Goal: Information Seeking & Learning: Find specific page/section

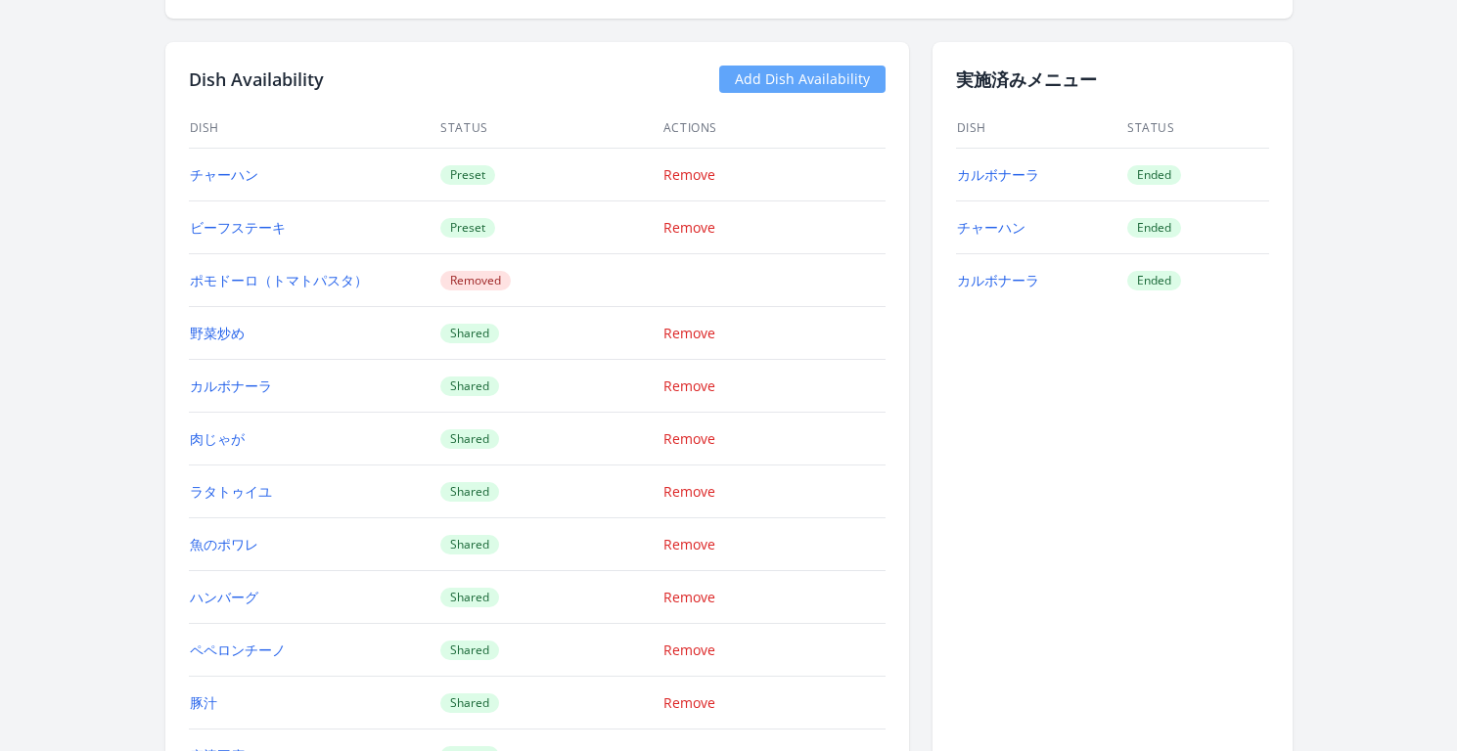
scroll to position [1421, 0]
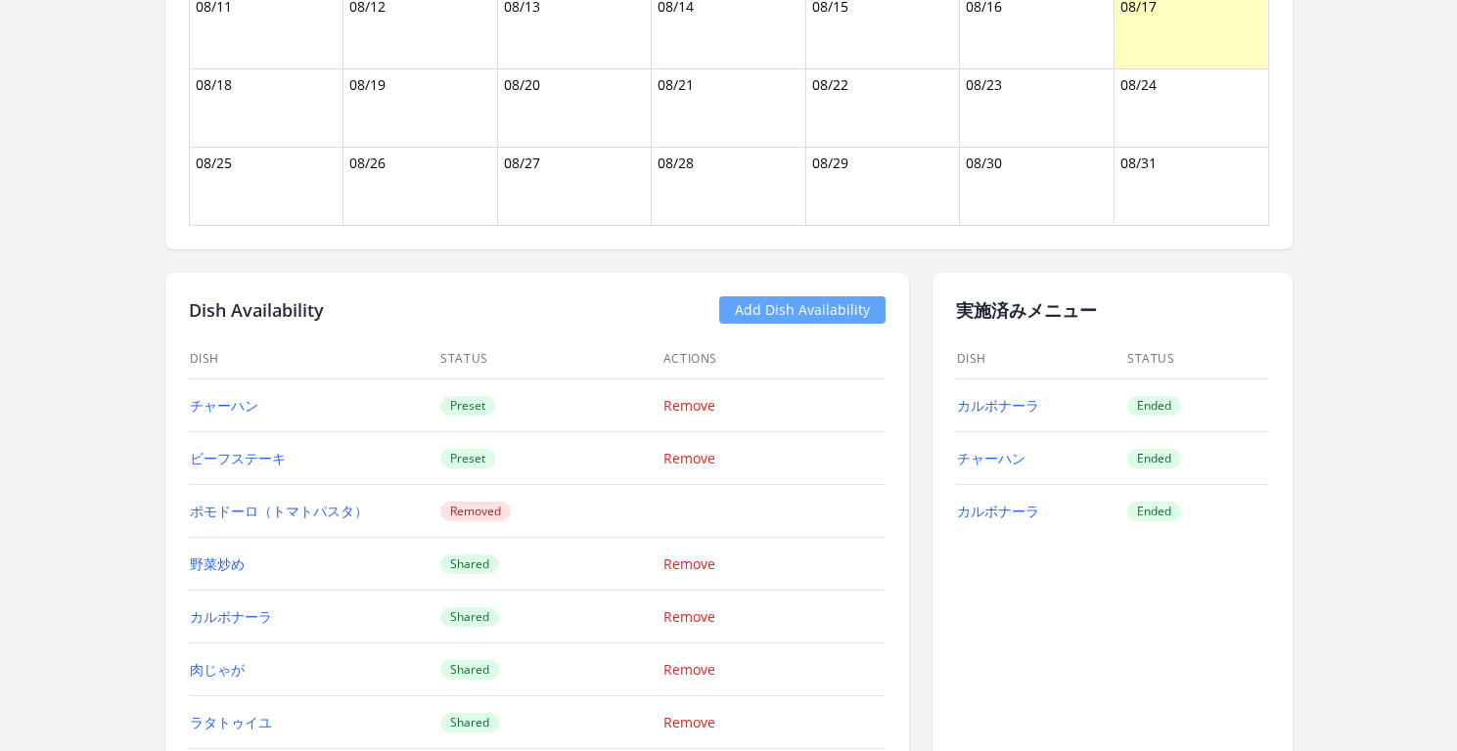
click at [257, 672] on td "肉じゃが" at bounding box center [314, 670] width 251 height 53
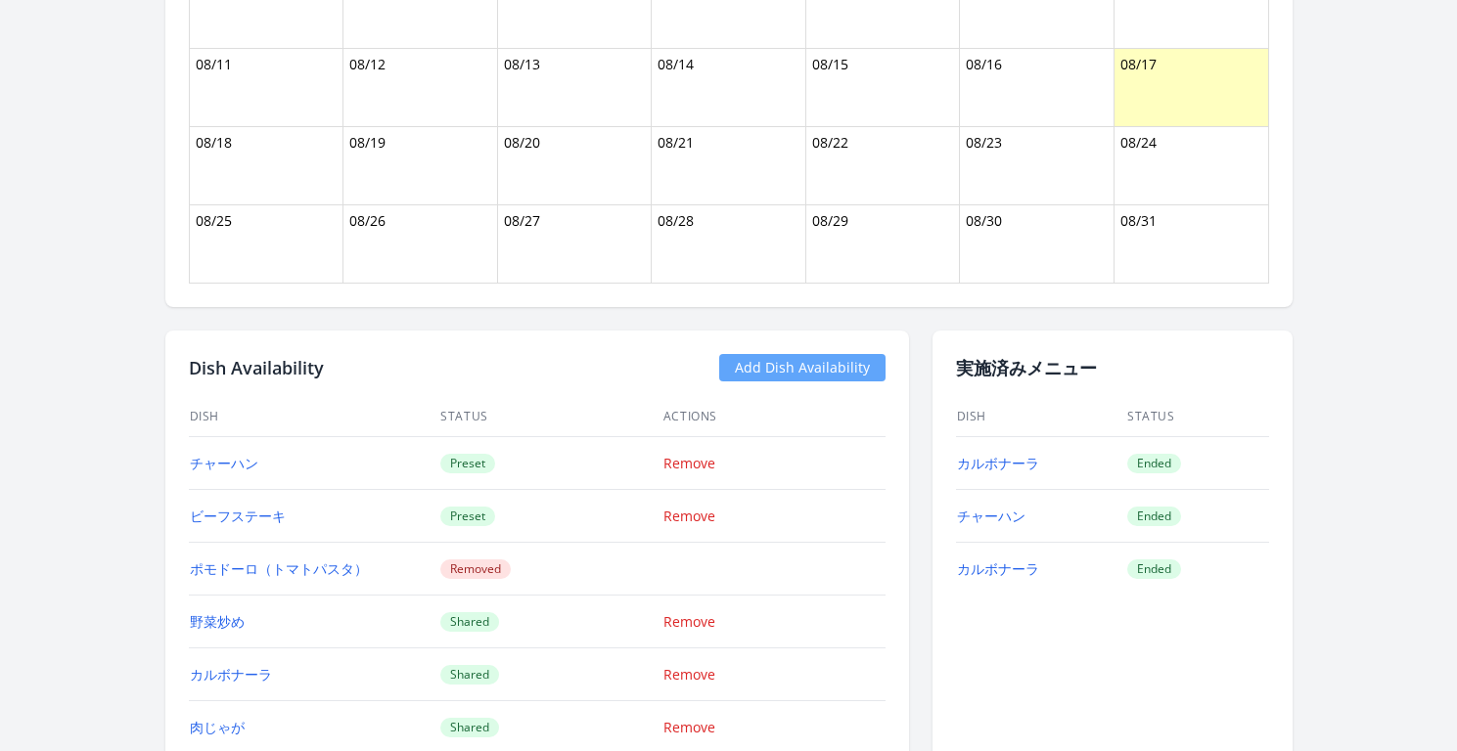
scroll to position [1379, 0]
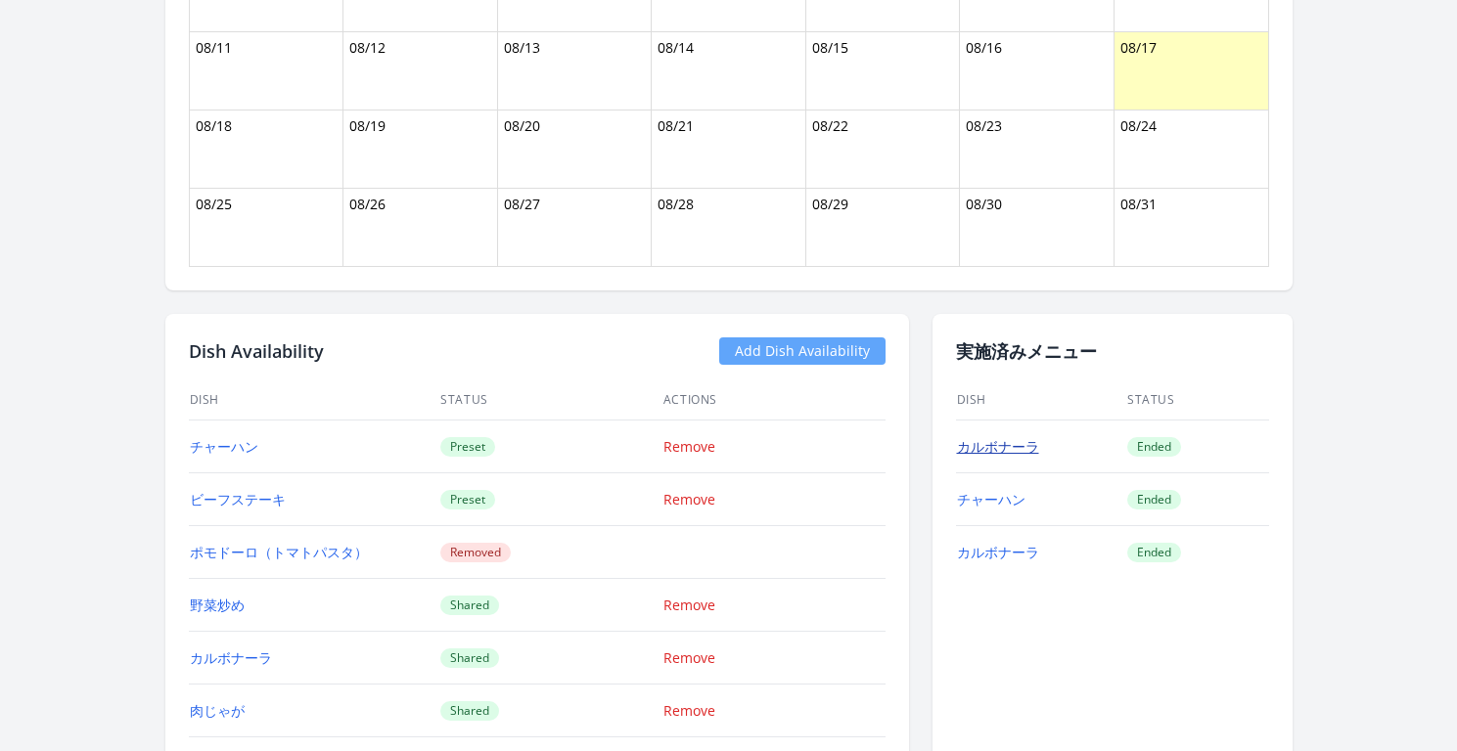
click at [1003, 450] on link "カルボナーラ" at bounding box center [998, 446] width 82 height 19
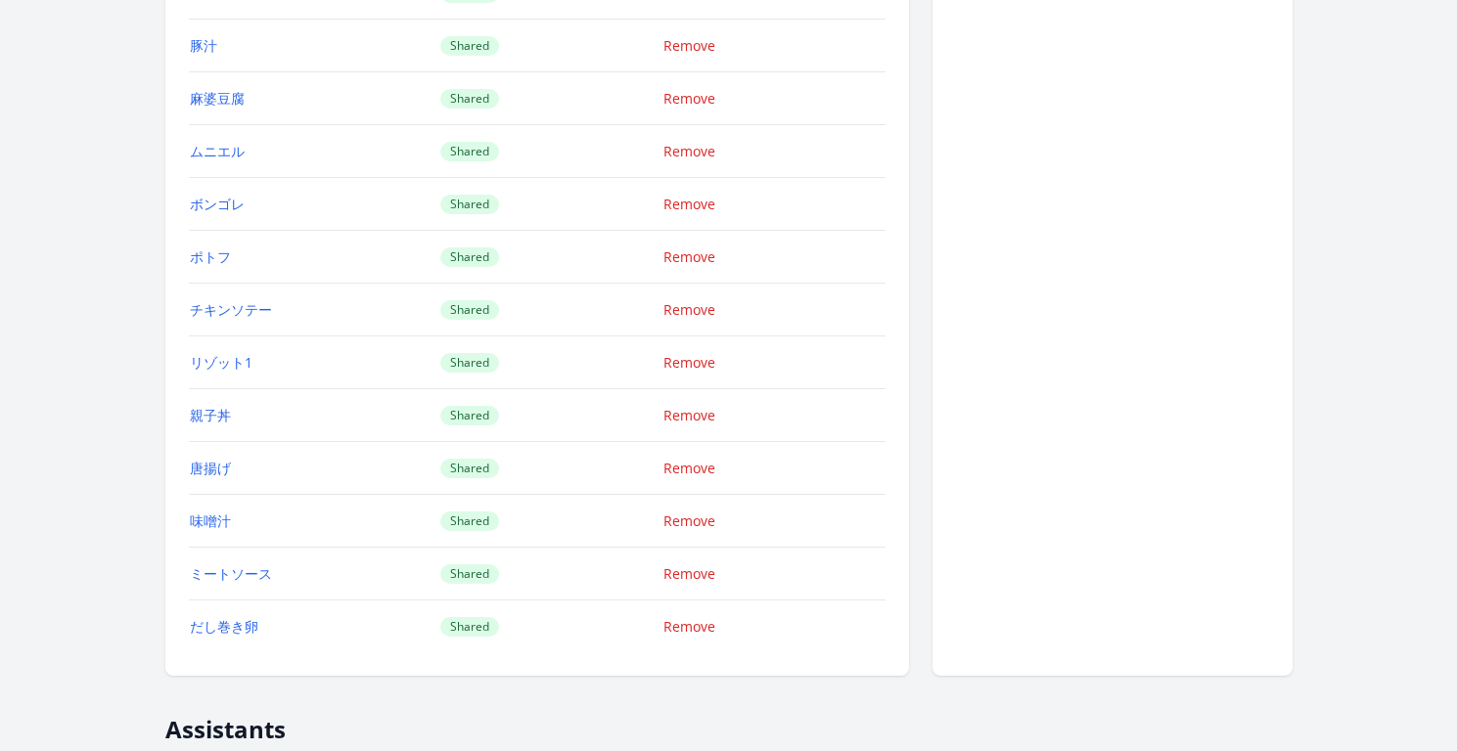
scroll to position [2345, 0]
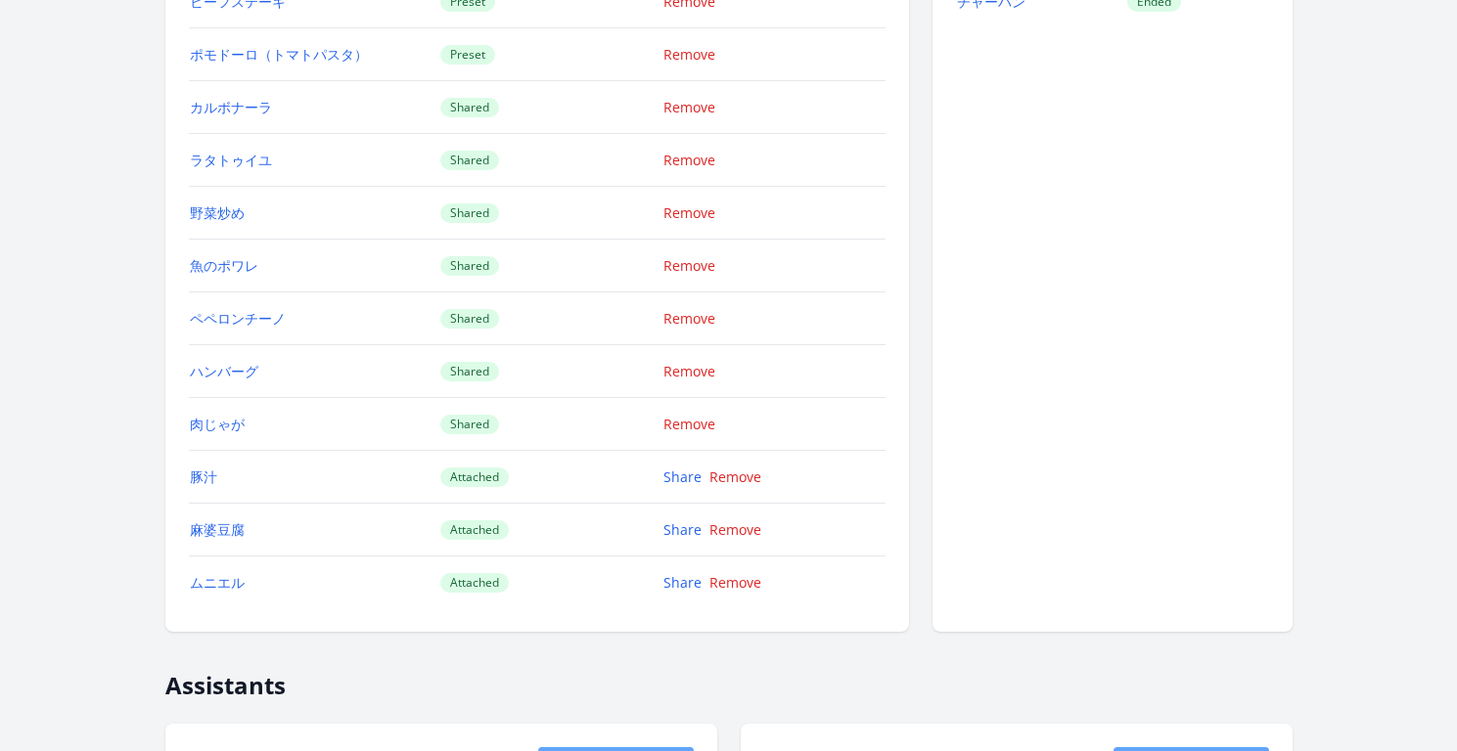
scroll to position [2246, 0]
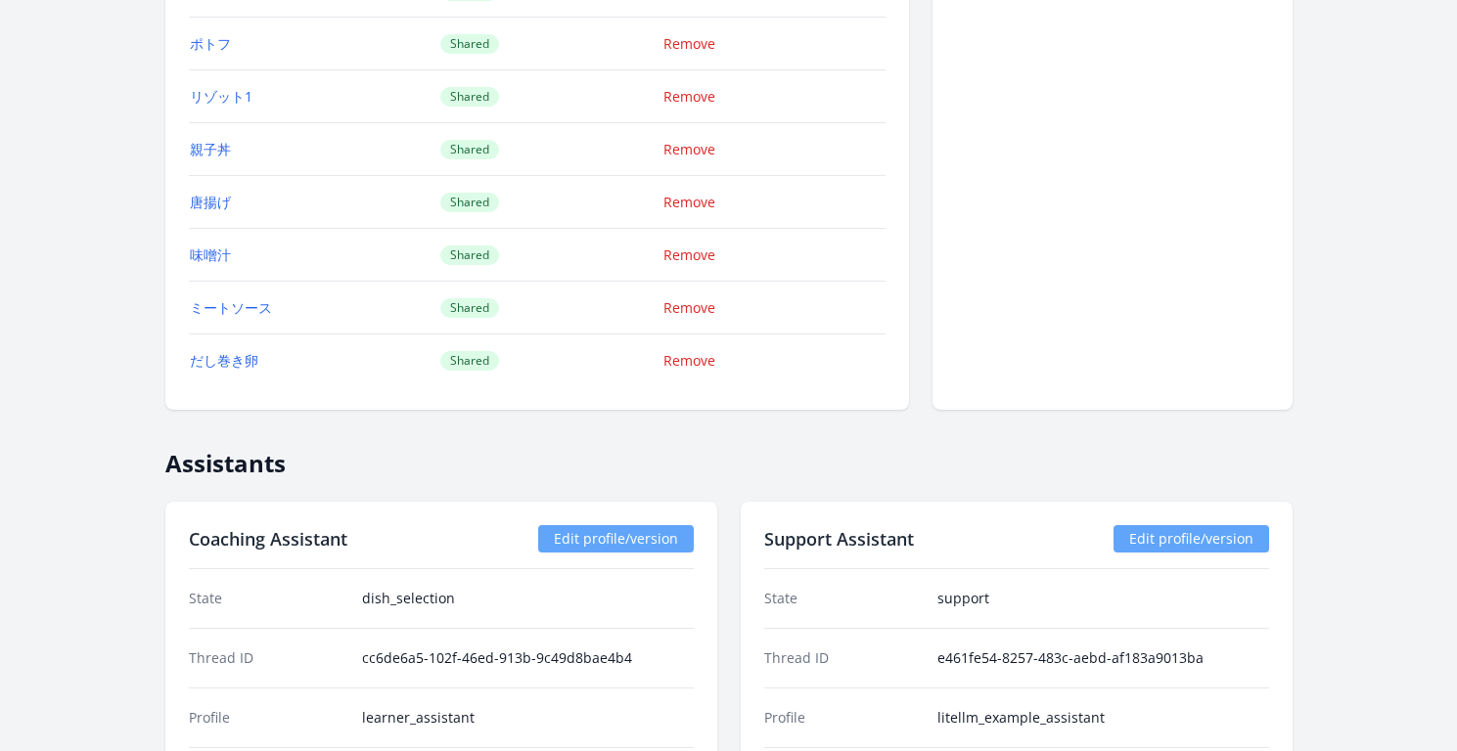
scroll to position [2948, 0]
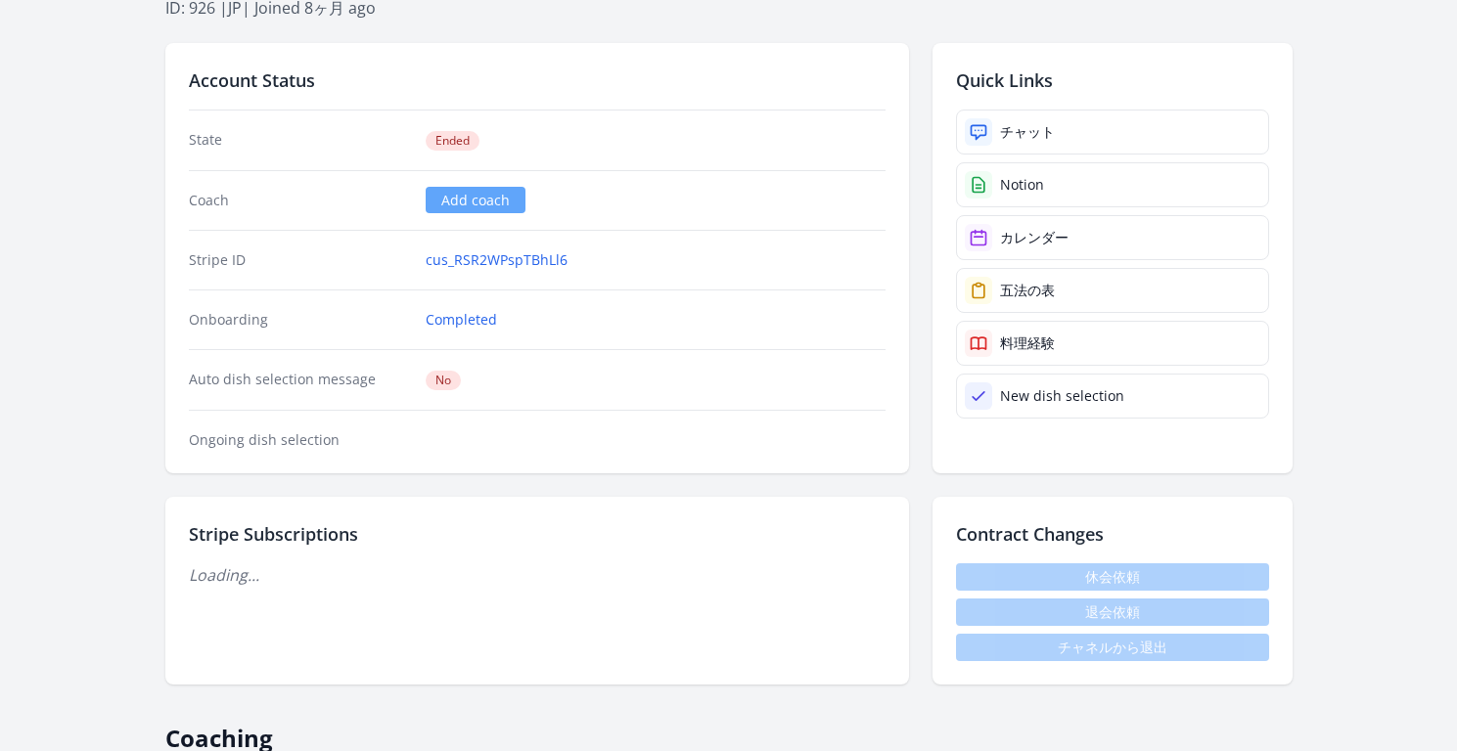
scroll to position [448, 0]
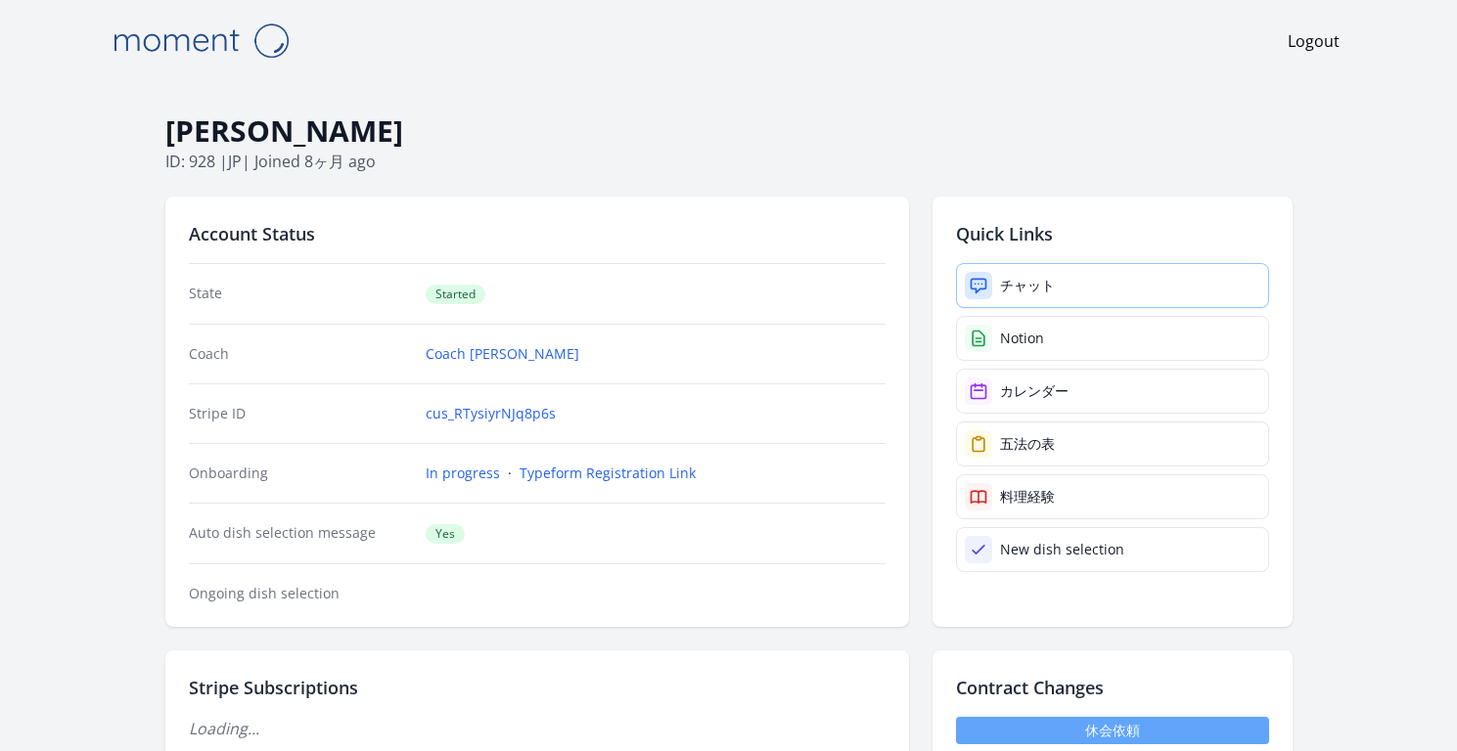
click at [1009, 288] on div "チャット" at bounding box center [1027, 286] width 55 height 20
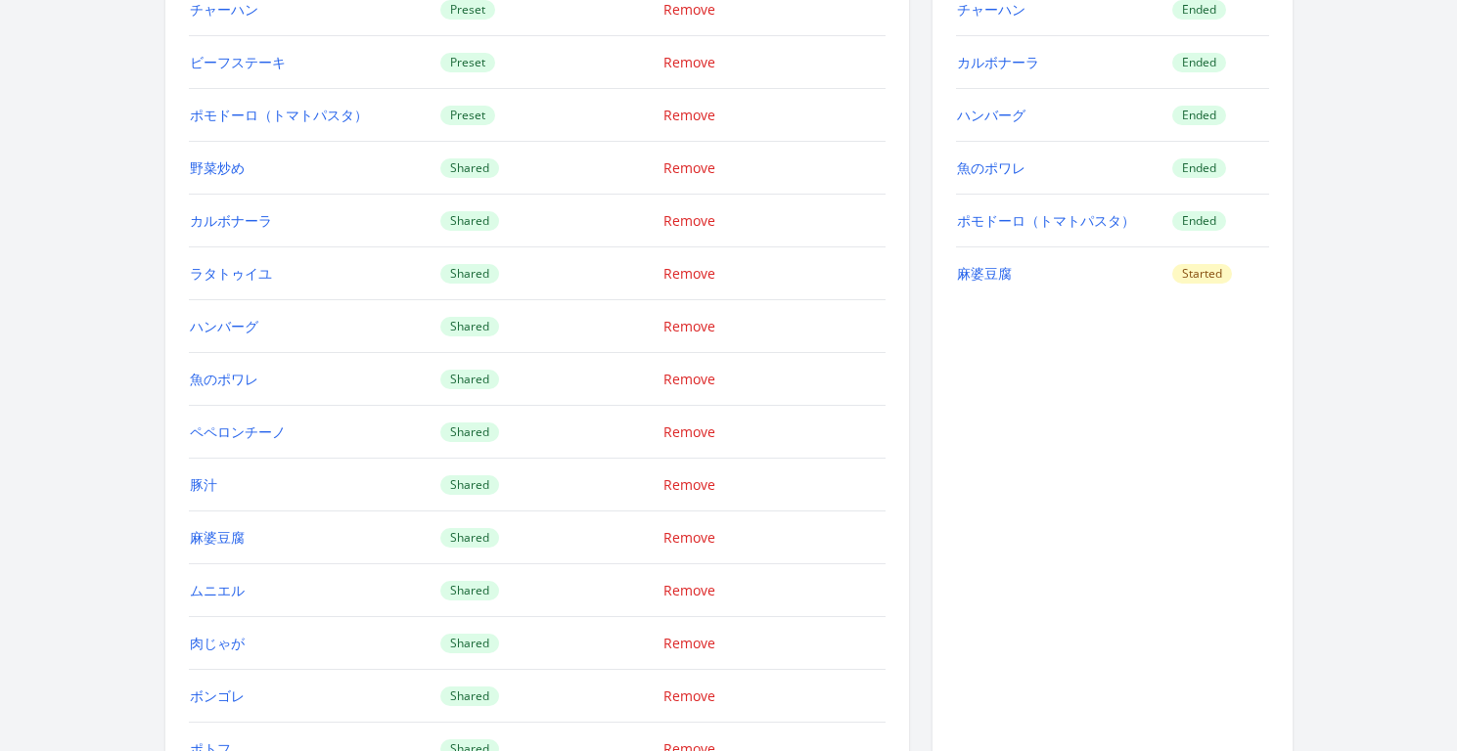
scroll to position [2576, 0]
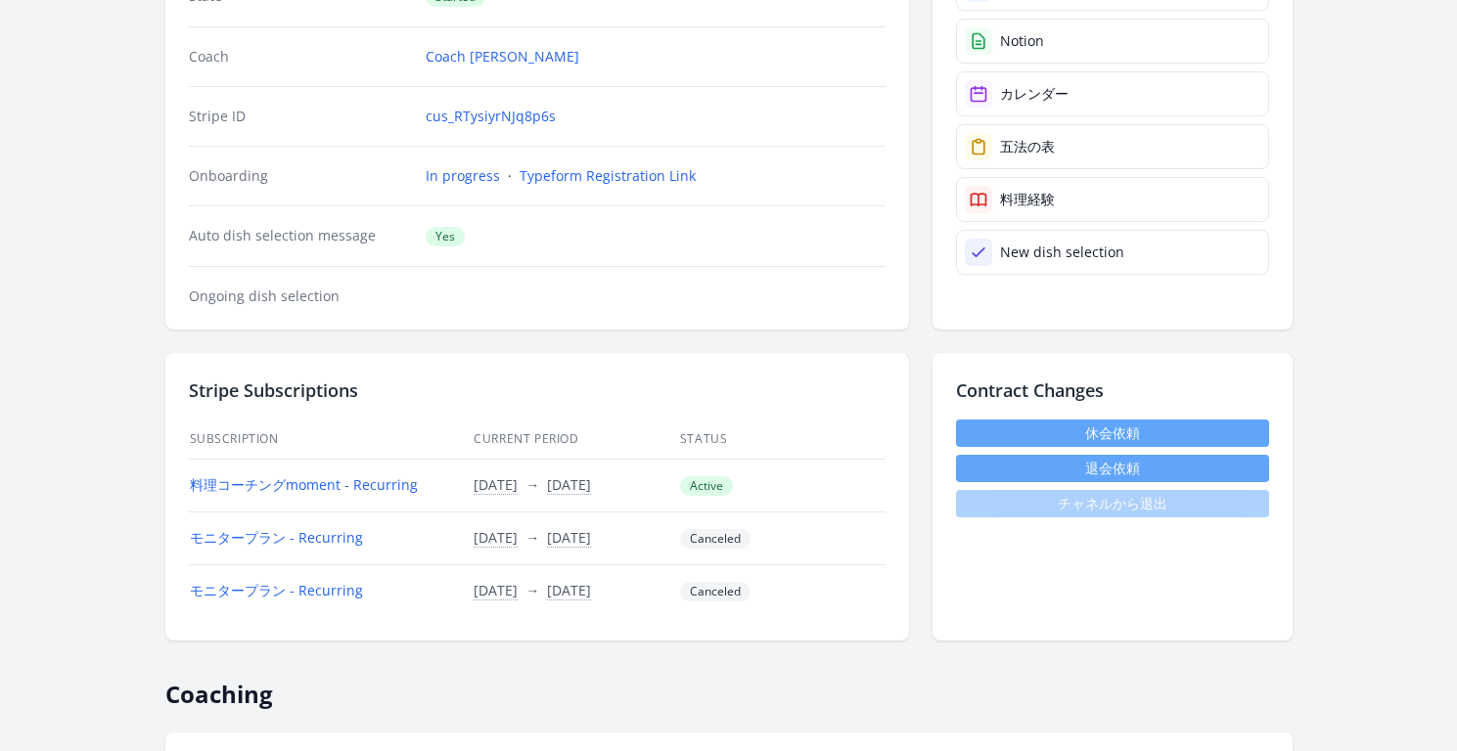
scroll to position [414, 0]
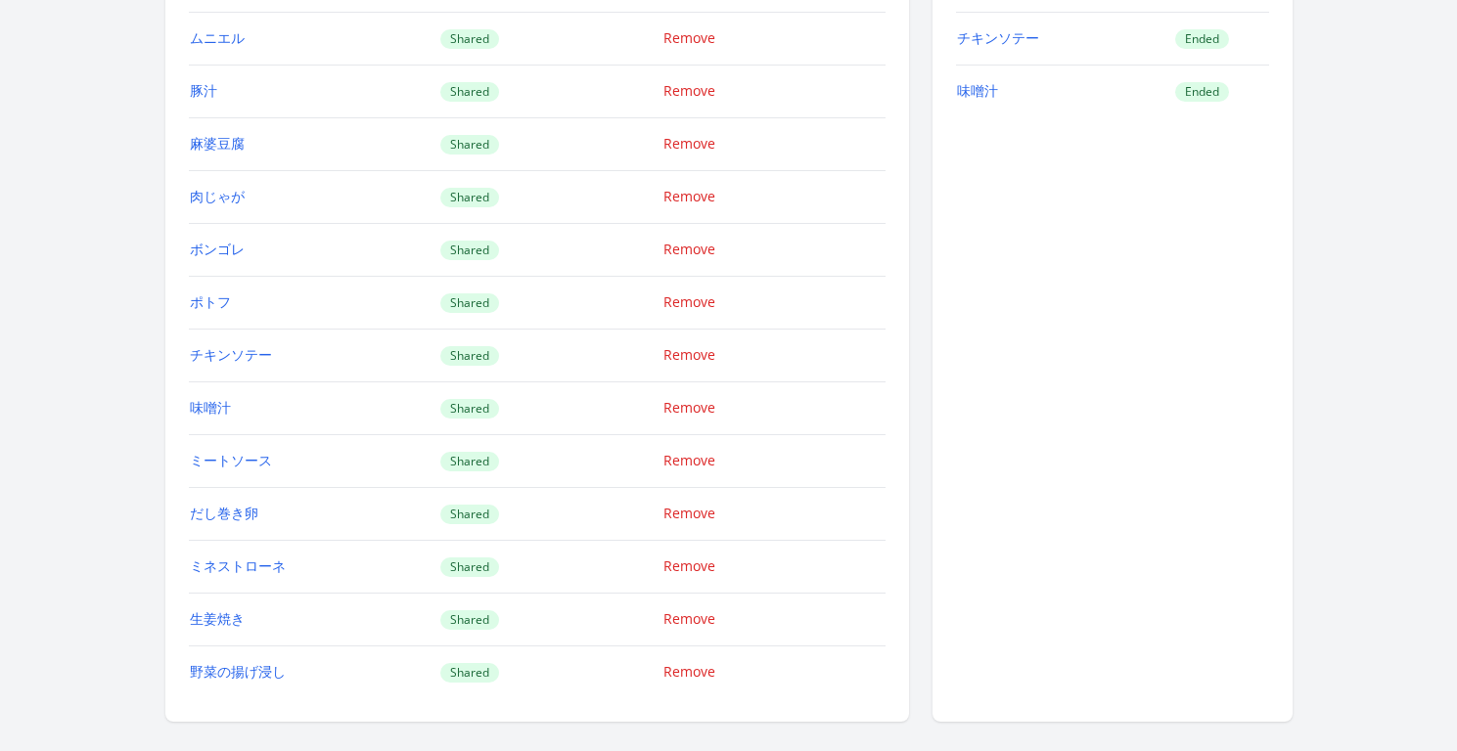
scroll to position [2397, 0]
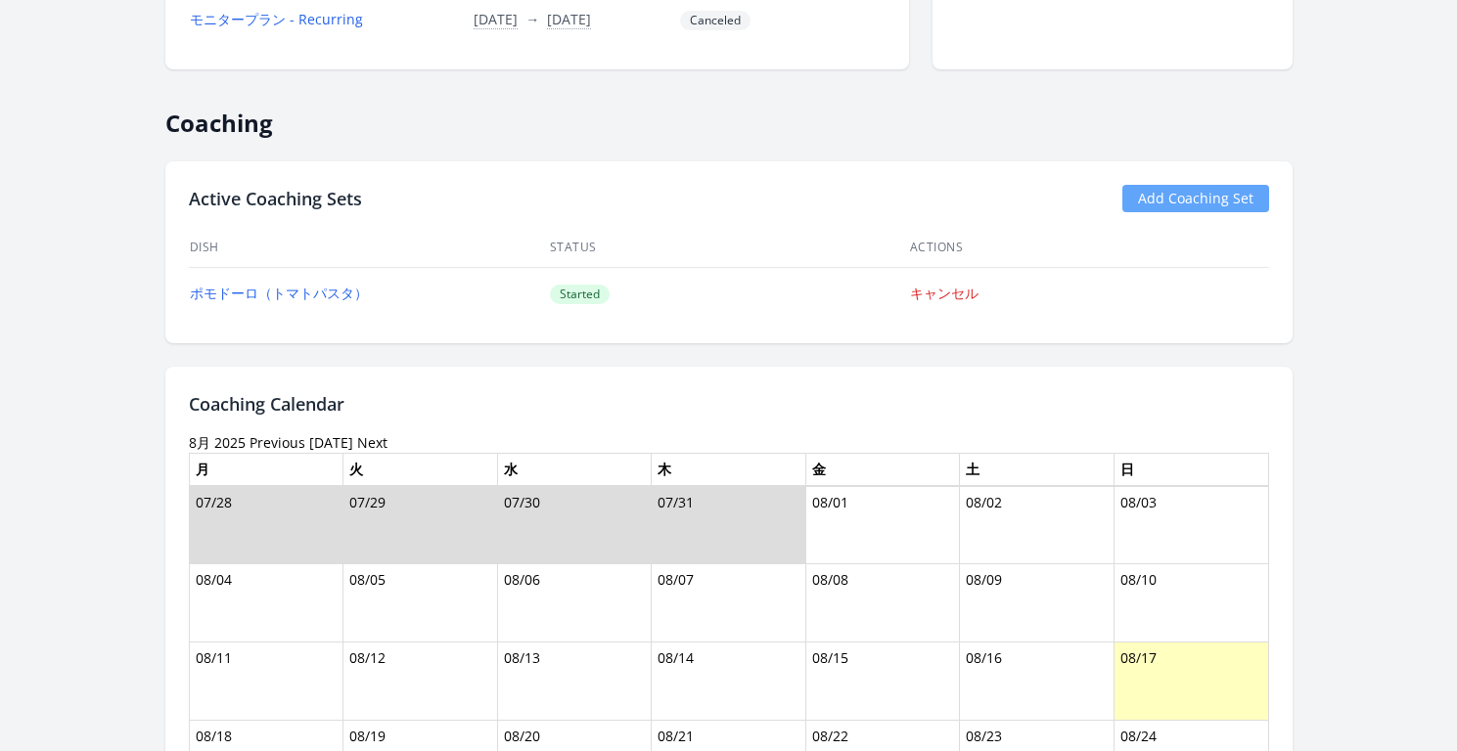
scroll to position [626, 0]
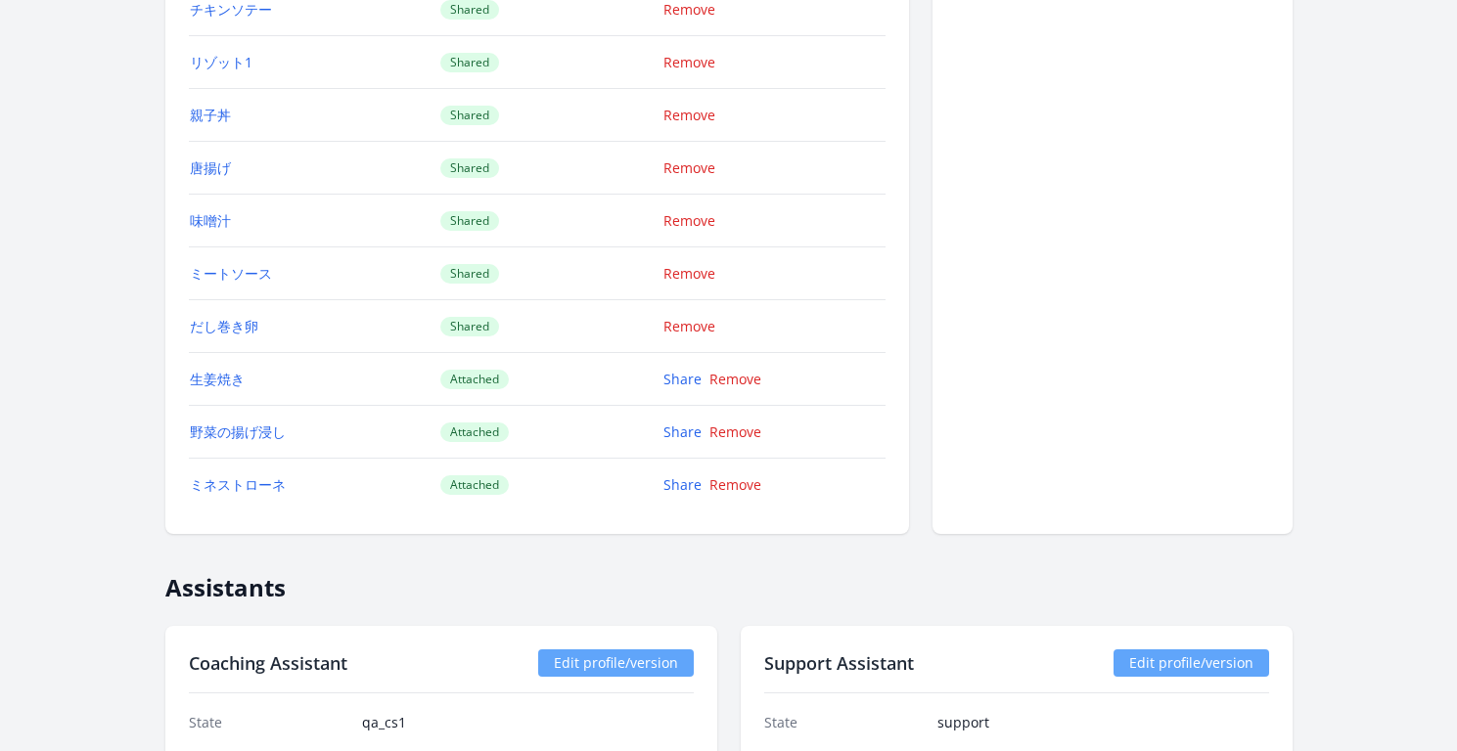
scroll to position [2901, 0]
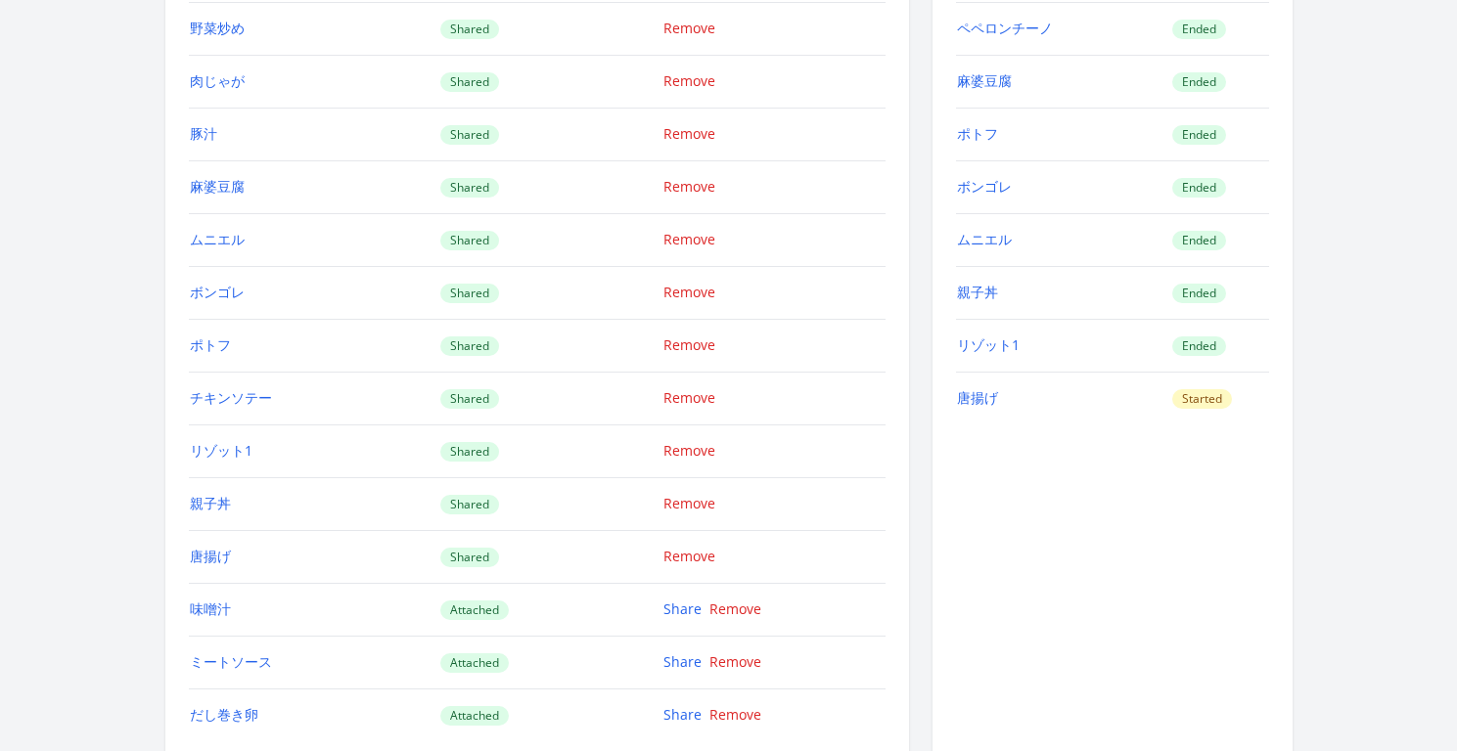
scroll to position [2469, 0]
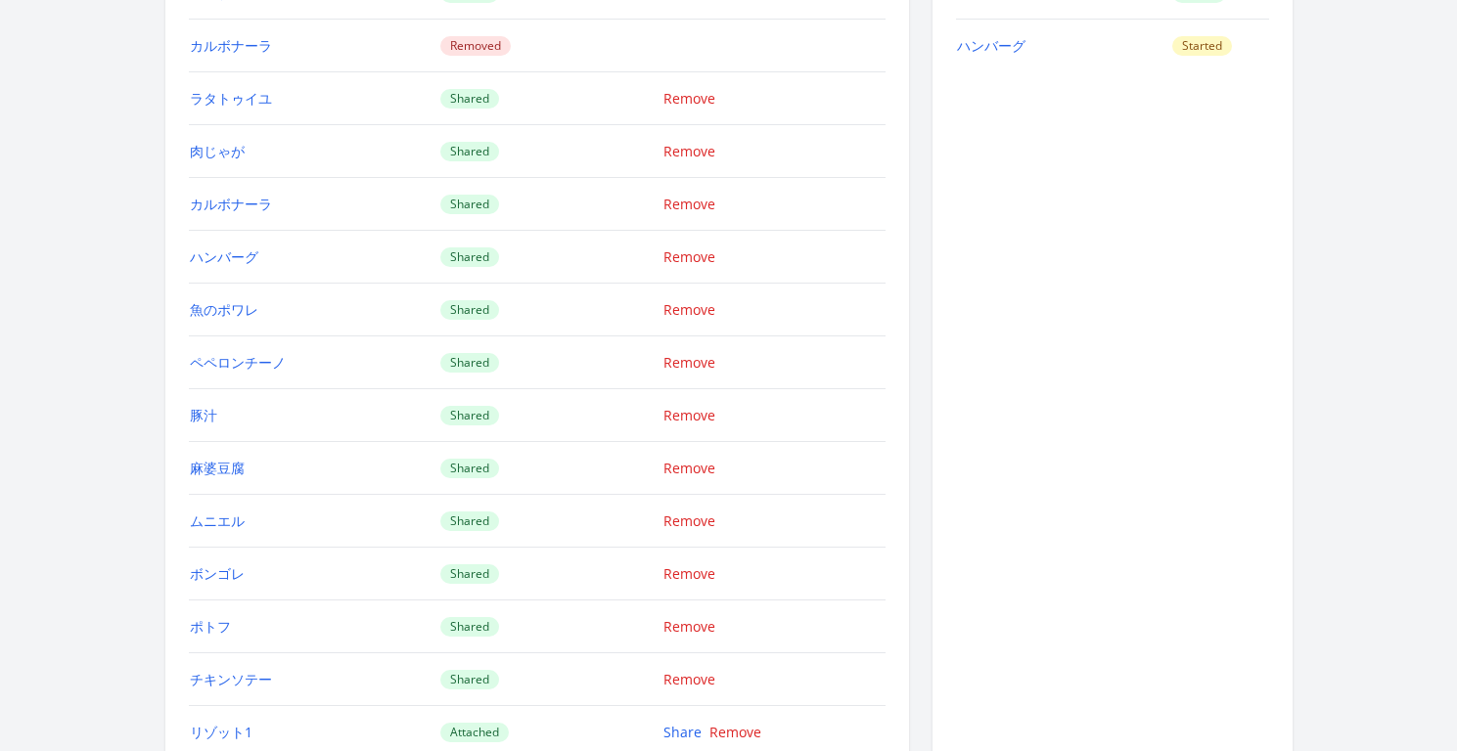
scroll to position [2481, 0]
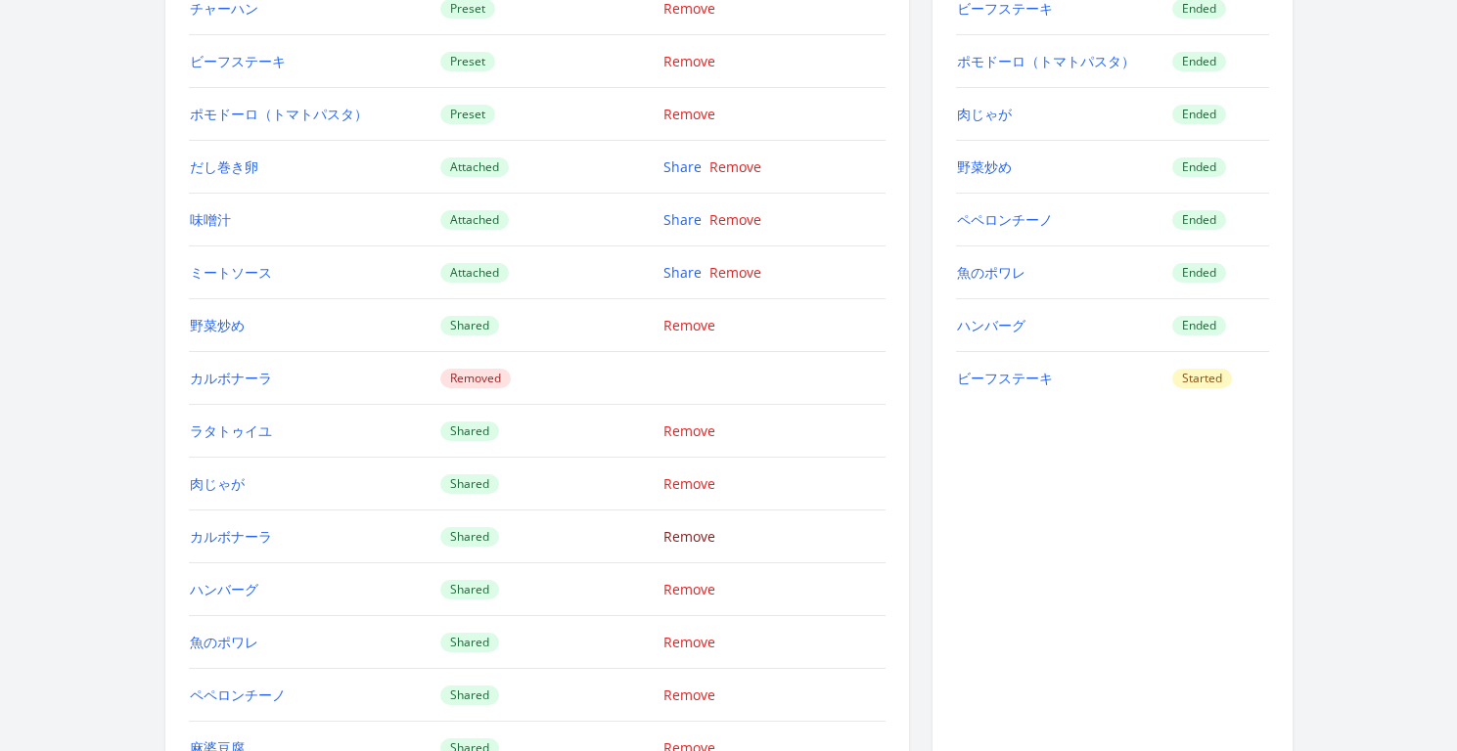
scroll to position [1945, 0]
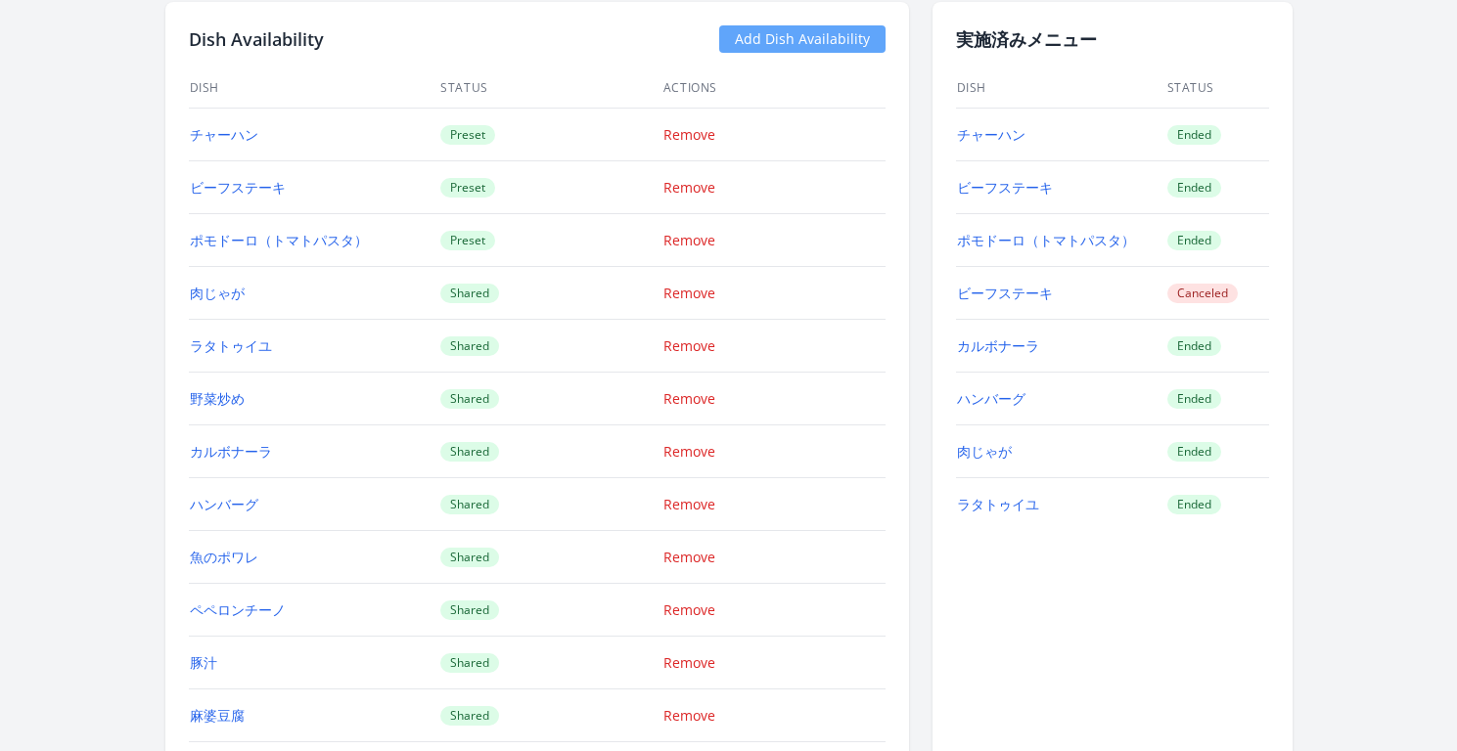
scroll to position [2064, 0]
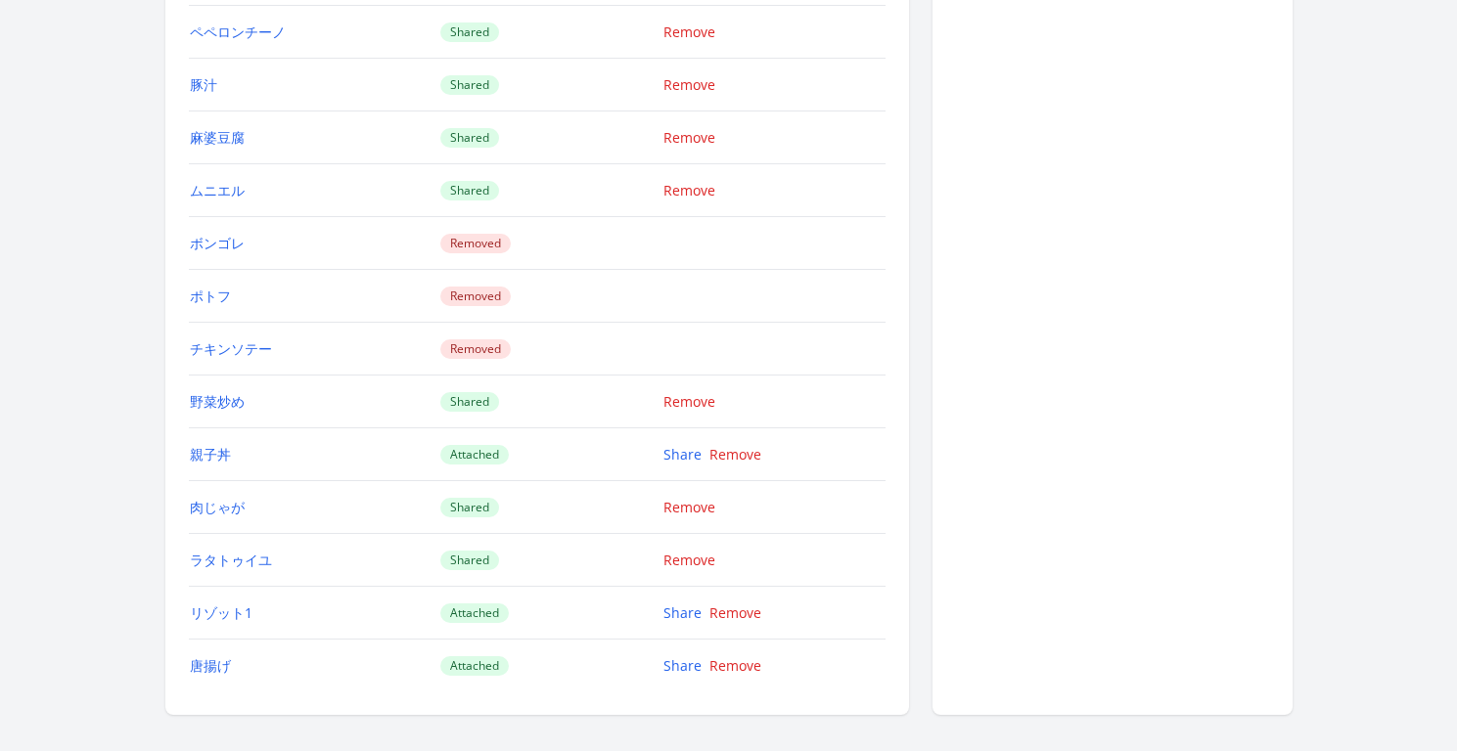
scroll to position [2291, 0]
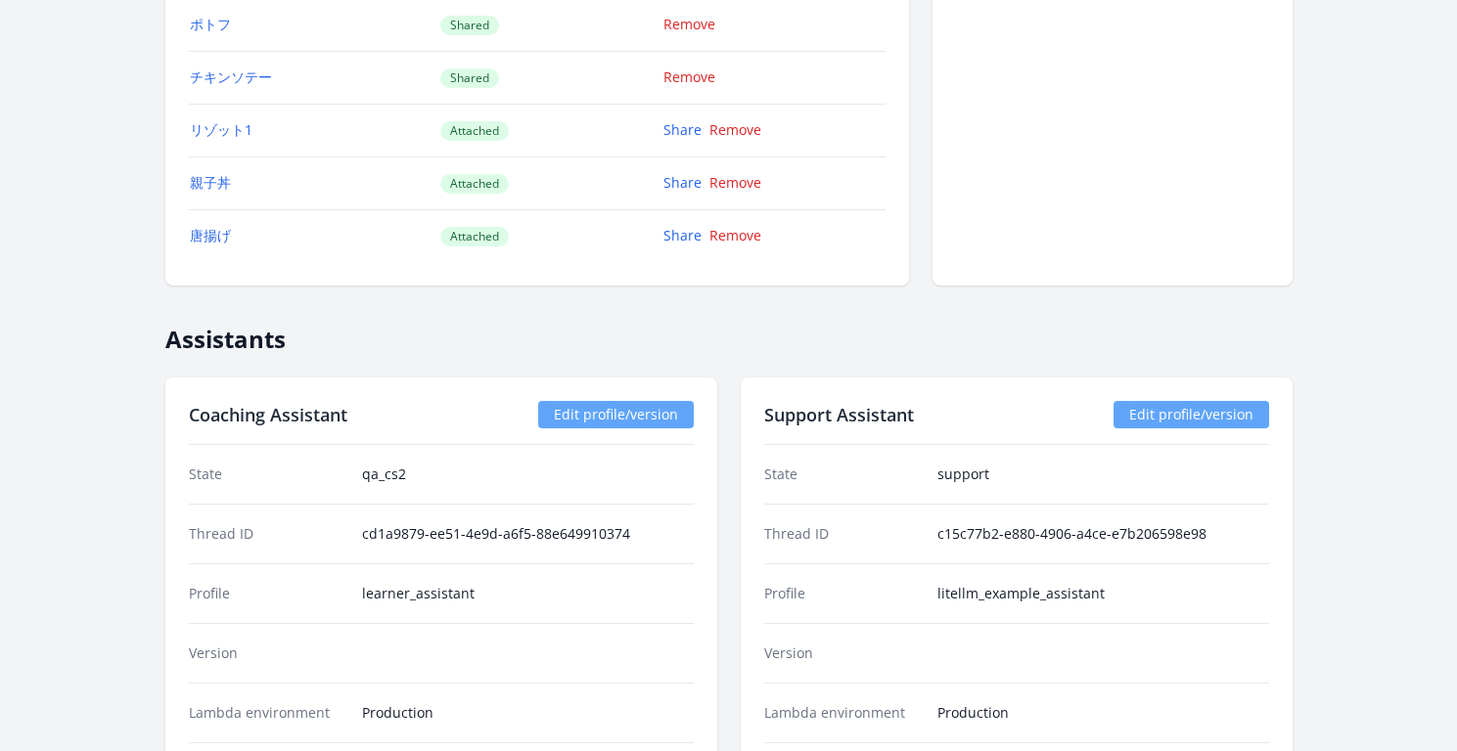
scroll to position [2742, 0]
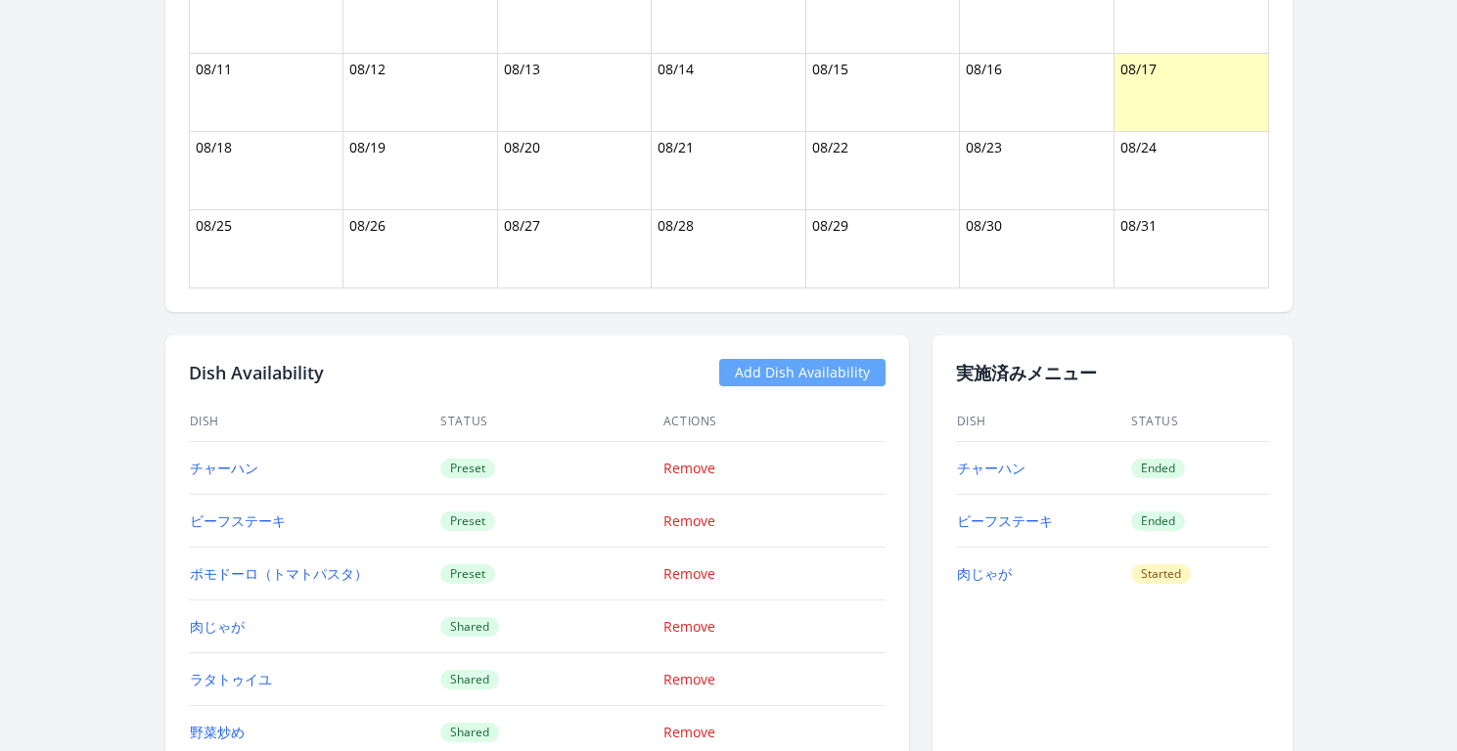
scroll to position [2108, 0]
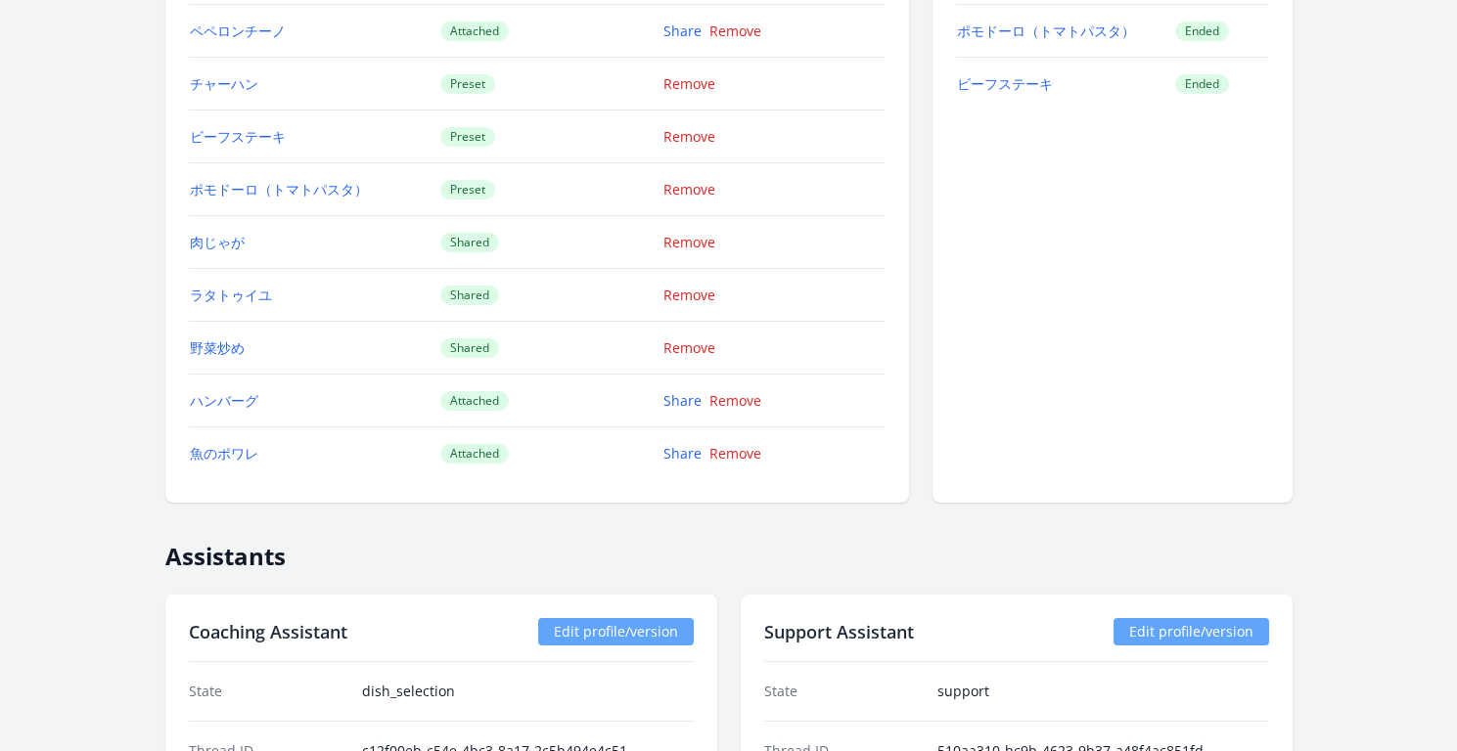
scroll to position [1835, 0]
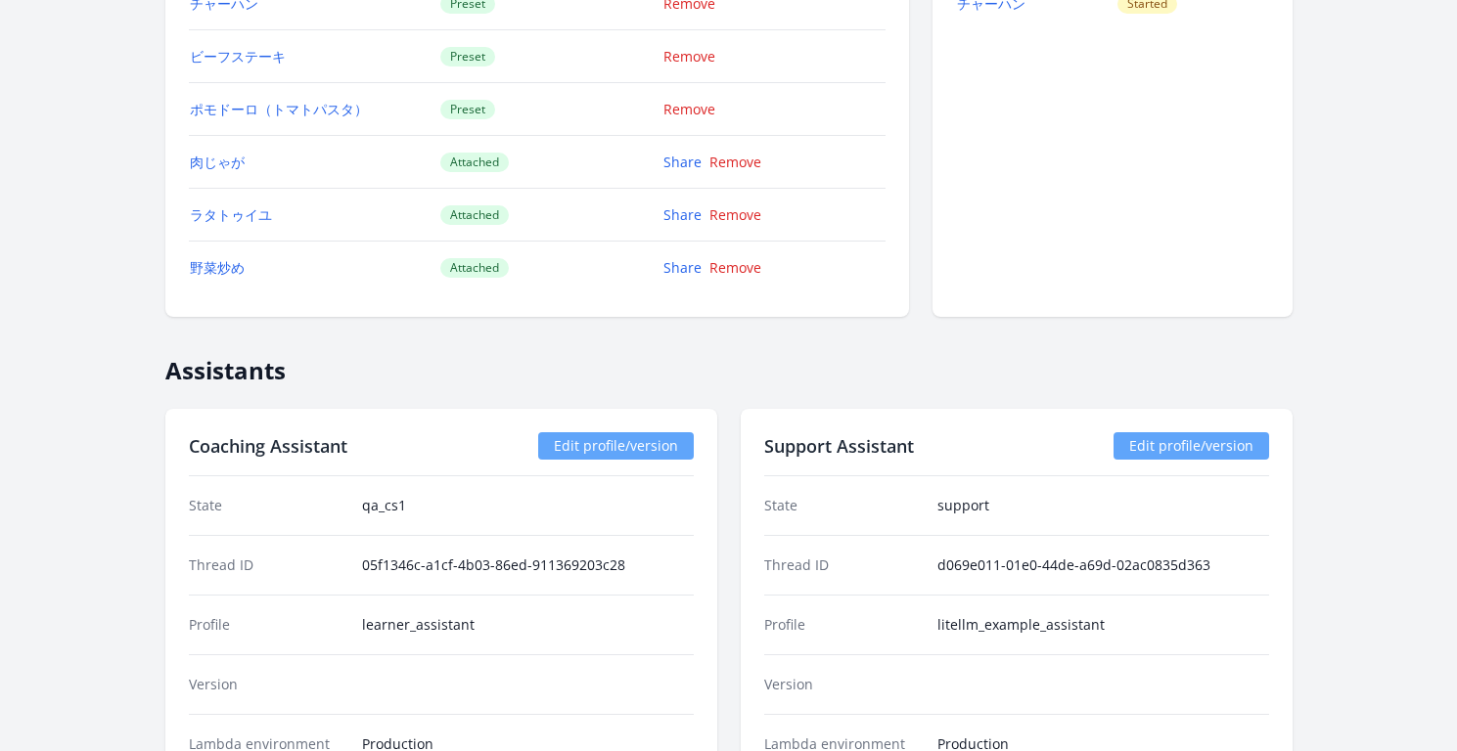
scroll to position [1820, 0]
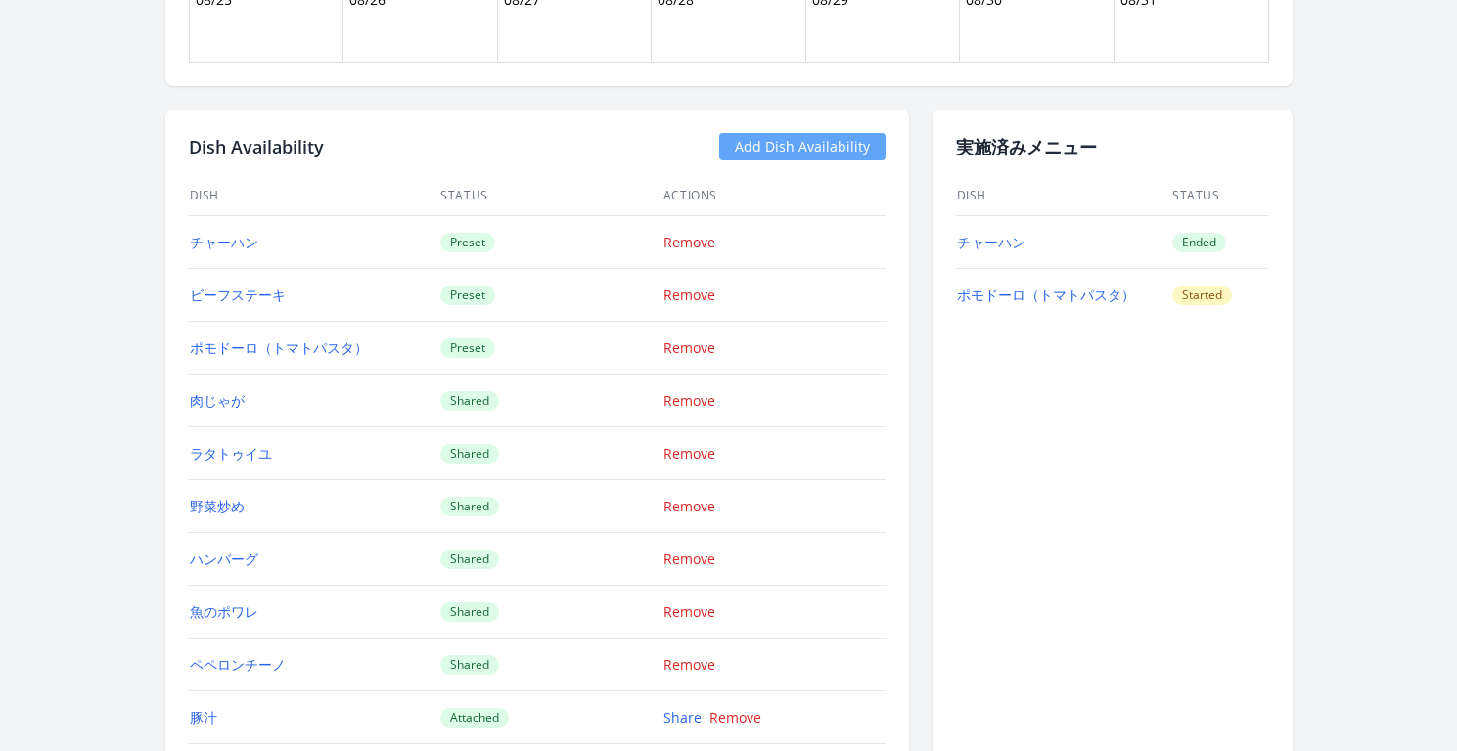
scroll to position [2030, 0]
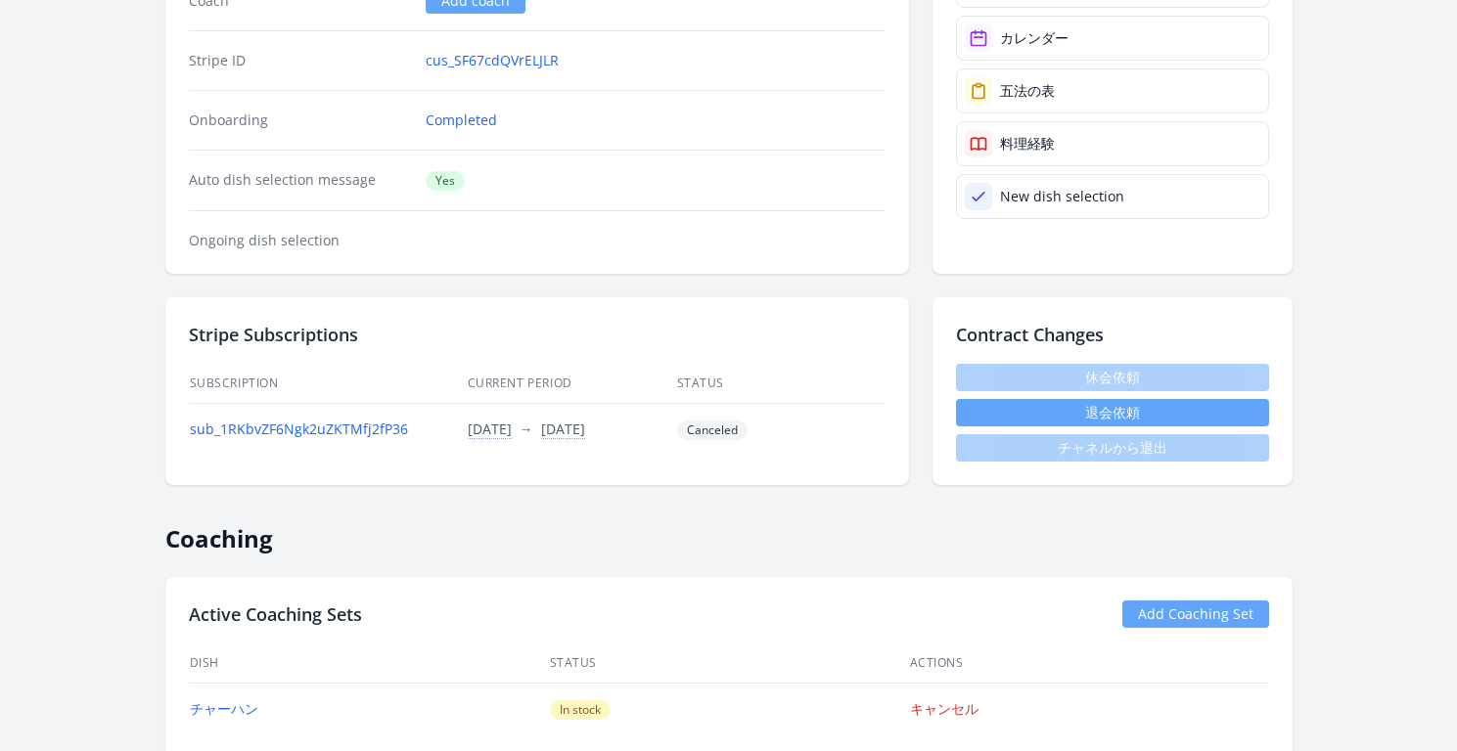
scroll to position [371, 0]
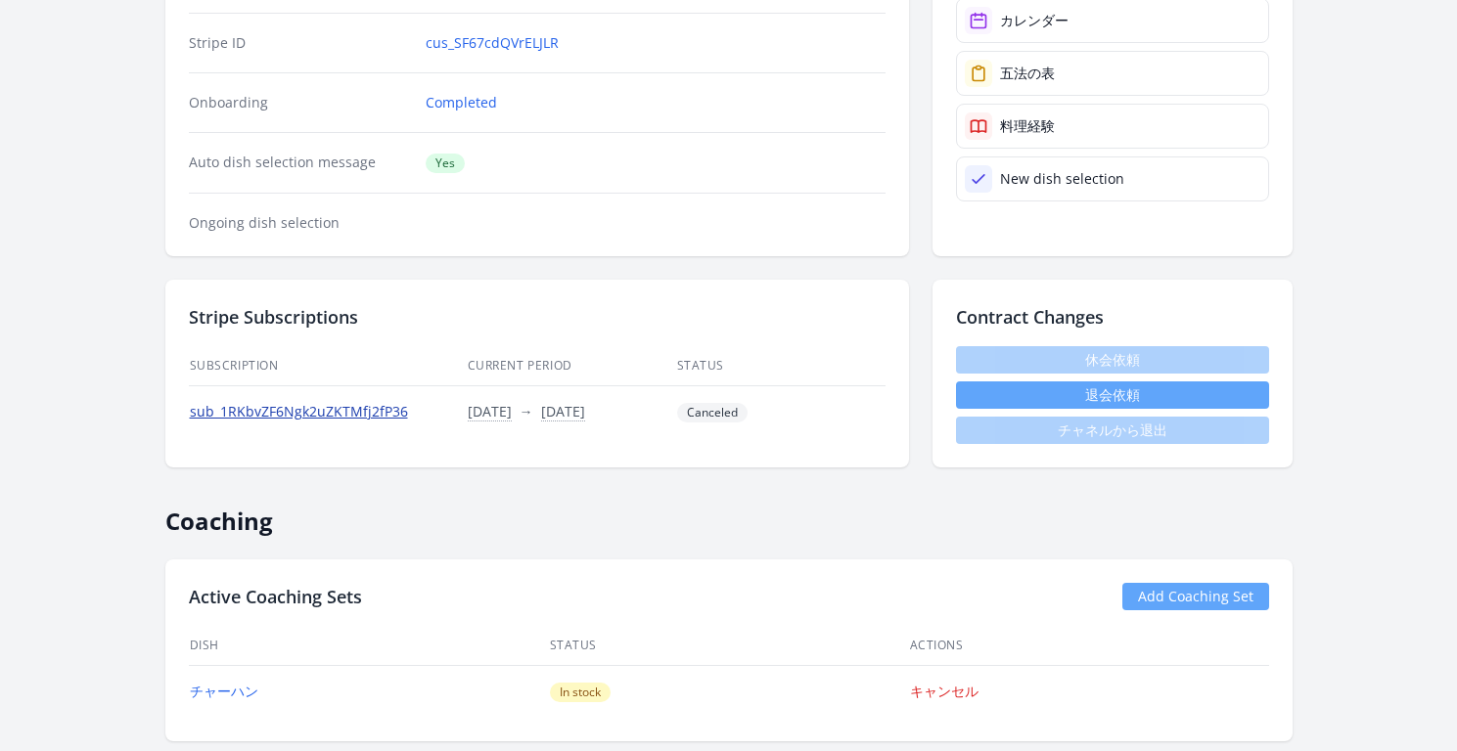
click at [393, 415] on link "sub_1RKbvZF6Ngk2uZKTMfj2fP36" at bounding box center [299, 411] width 218 height 19
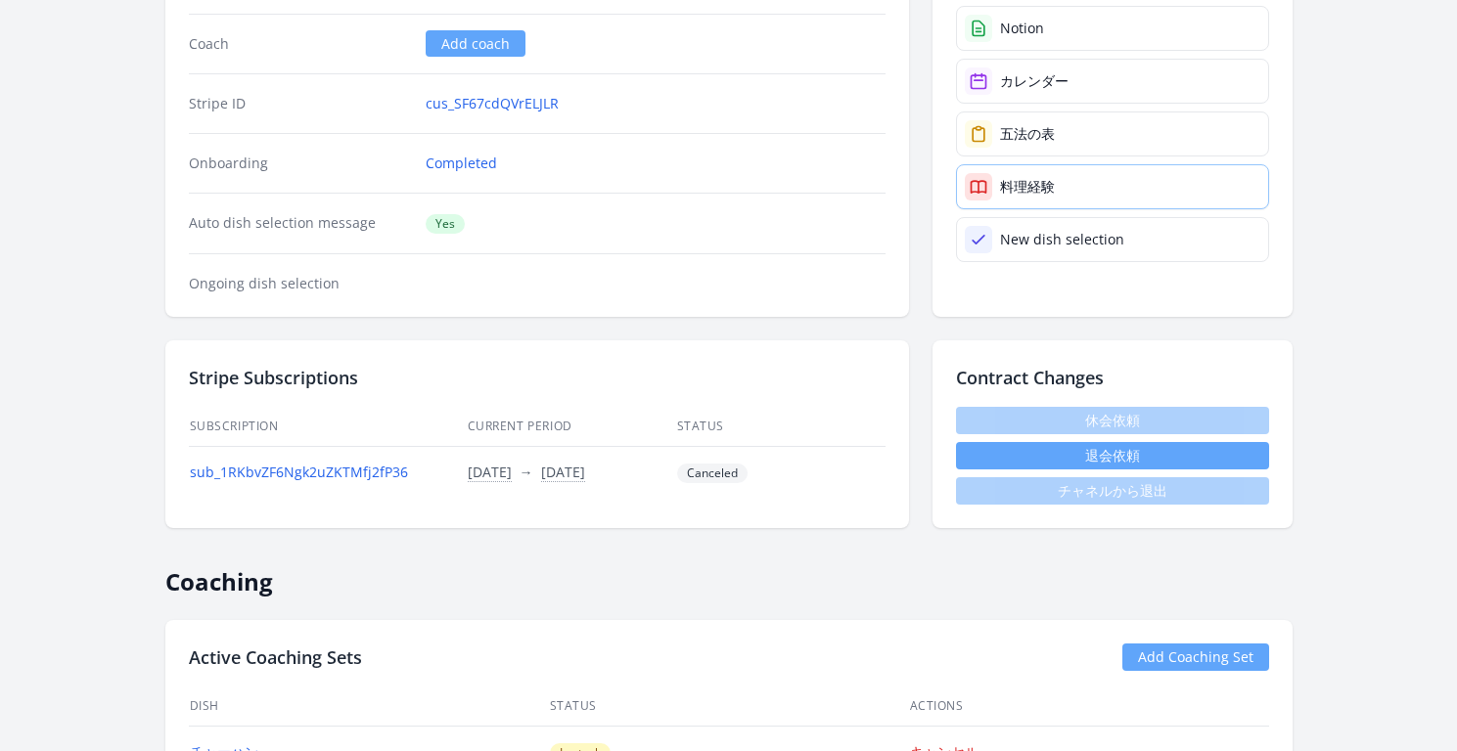
scroll to position [187, 0]
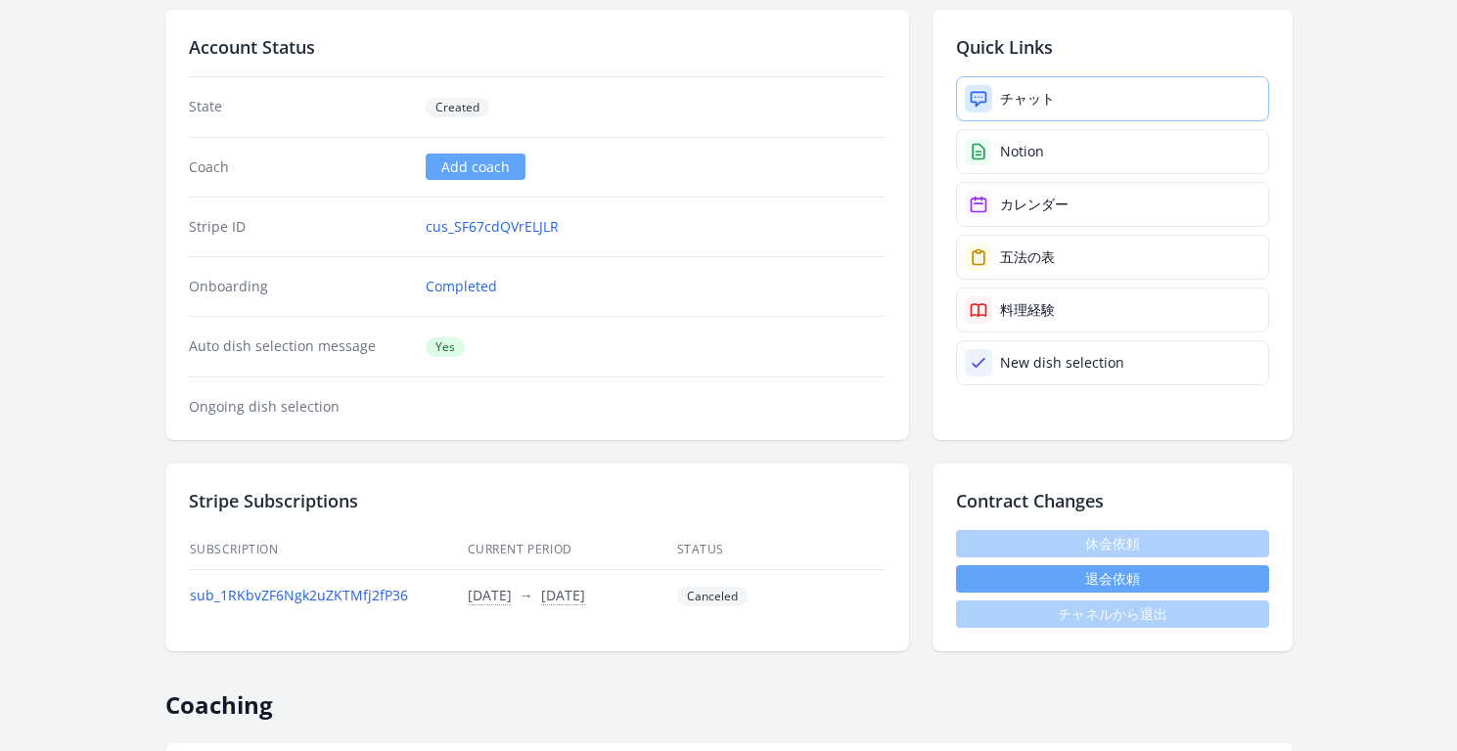
click at [1028, 96] on div "チャット" at bounding box center [1027, 99] width 55 height 20
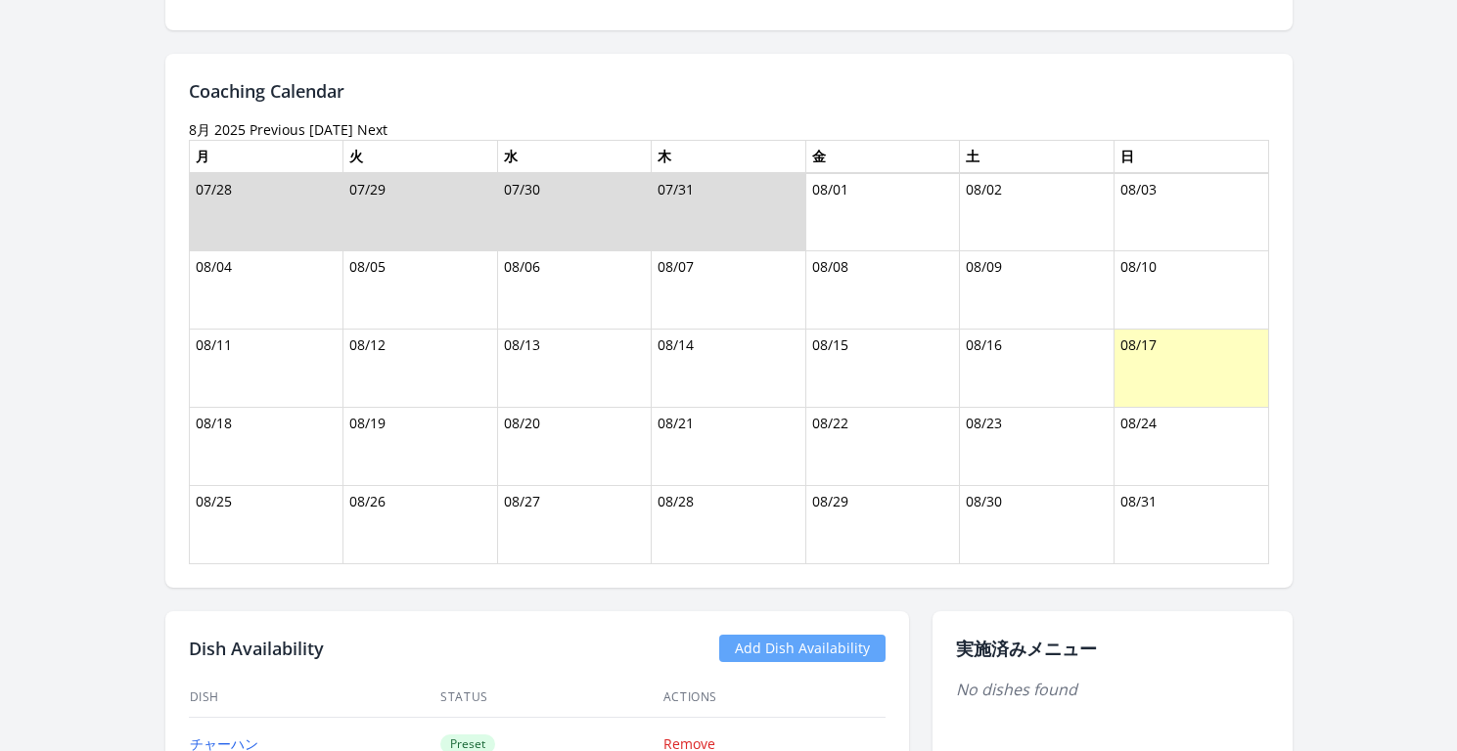
scroll to position [1546, 0]
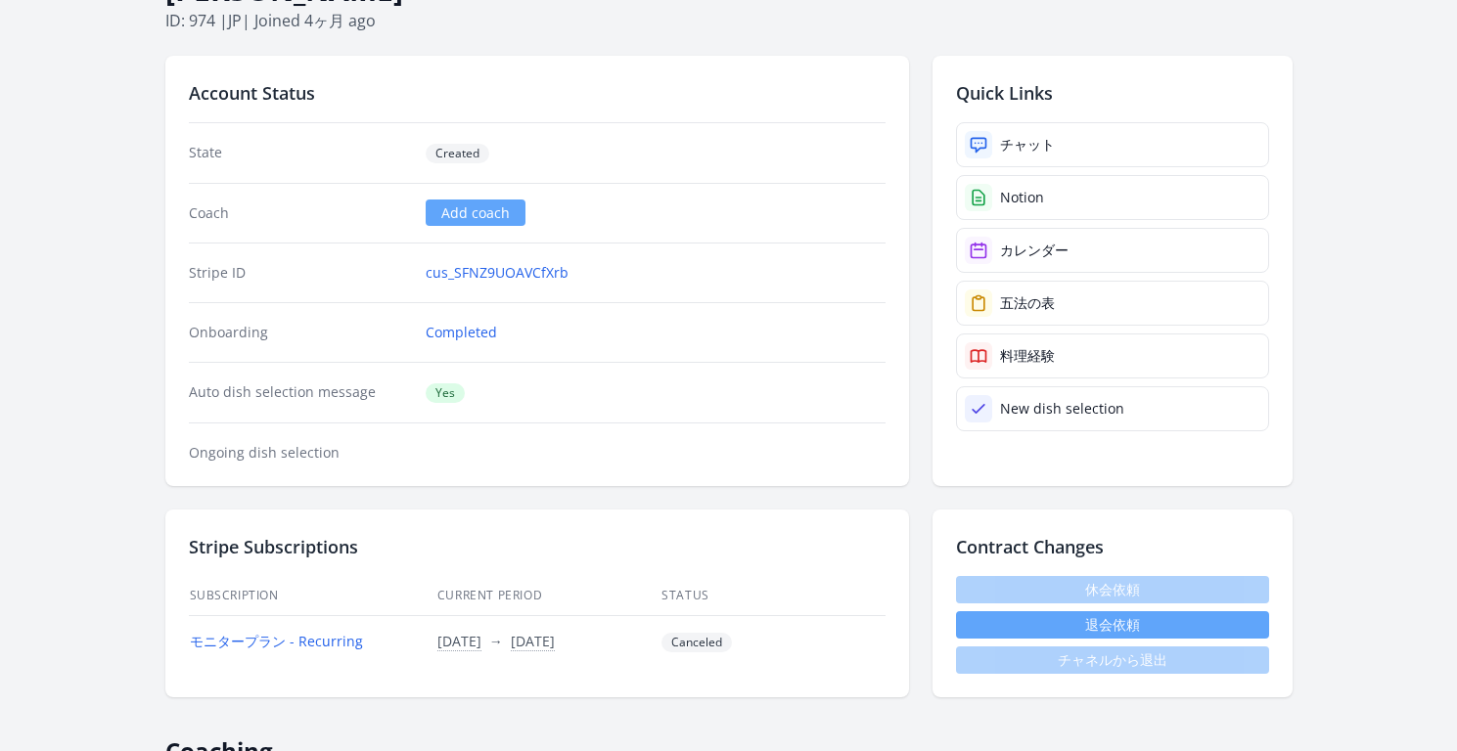
scroll to position [164, 0]
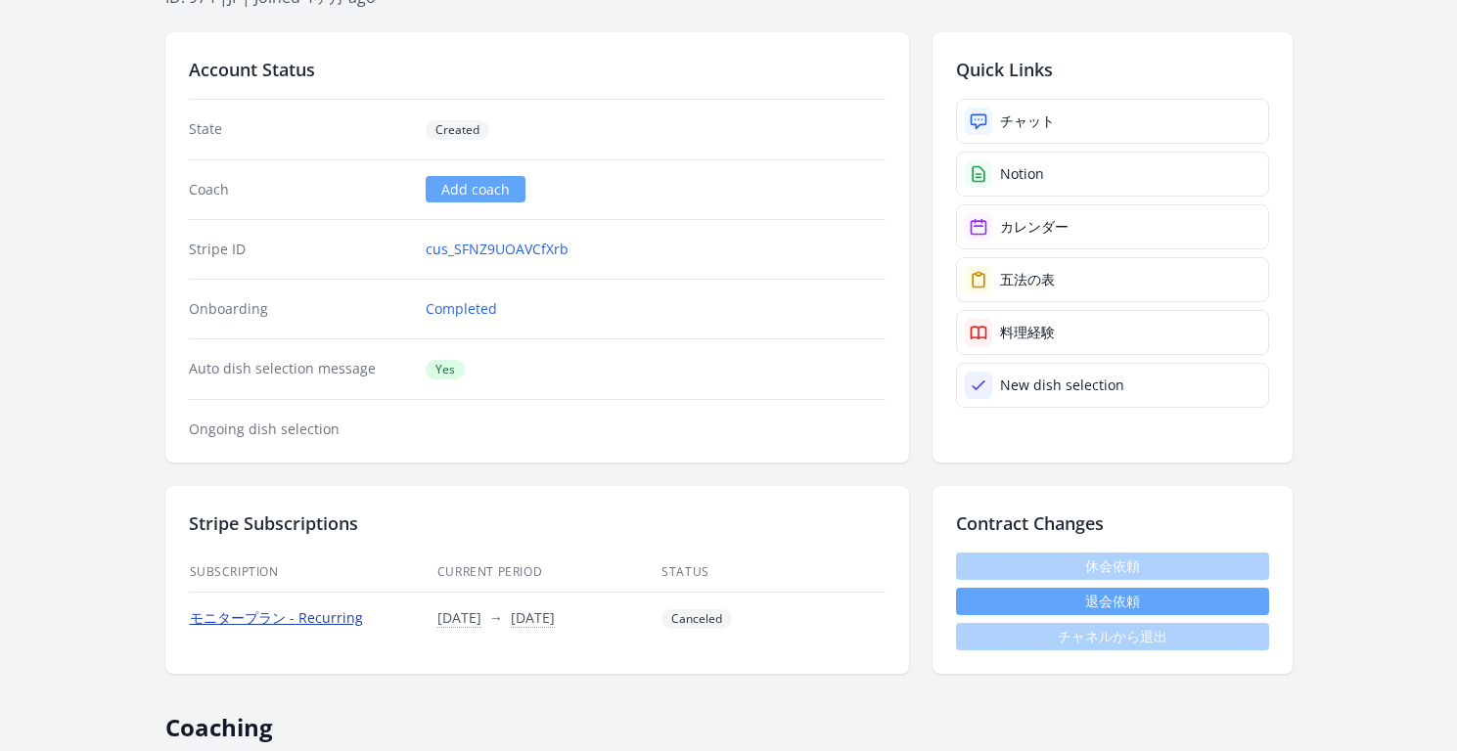
click at [321, 618] on link "モニタープラン - Recurring" at bounding box center [276, 618] width 173 height 19
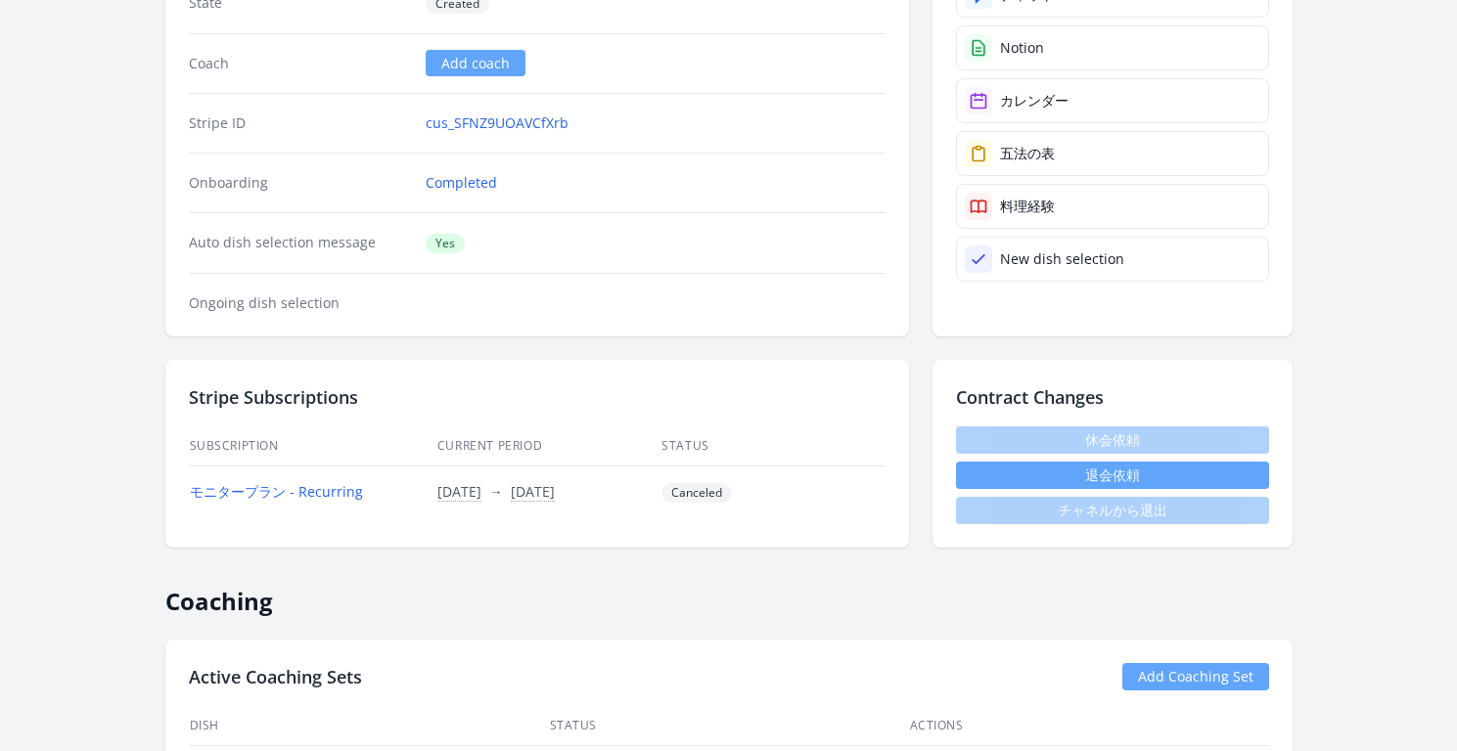
scroll to position [0, 0]
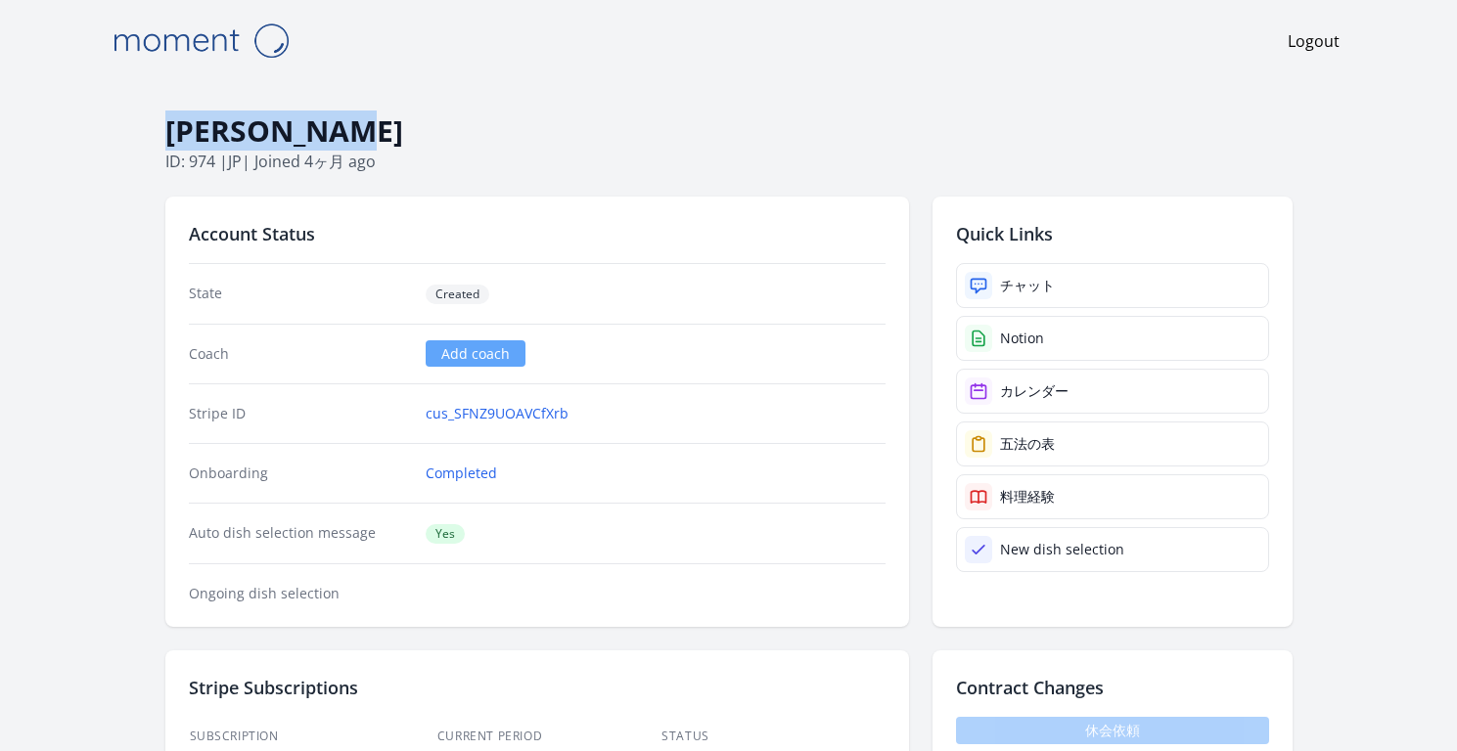
drag, startPoint x: 168, startPoint y: 123, endPoint x: 344, endPoint y: 119, distance: 176.1
click at [344, 119] on h1 "Yuhei Horii" at bounding box center [728, 131] width 1127 height 37
copy h1 "Yuhei Horii"
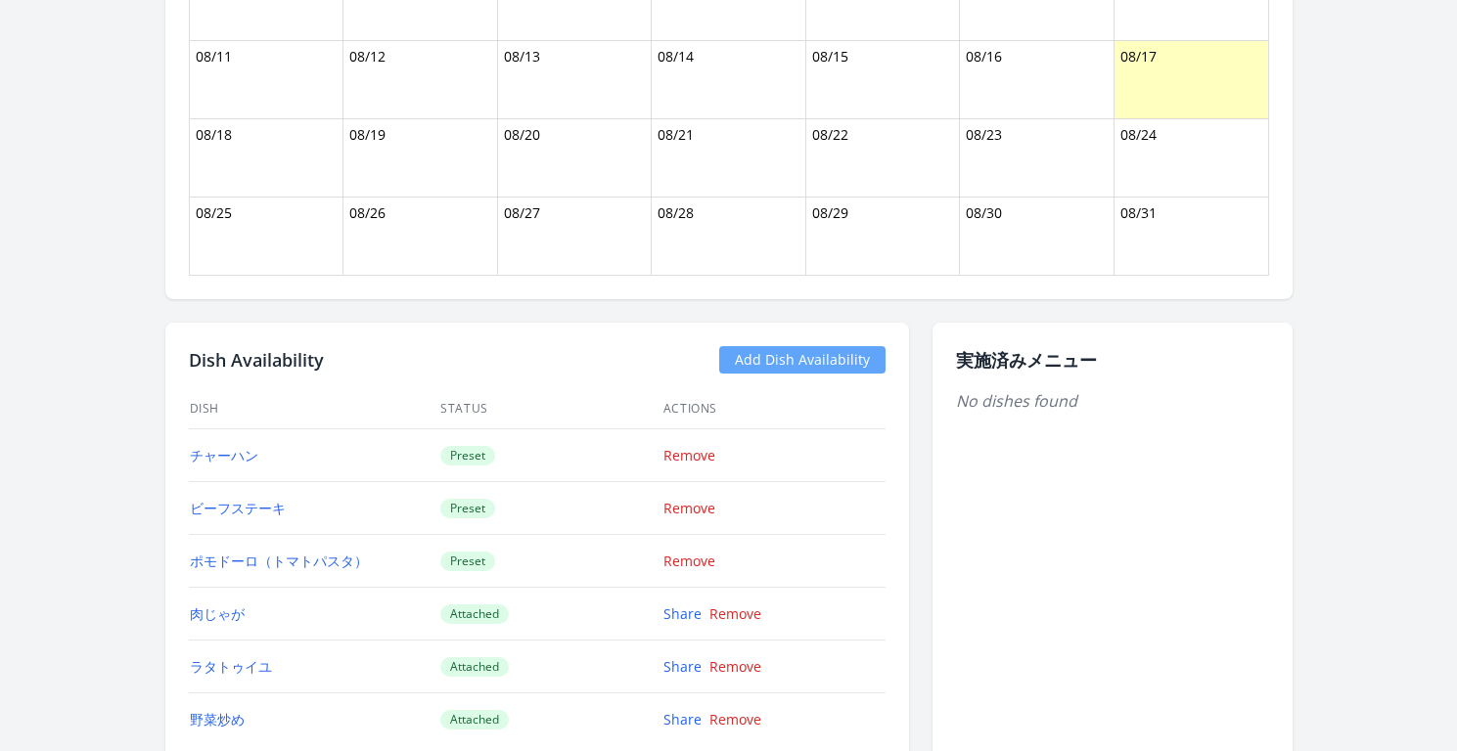
scroll to position [1825, 0]
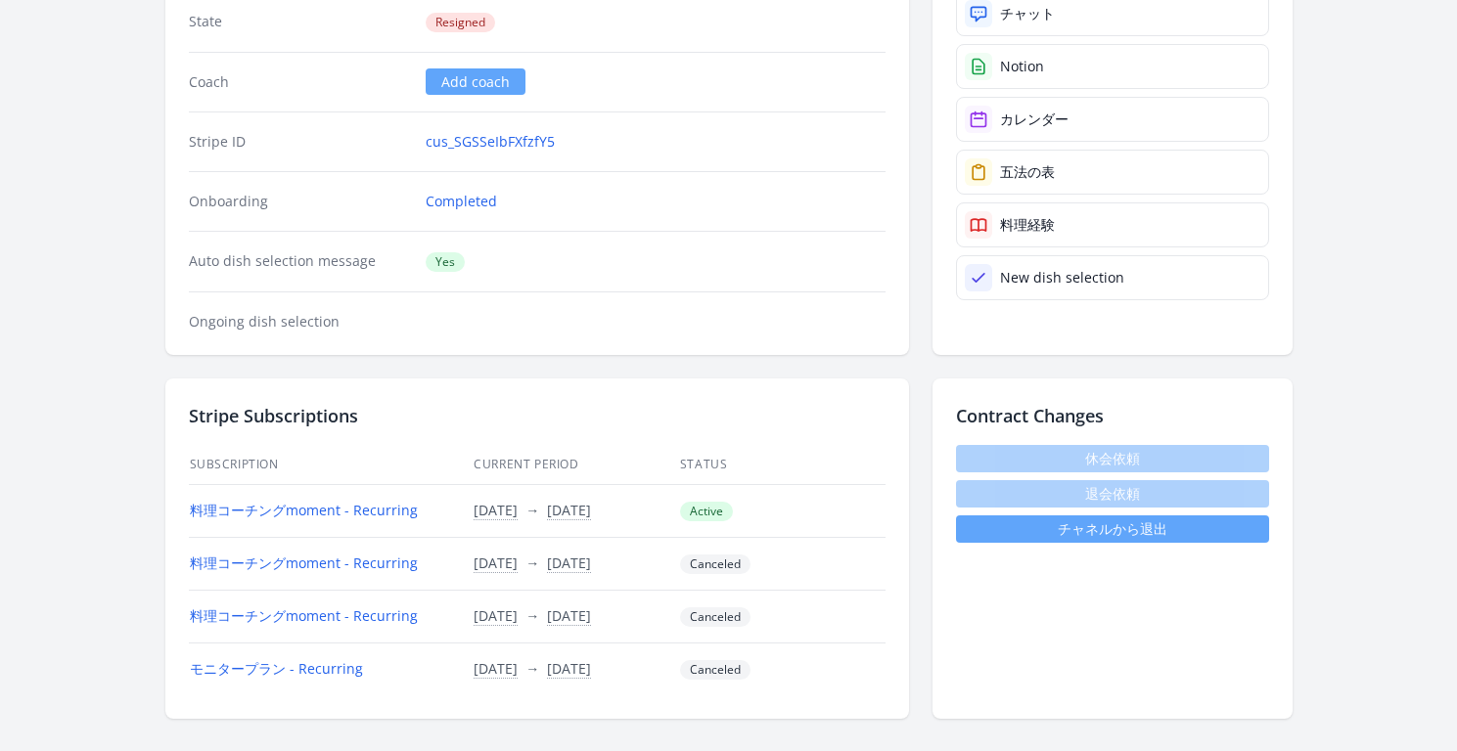
scroll to position [261, 0]
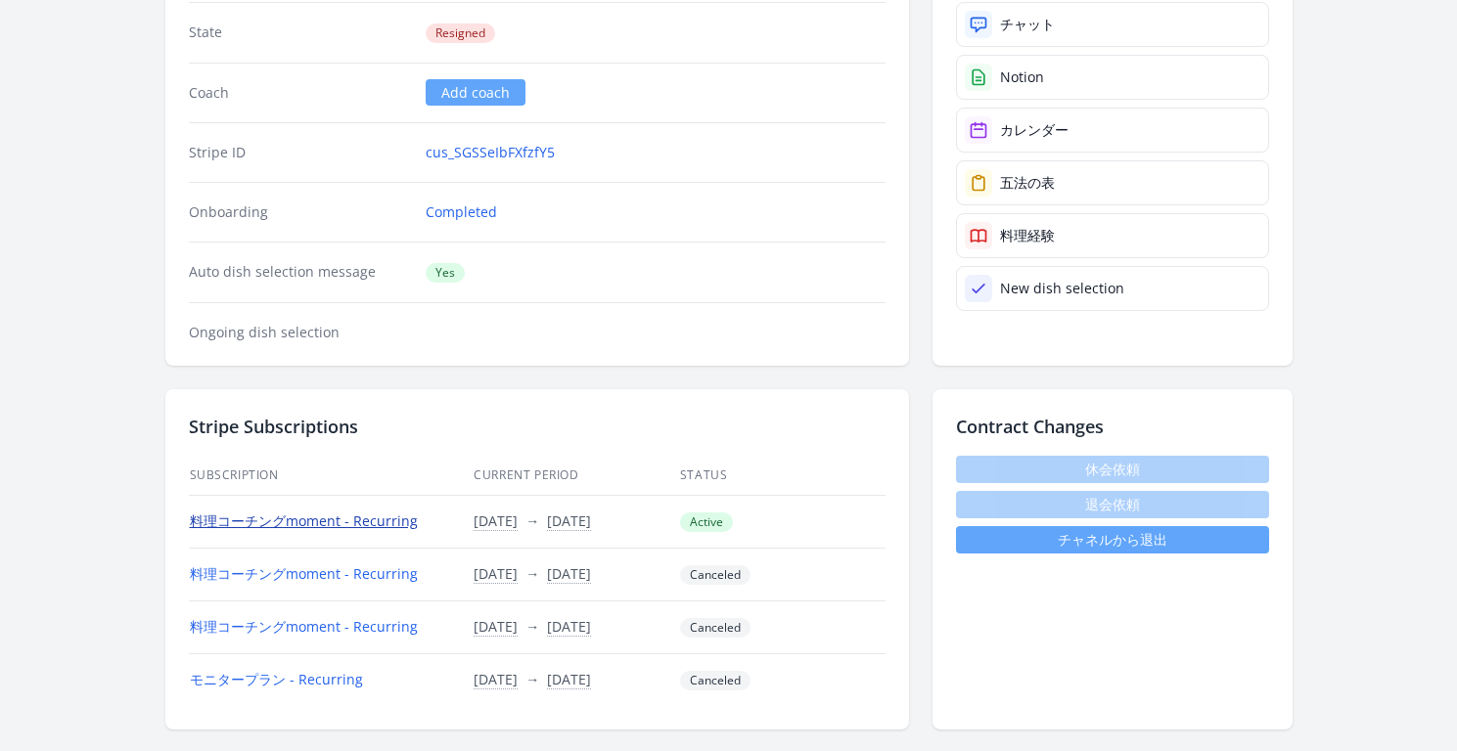
click at [398, 523] on link "料理コーチングmoment - Recurring" at bounding box center [304, 521] width 228 height 19
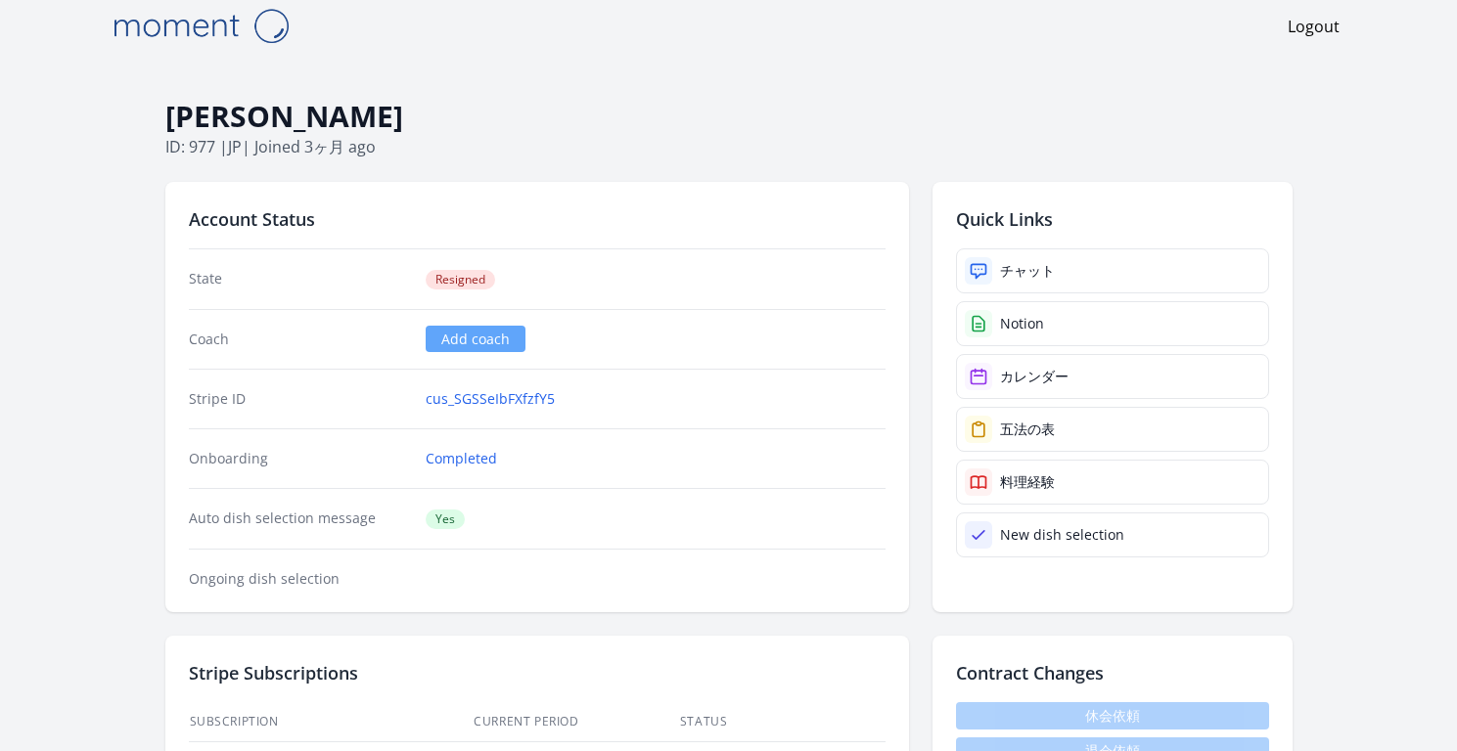
scroll to position [0, 0]
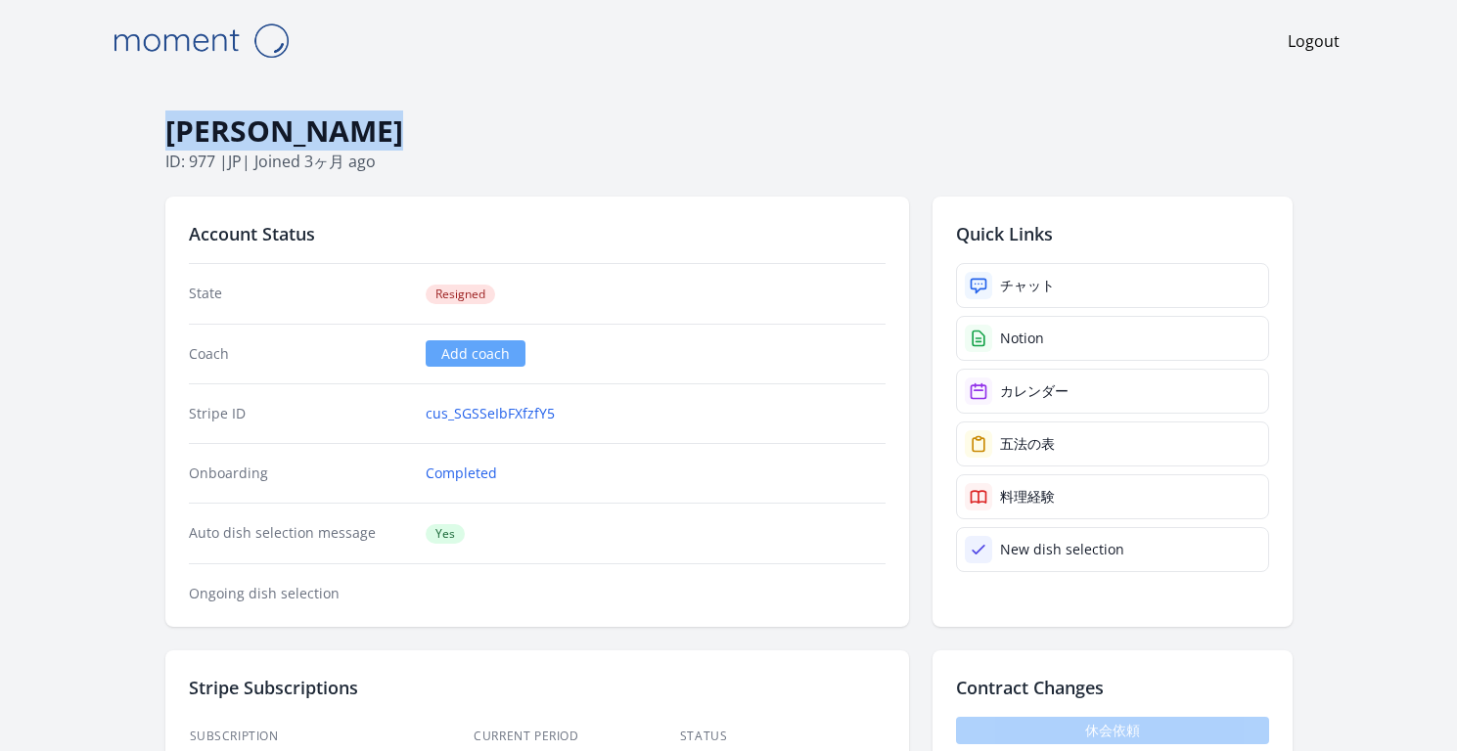
drag, startPoint x: 389, startPoint y: 128, endPoint x: 165, endPoint y: 130, distance: 224.1
click at [165, 130] on h1 "Tanabe Atsuko" at bounding box center [728, 131] width 1127 height 37
copy h1 "Tanabe Atsuko"
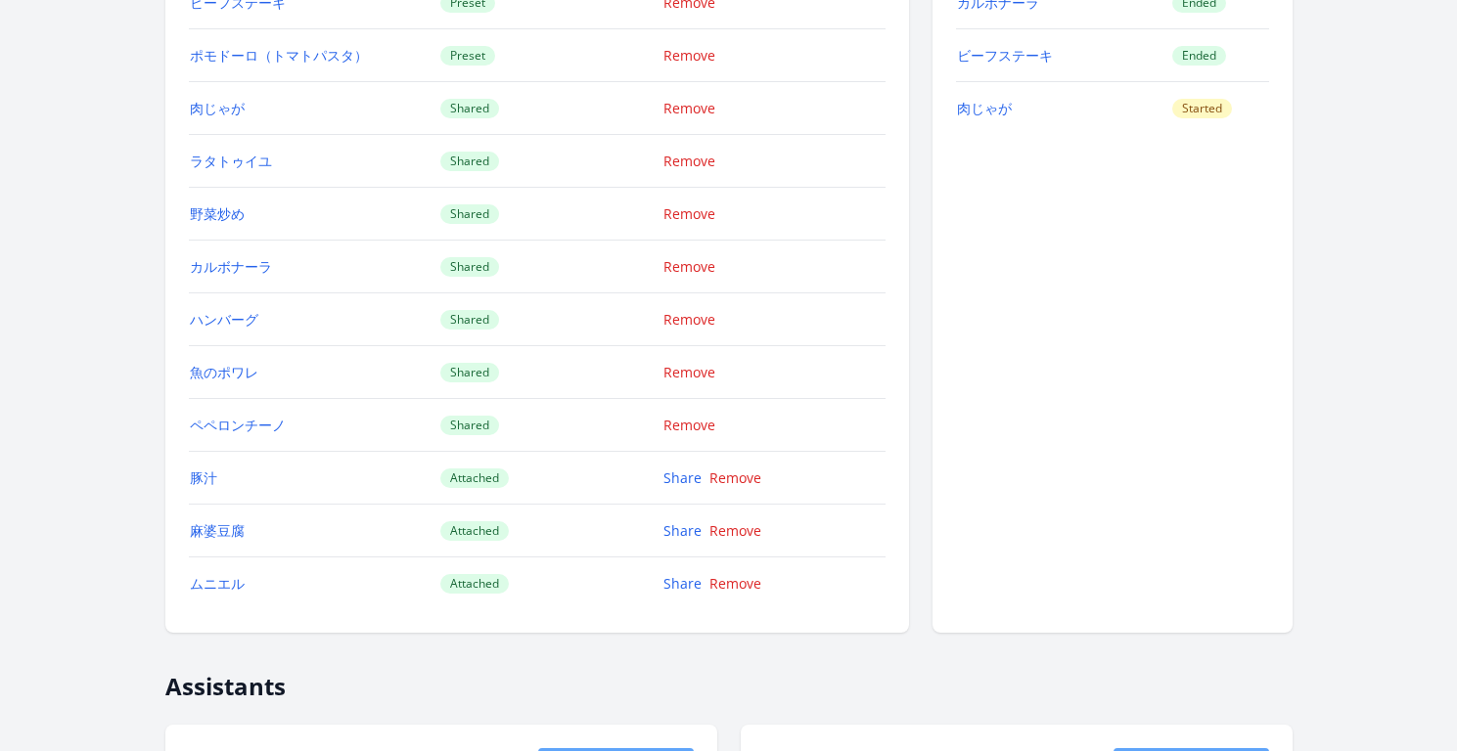
scroll to position [2219, 0]
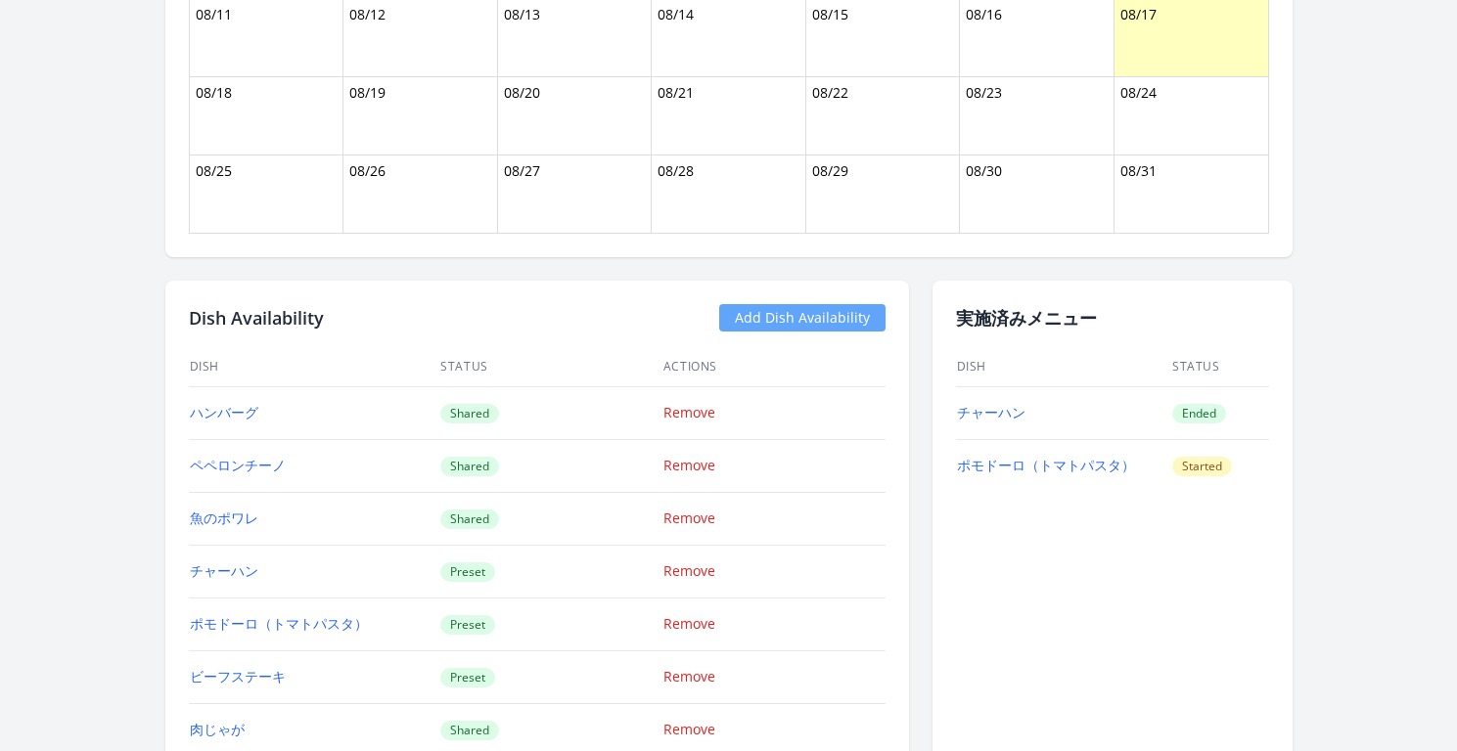
scroll to position [2145, 0]
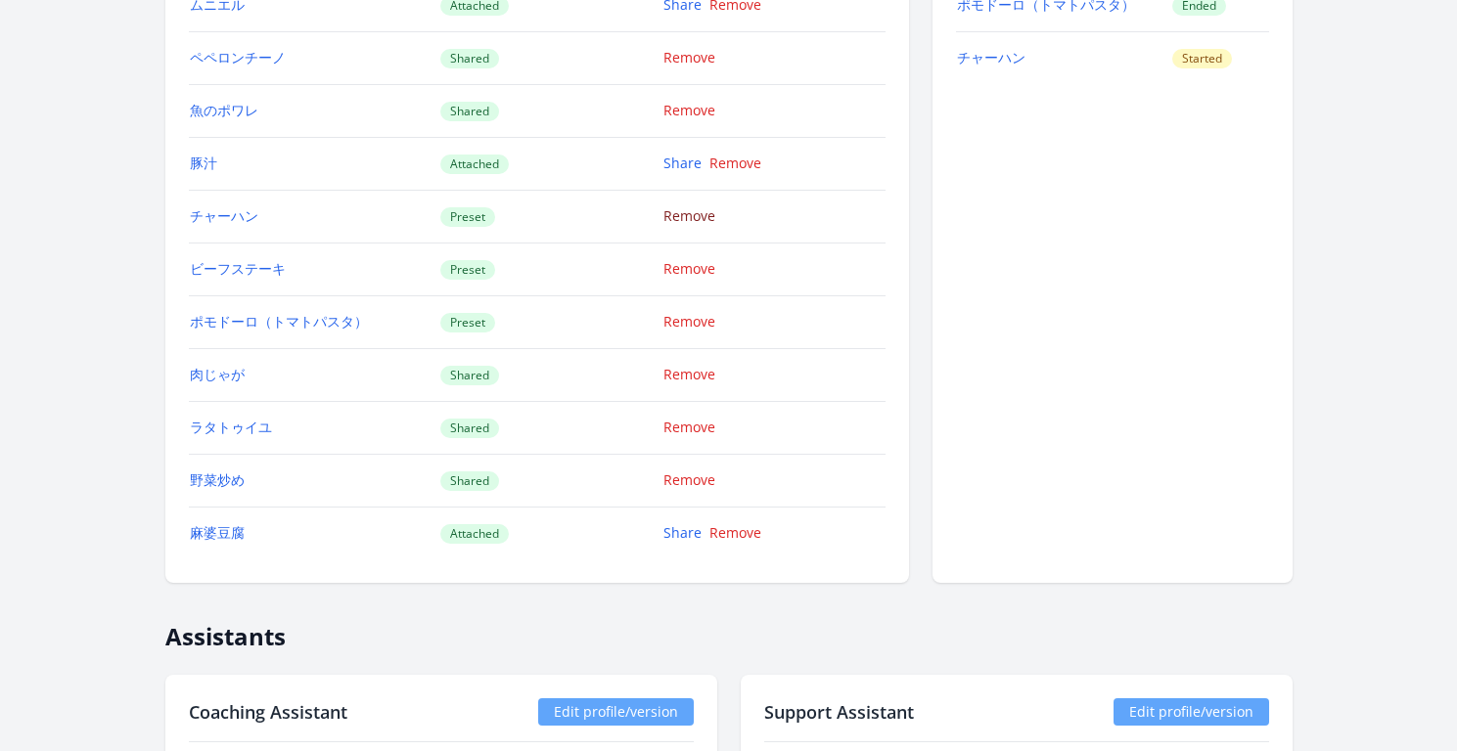
scroll to position [1944, 0]
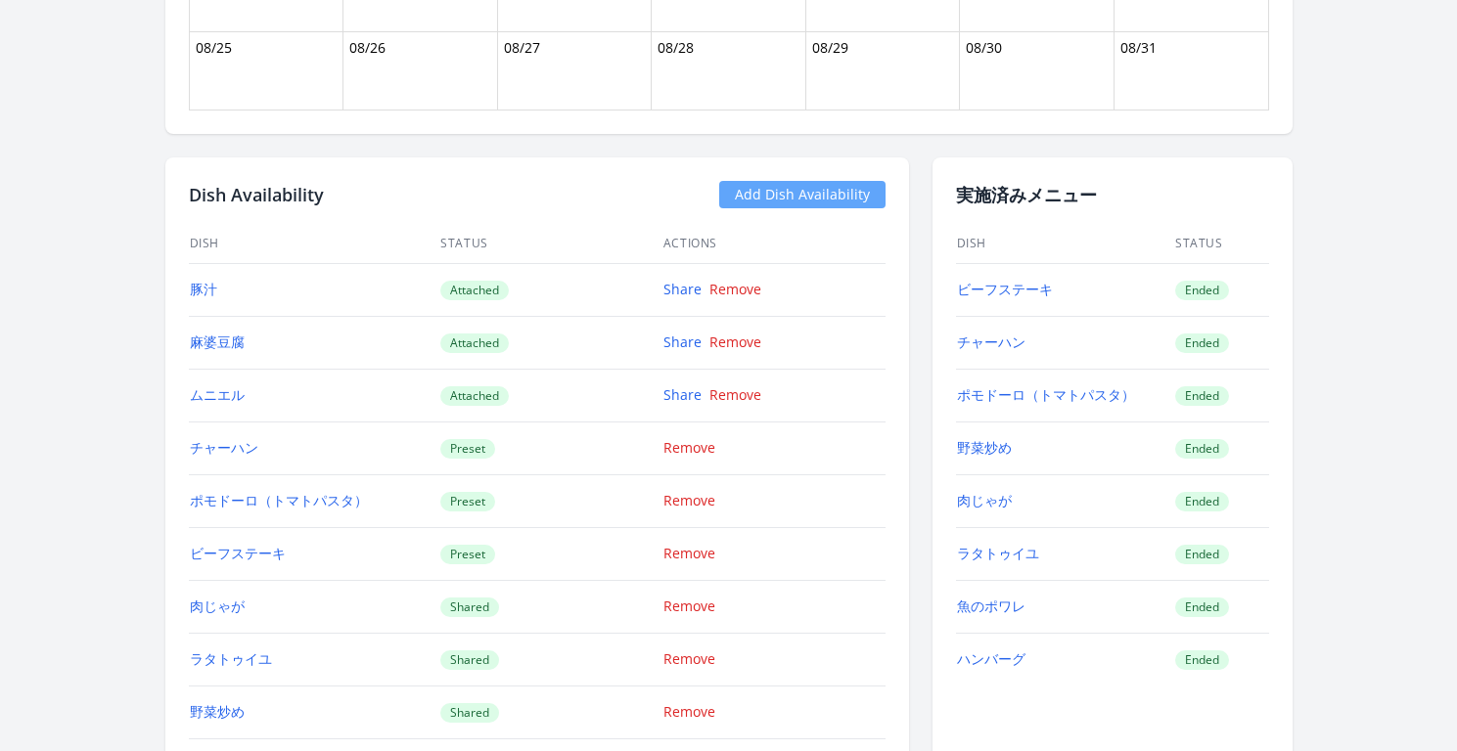
scroll to position [2041, 0]
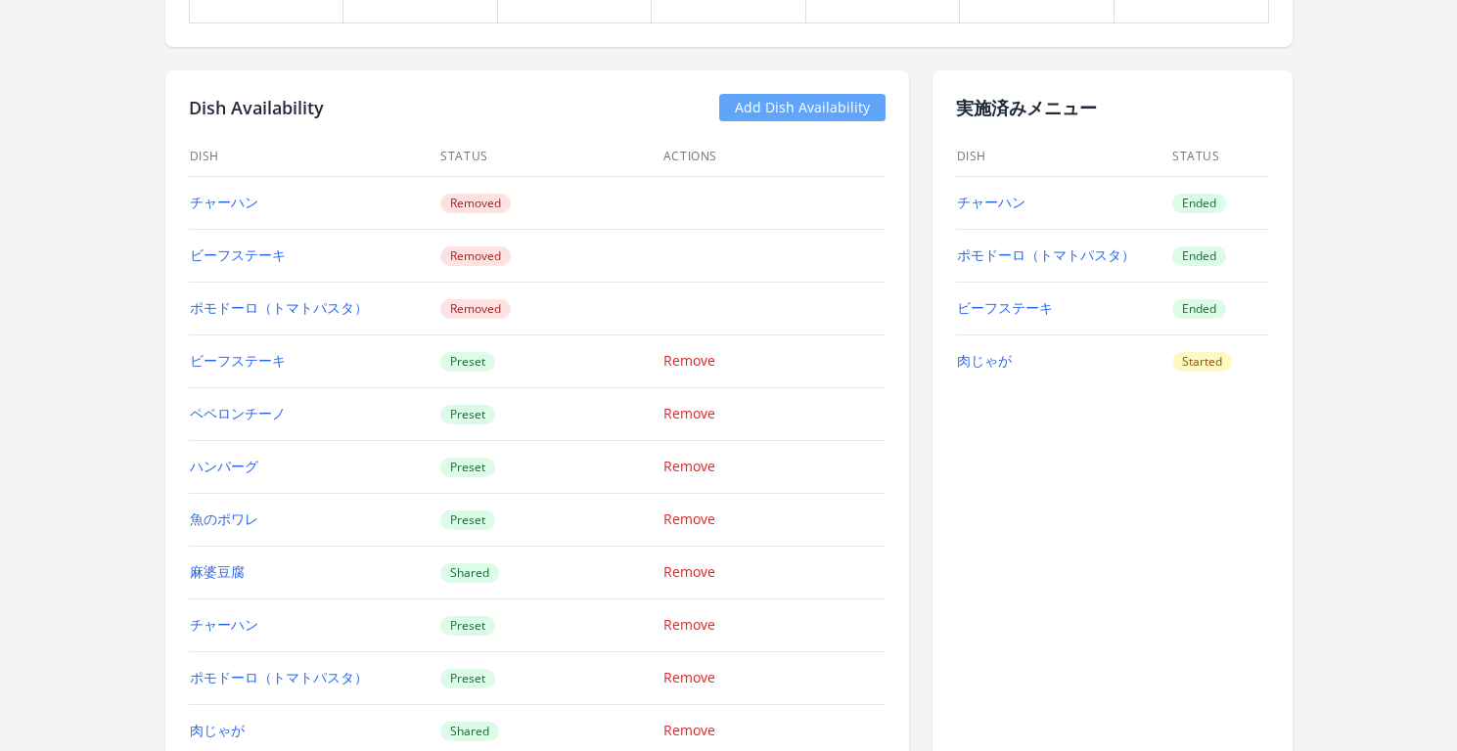
scroll to position [2080, 0]
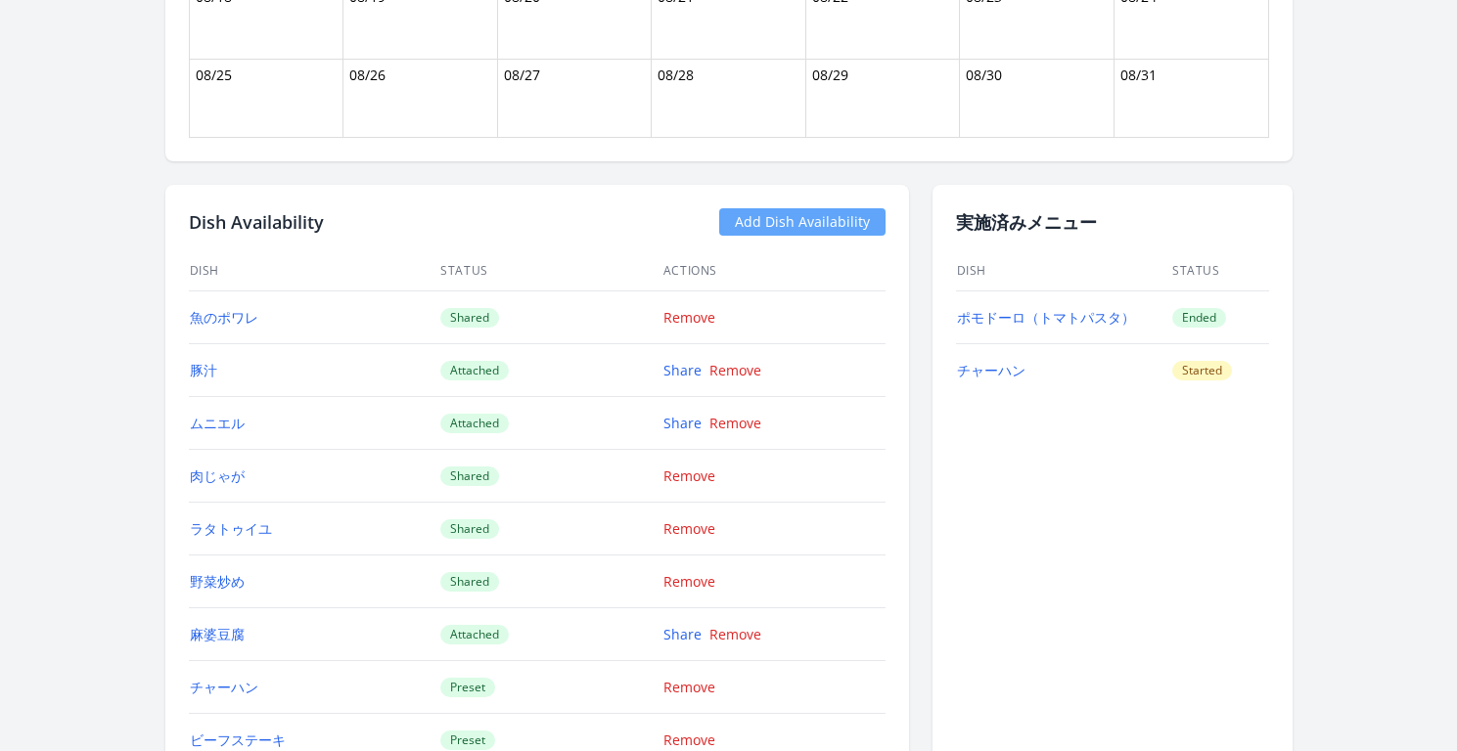
scroll to position [1521, 0]
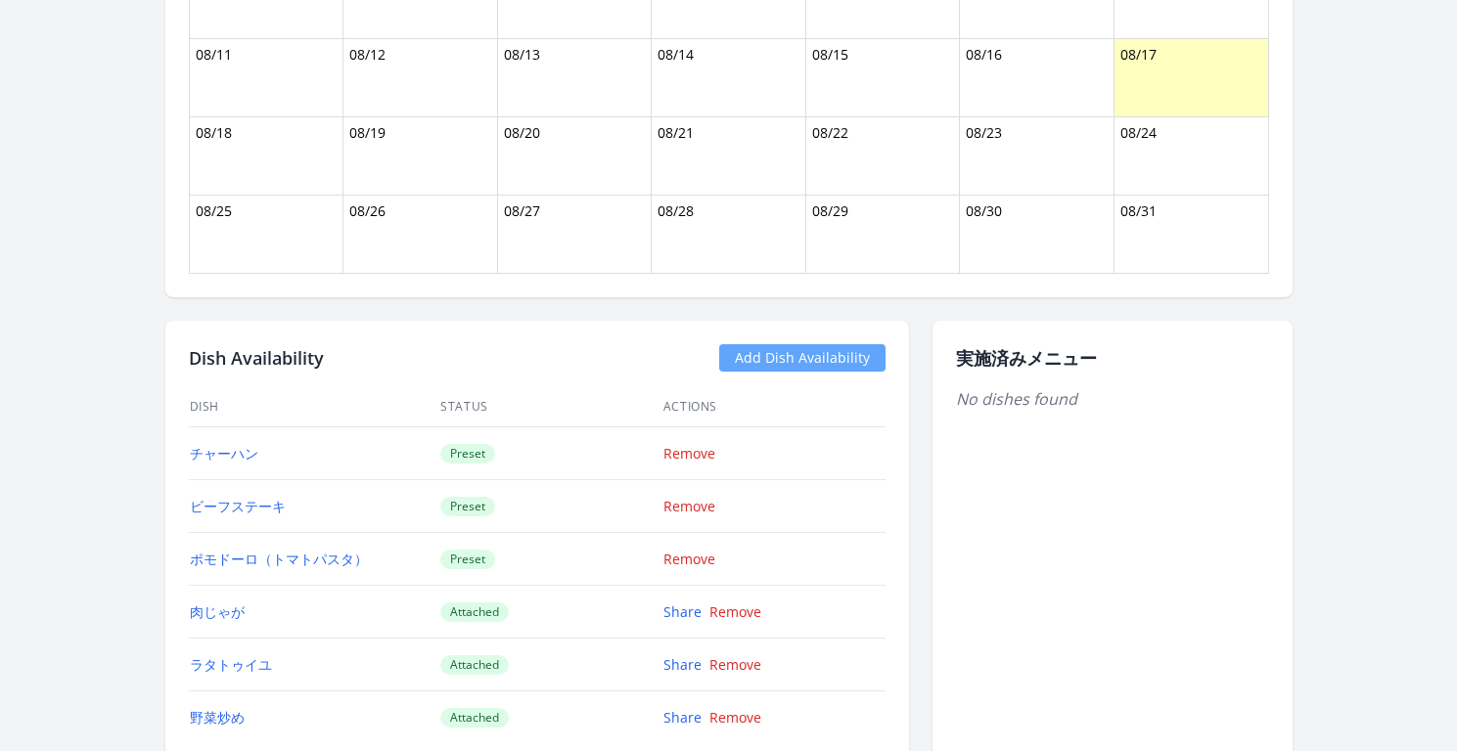
scroll to position [1595, 0]
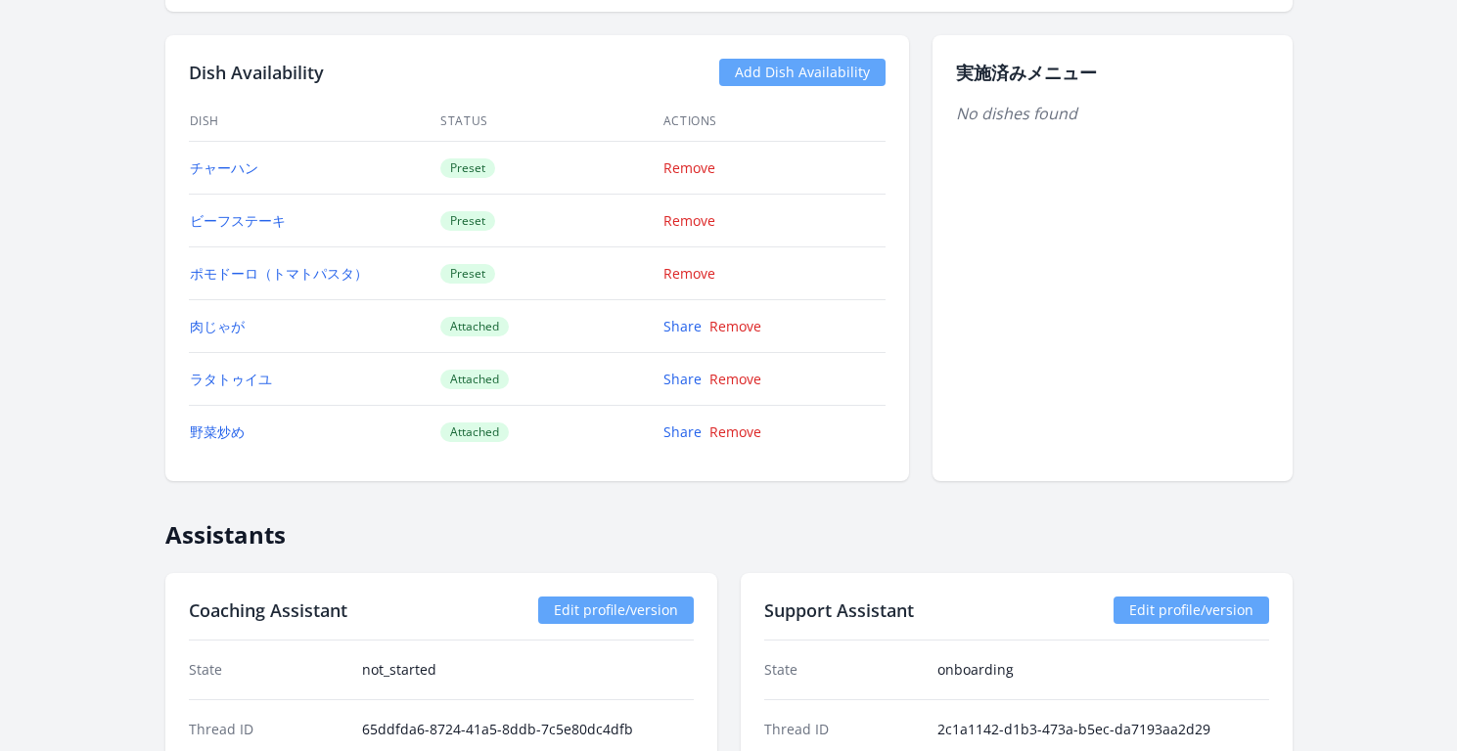
scroll to position [1827, 0]
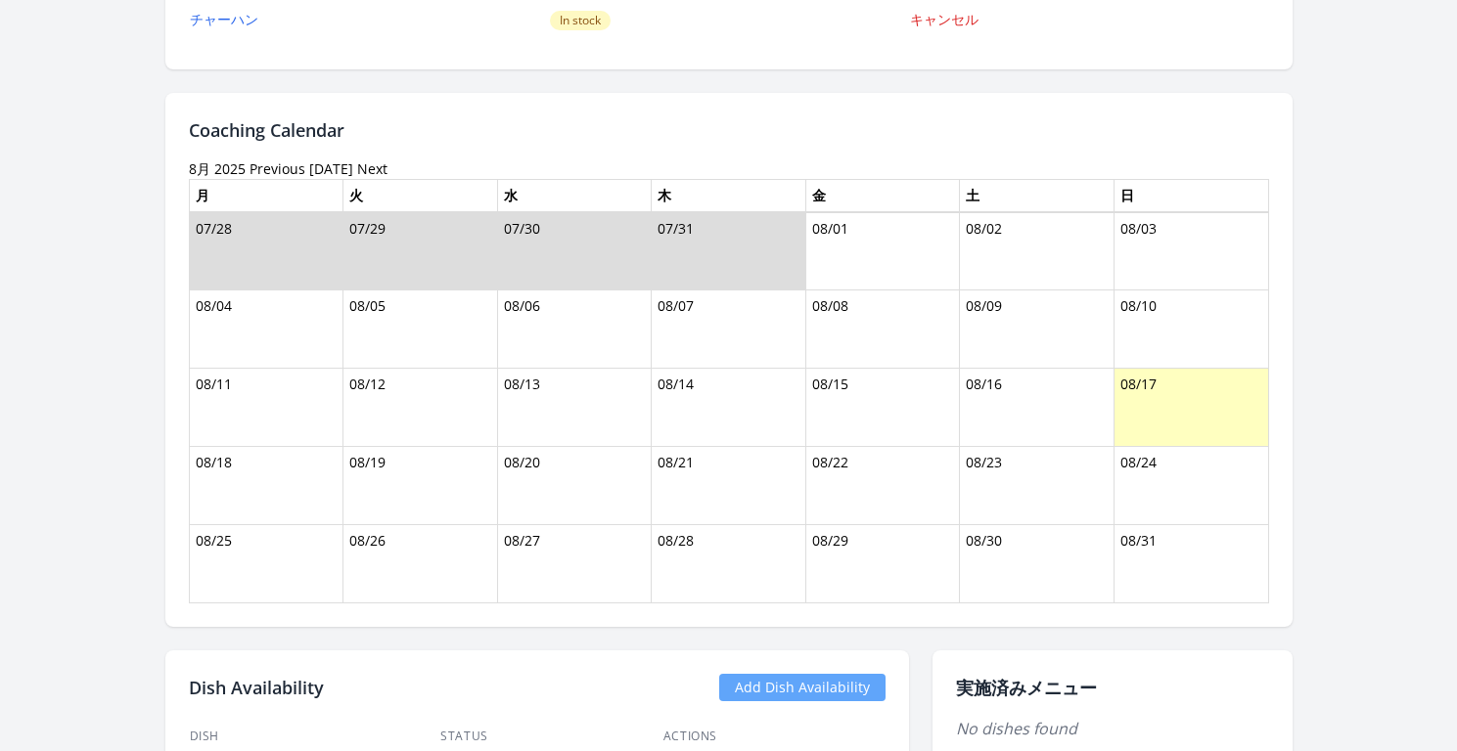
scroll to position [1596, 0]
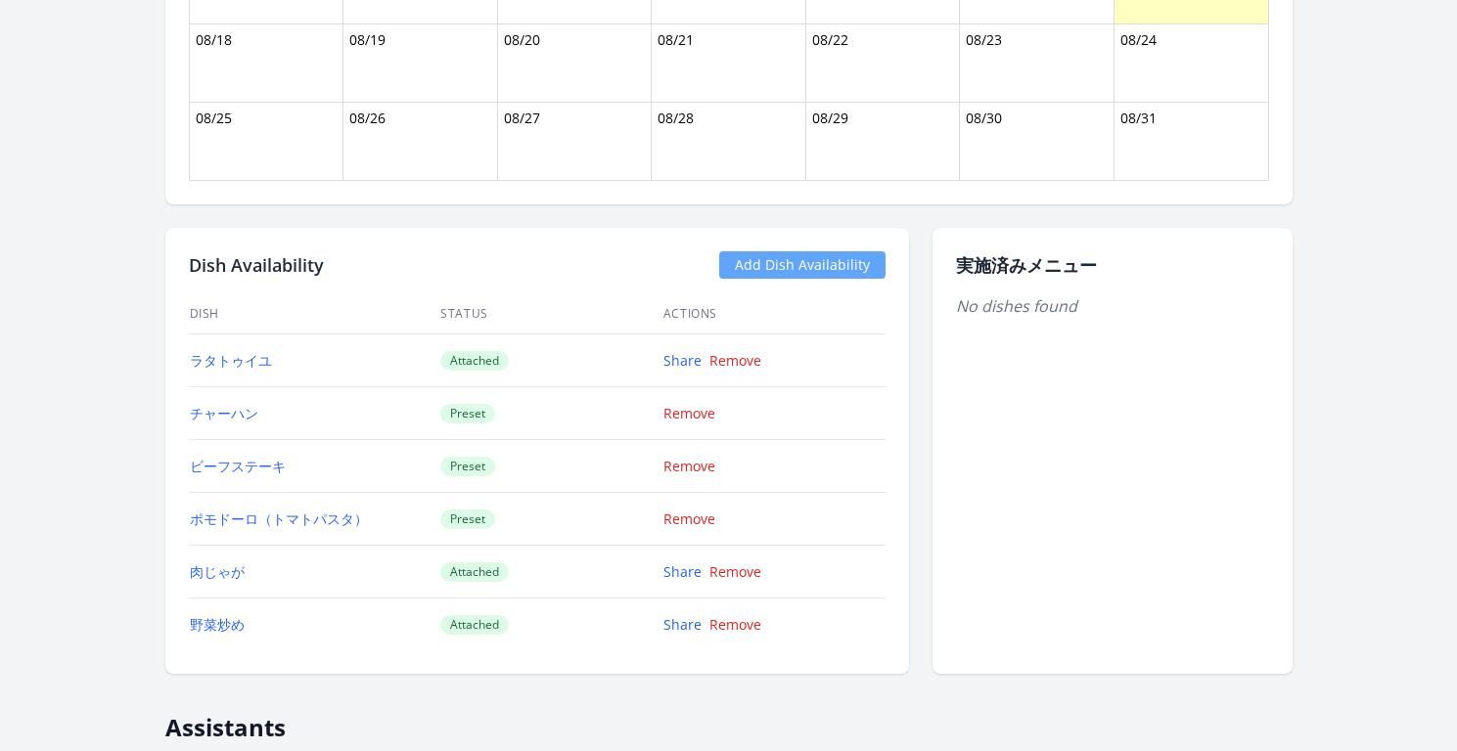
scroll to position [1581, 0]
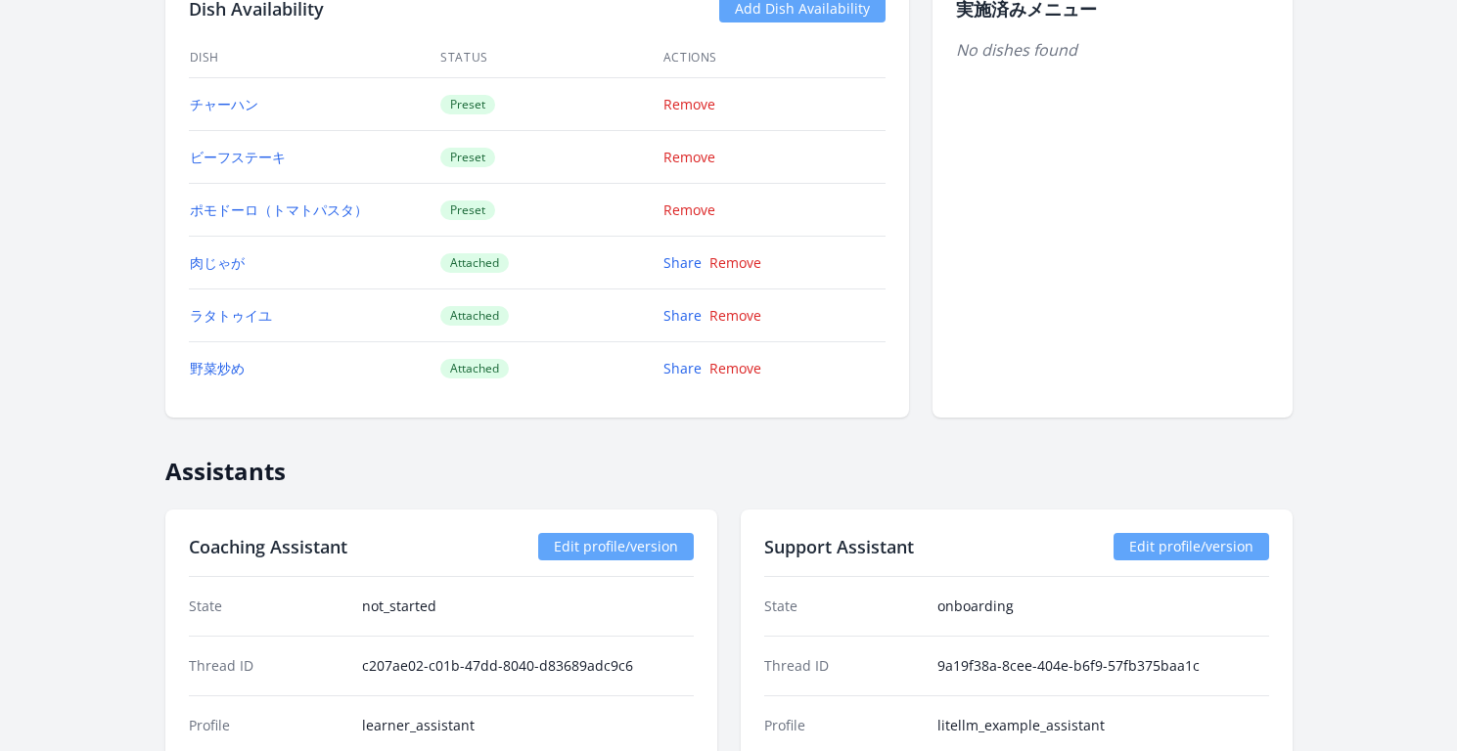
scroll to position [1668, 0]
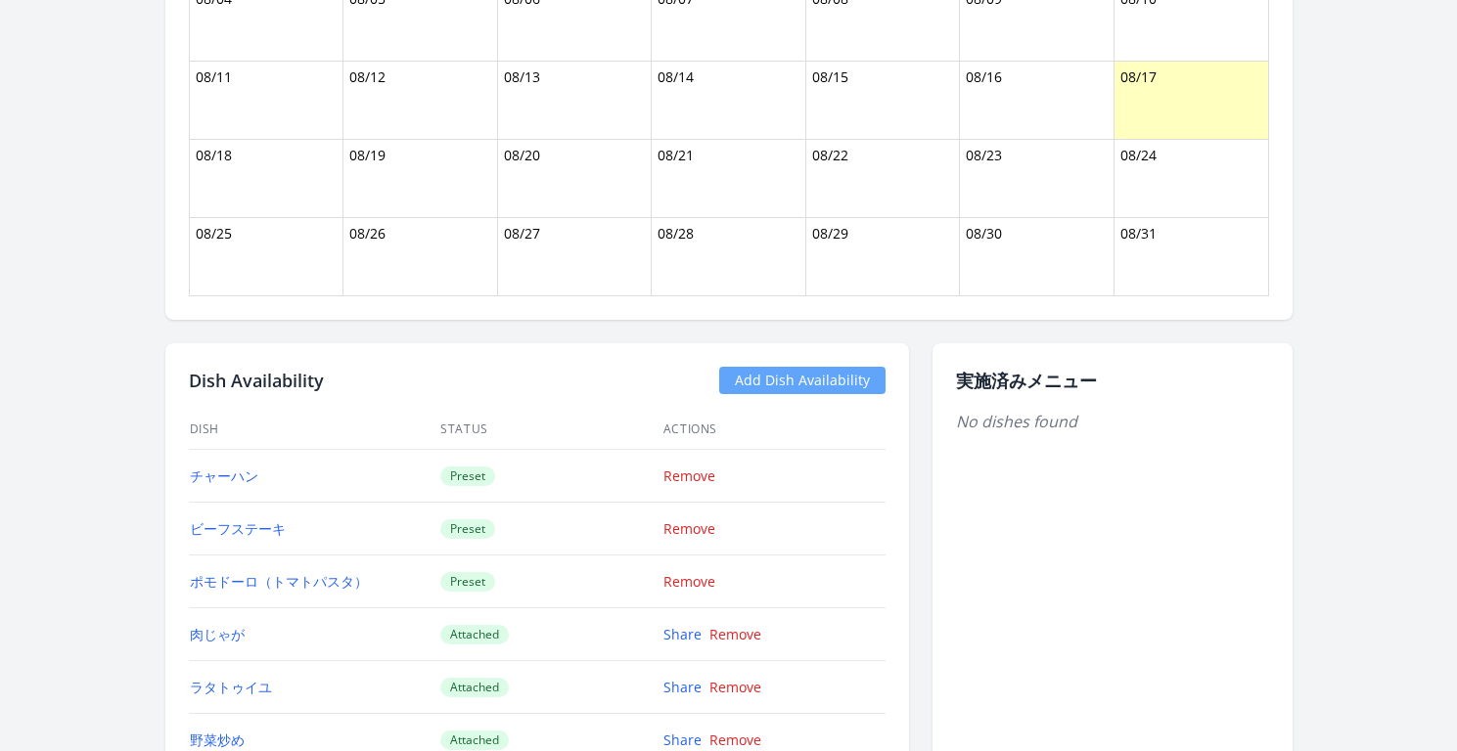
scroll to position [1433, 0]
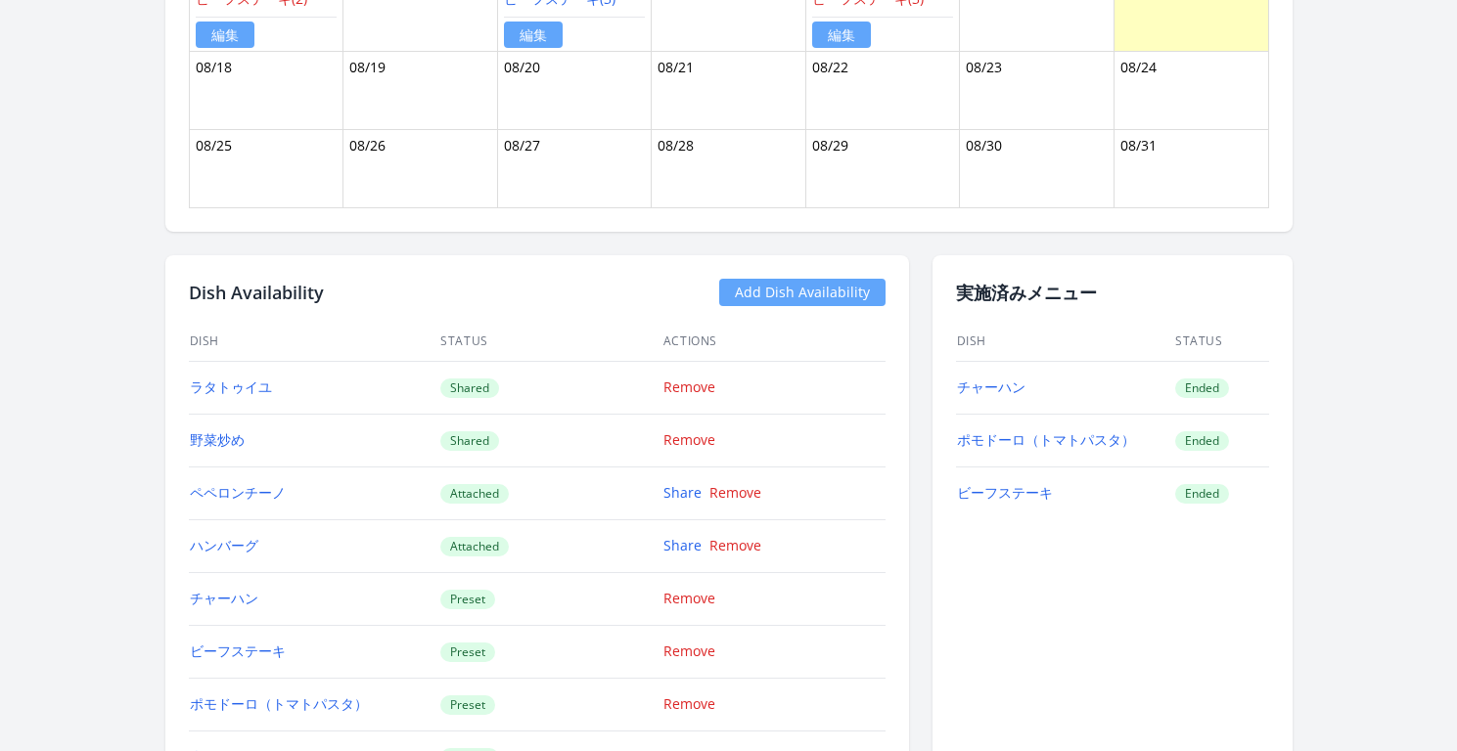
scroll to position [1888, 0]
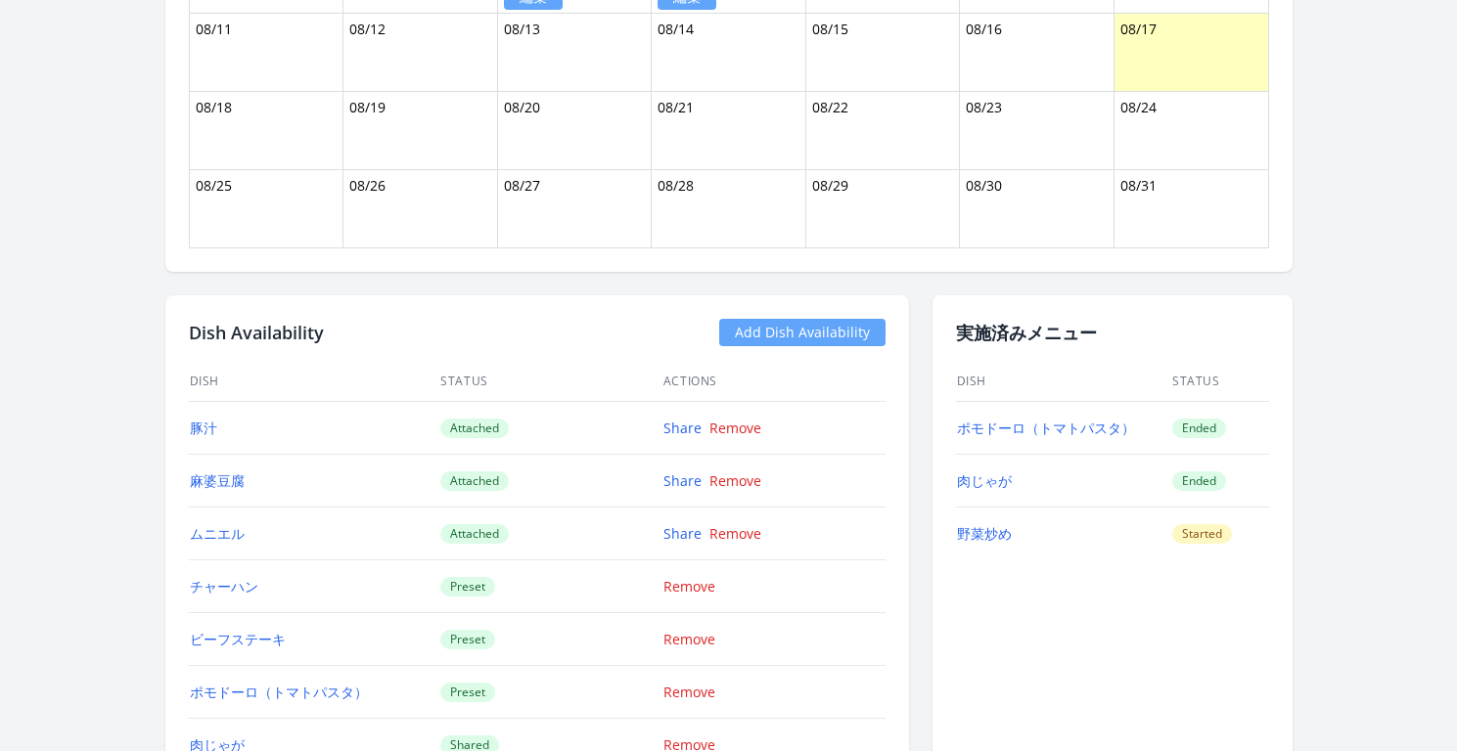
scroll to position [1884, 0]
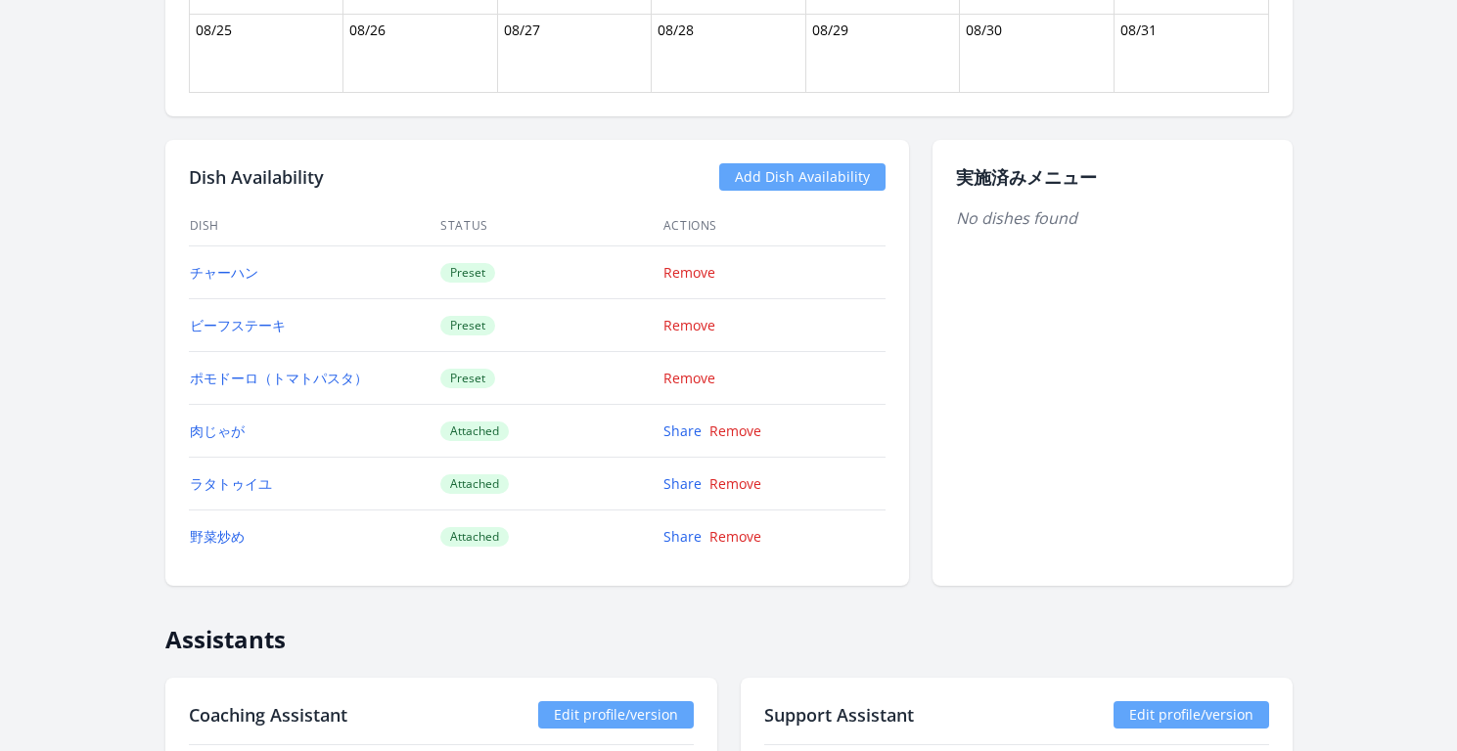
scroll to position [1781, 0]
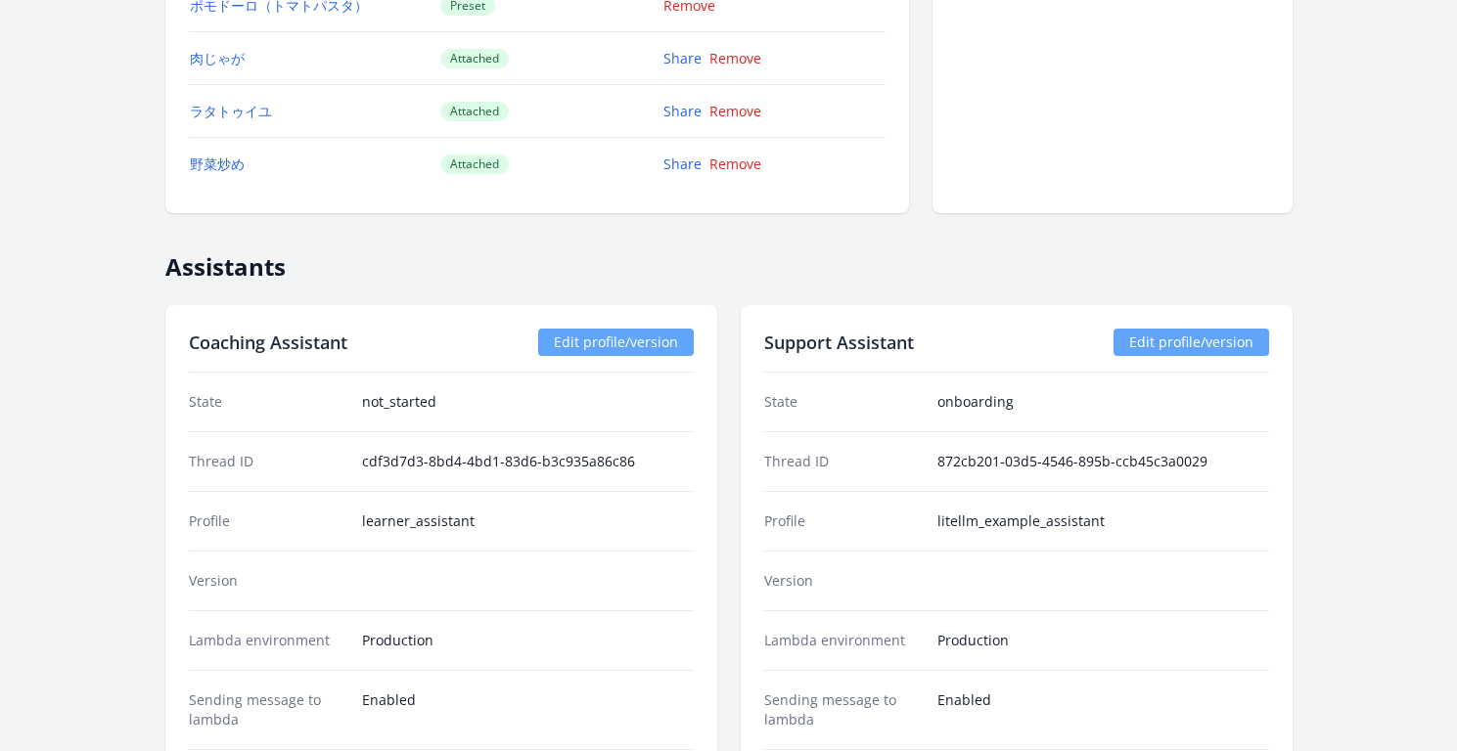
scroll to position [1887, 0]
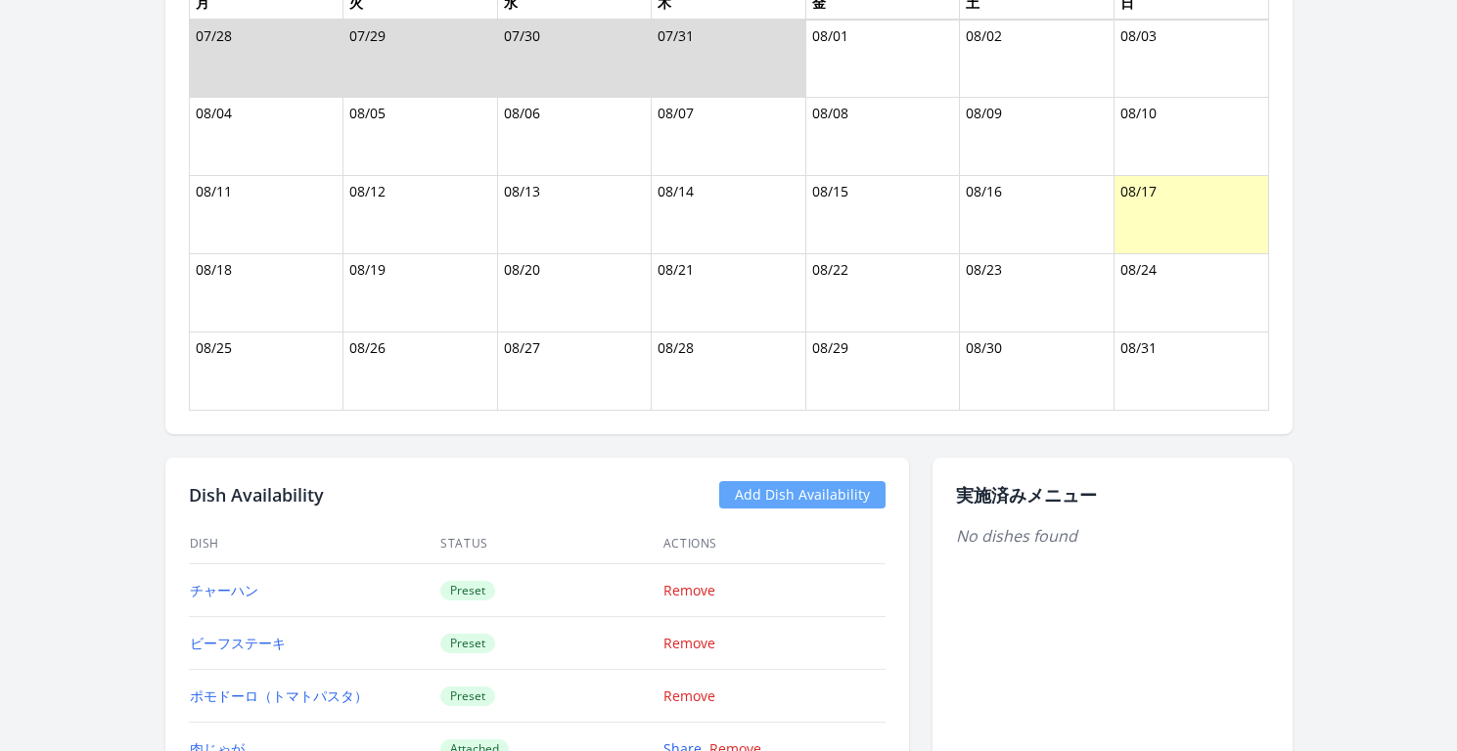
scroll to position [1387, 0]
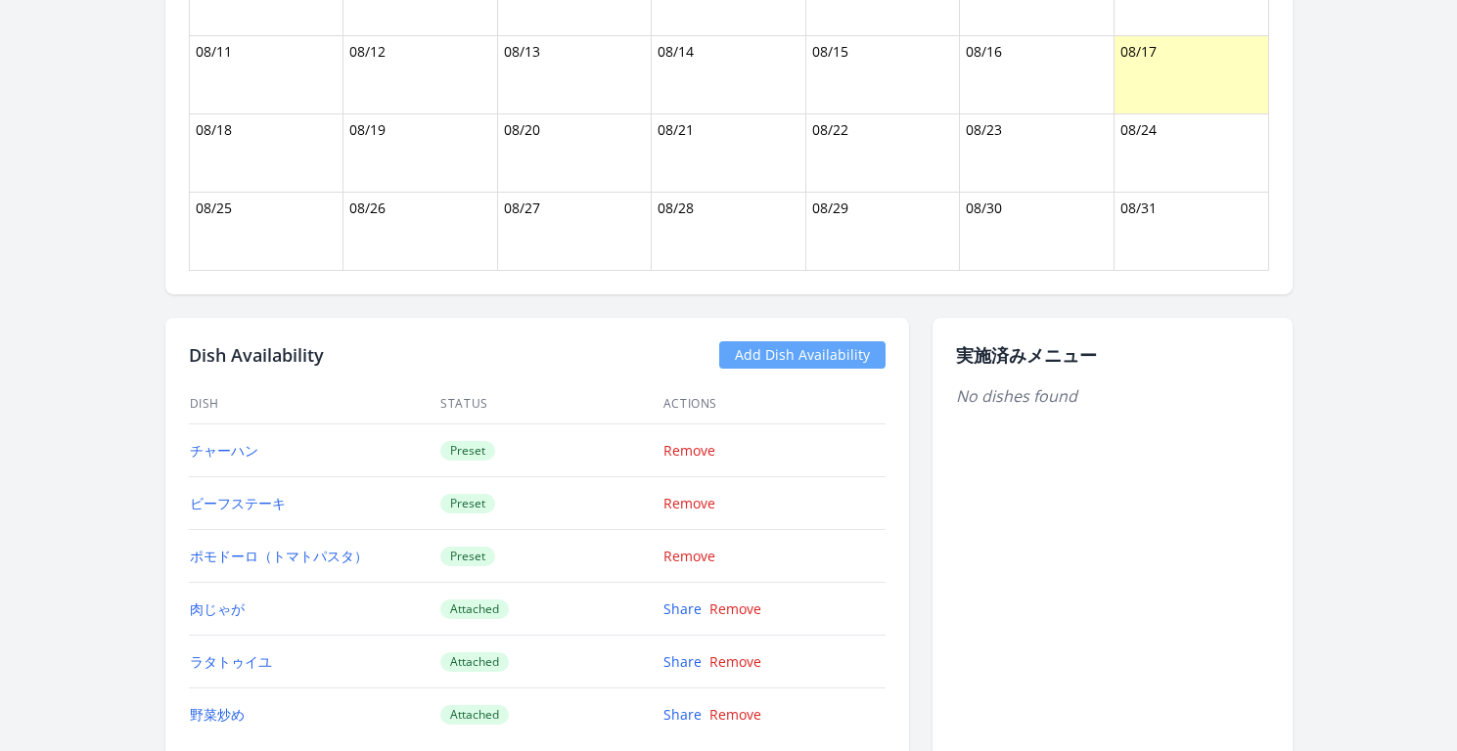
scroll to position [1576, 0]
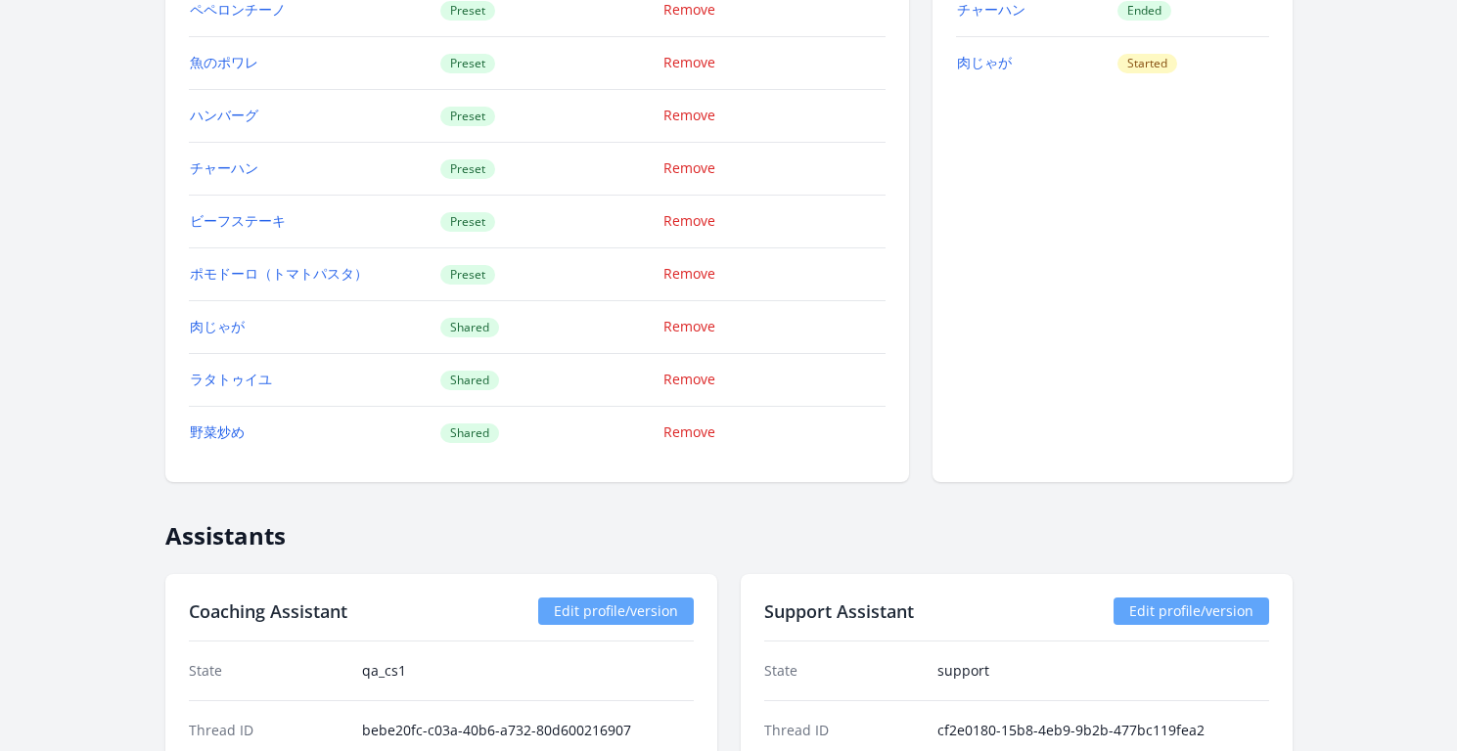
scroll to position [1516, 0]
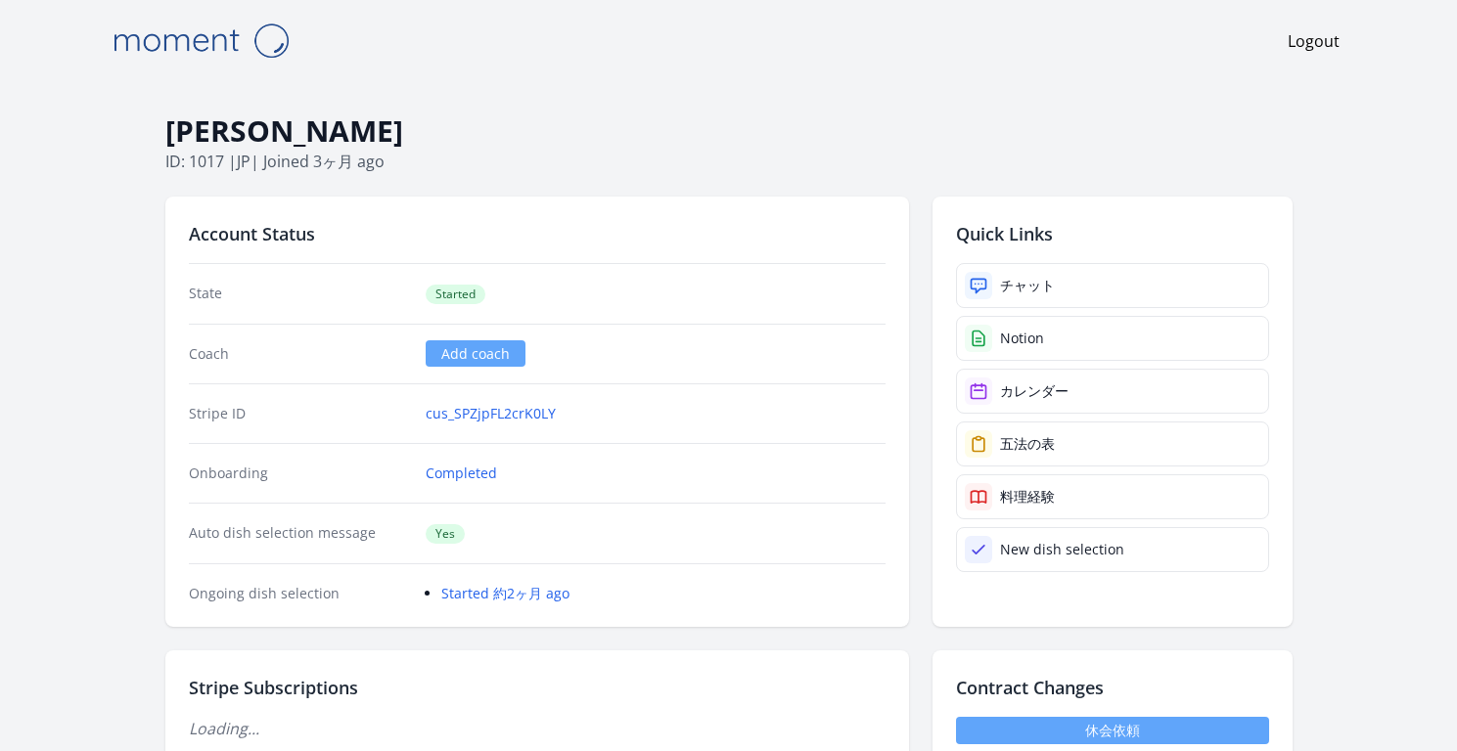
scroll to position [380, 0]
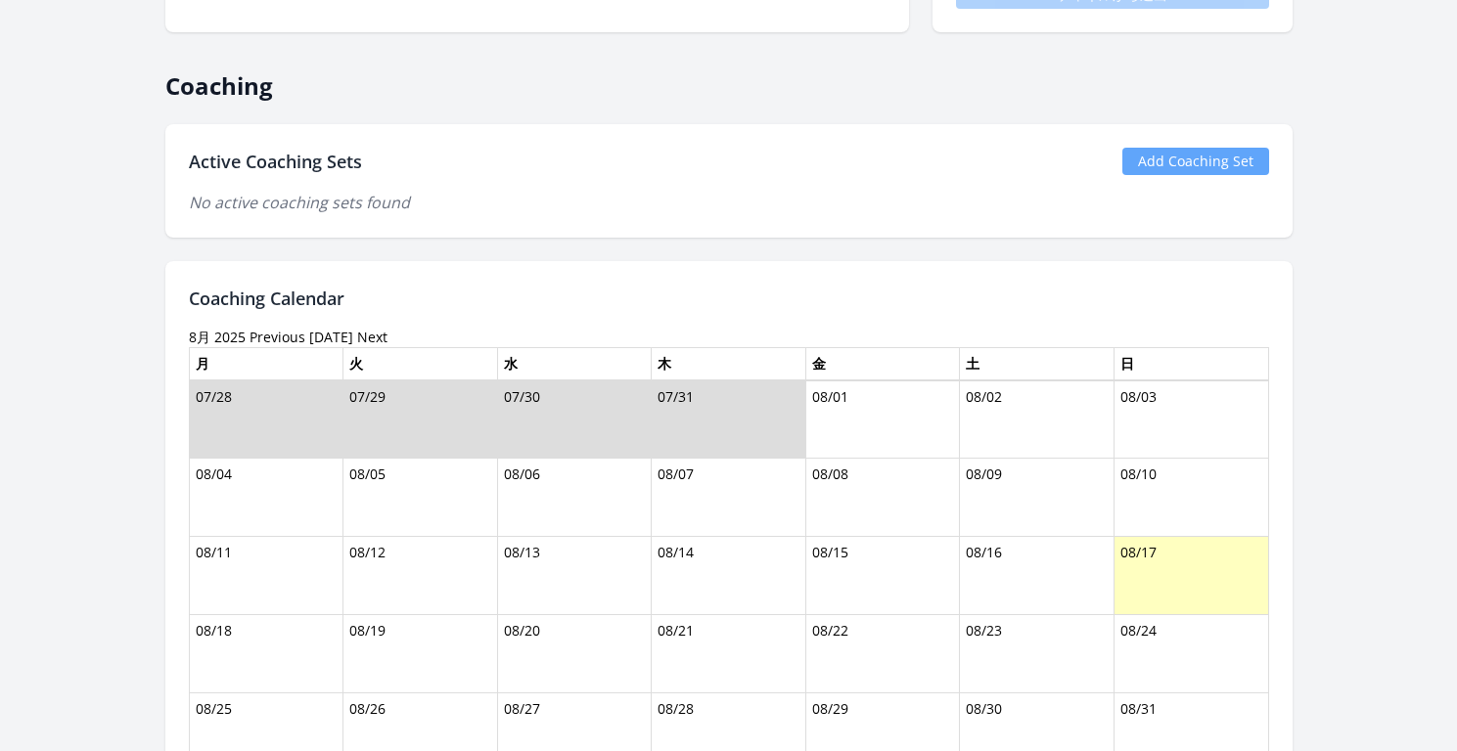
scroll to position [1723, 0]
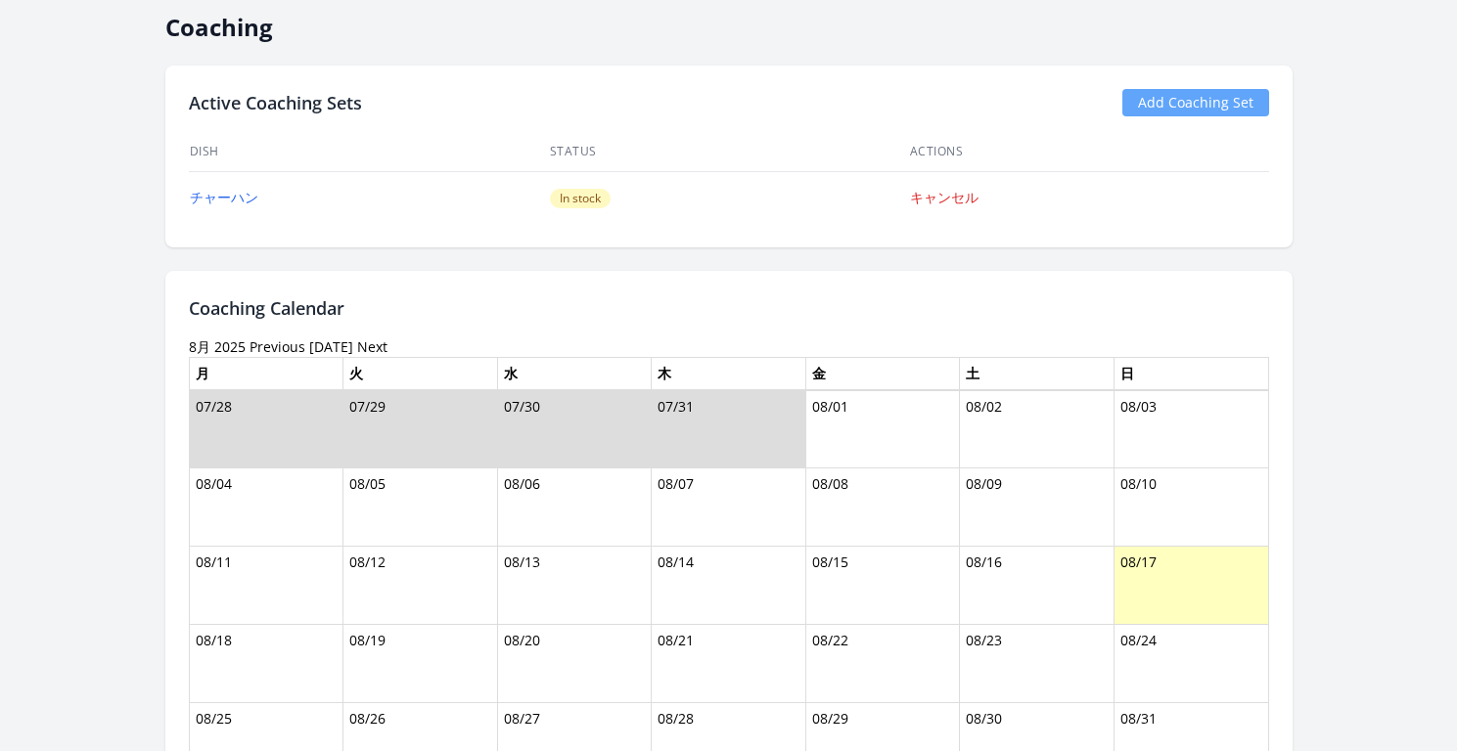
scroll to position [1522, 0]
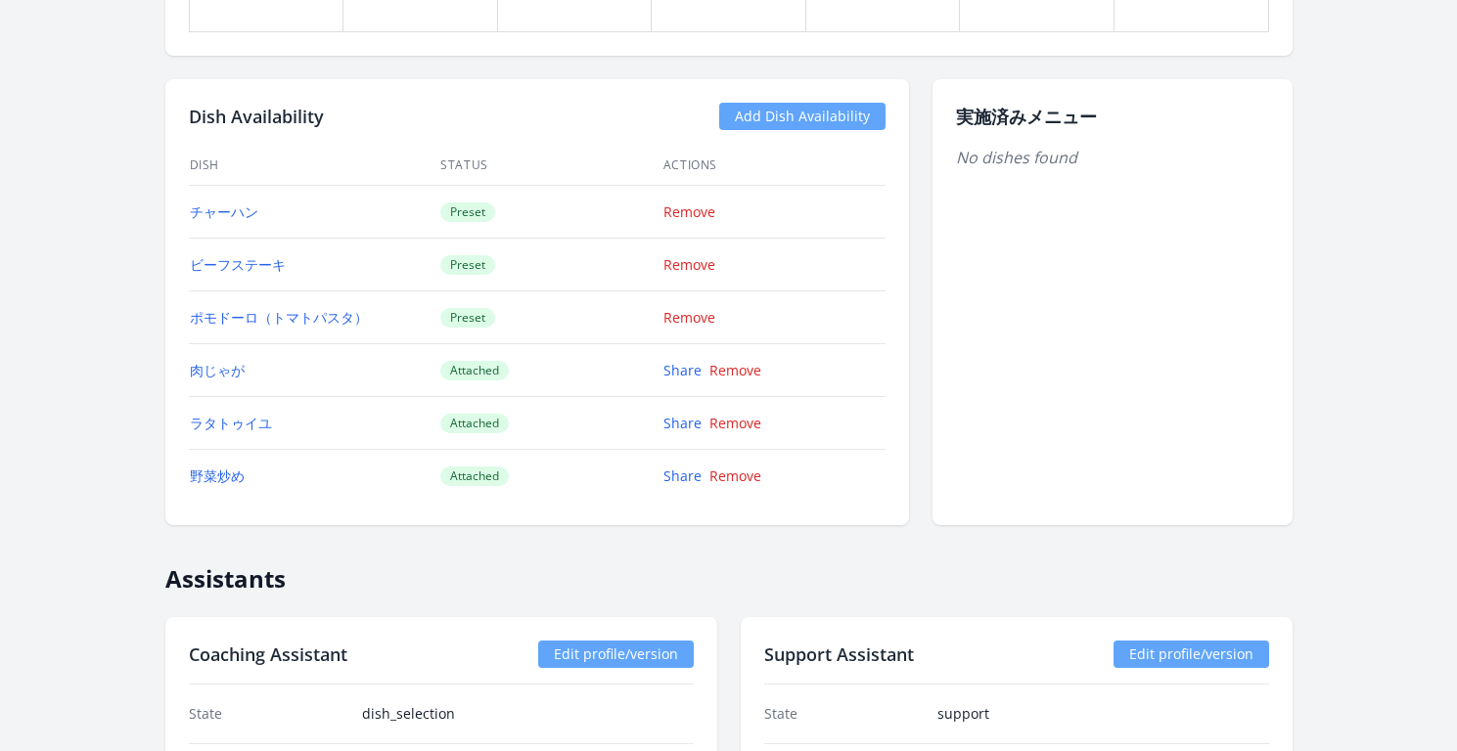
scroll to position [1639, 0]
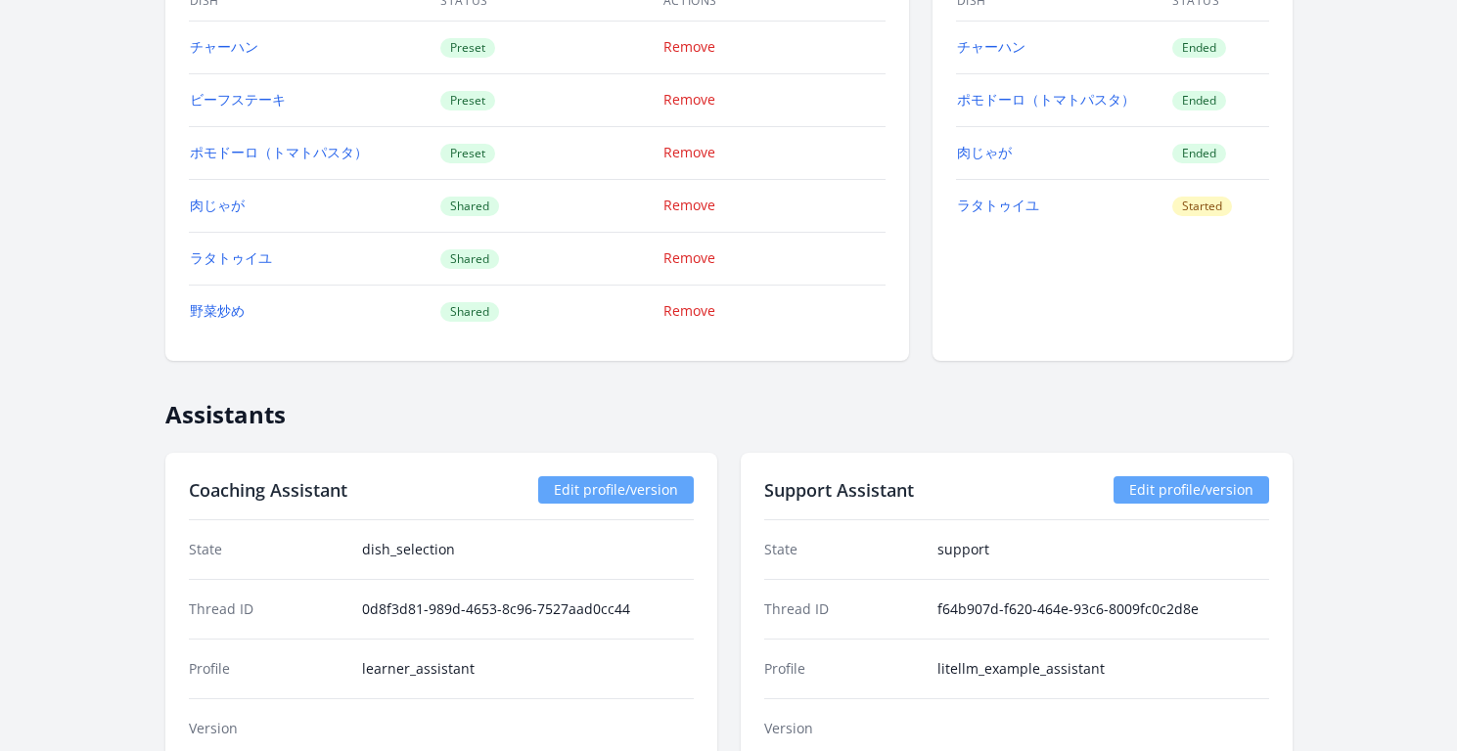
scroll to position [1627, 0]
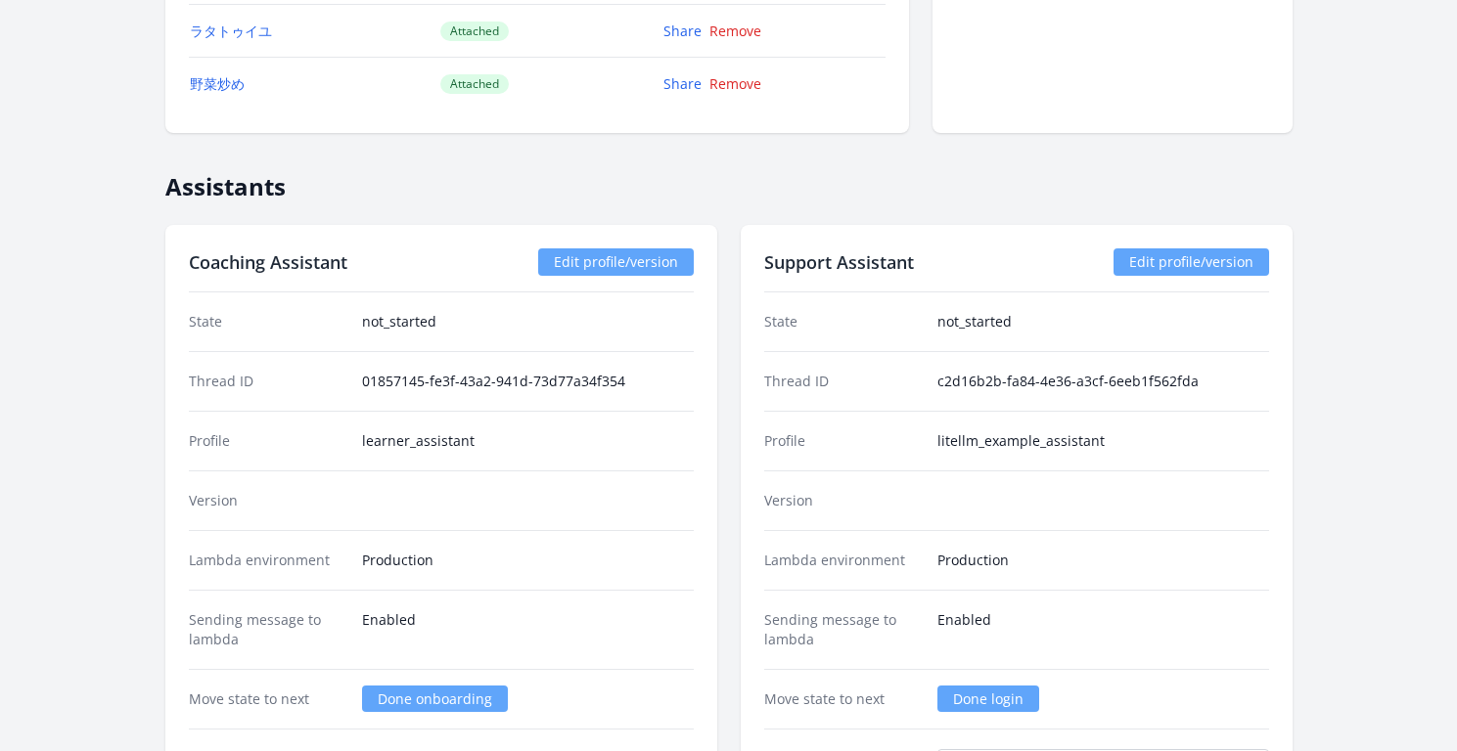
scroll to position [1967, 0]
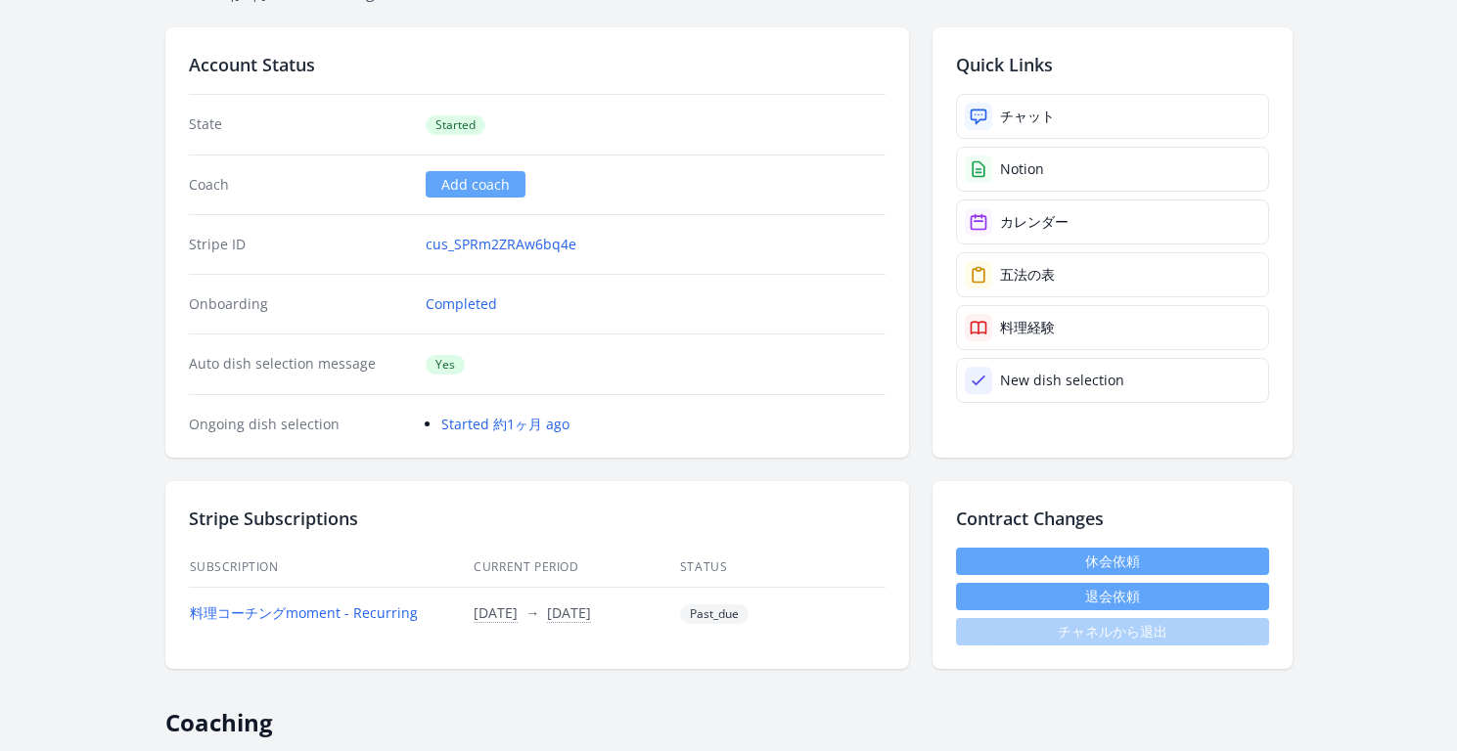
scroll to position [387, 0]
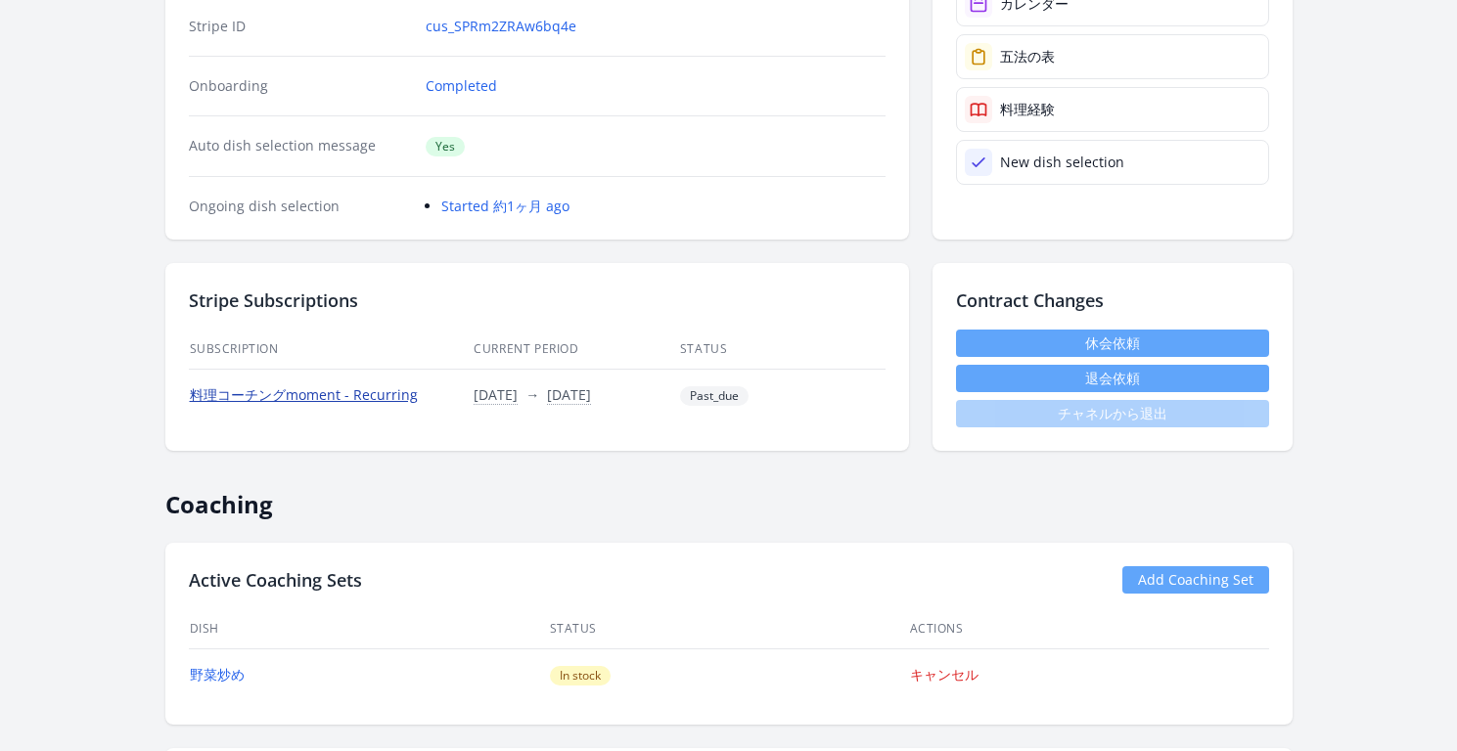
click at [328, 396] on link "料理コーチングmoment - Recurring" at bounding box center [304, 394] width 228 height 19
click at [361, 390] on link "料理コーチングmoment - Recurring" at bounding box center [304, 394] width 228 height 19
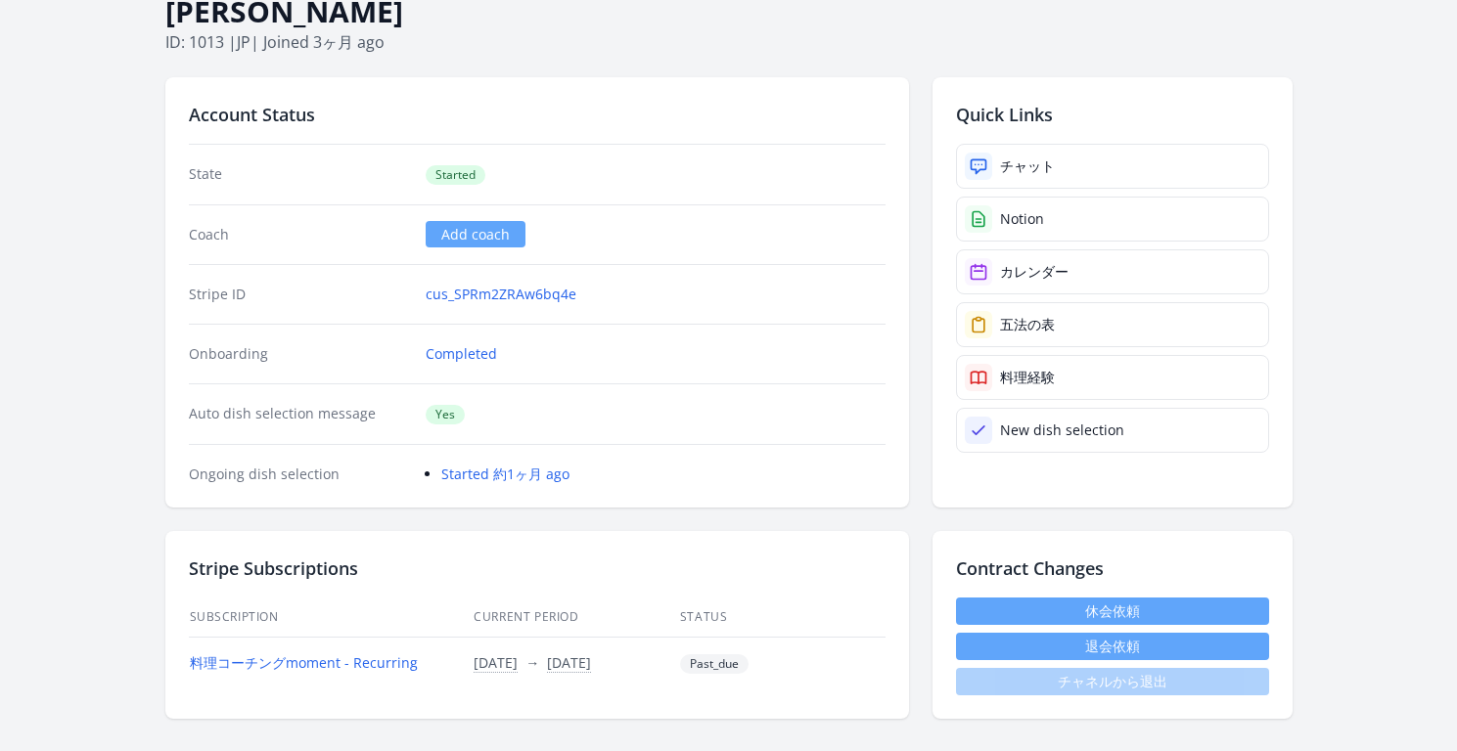
scroll to position [0, 0]
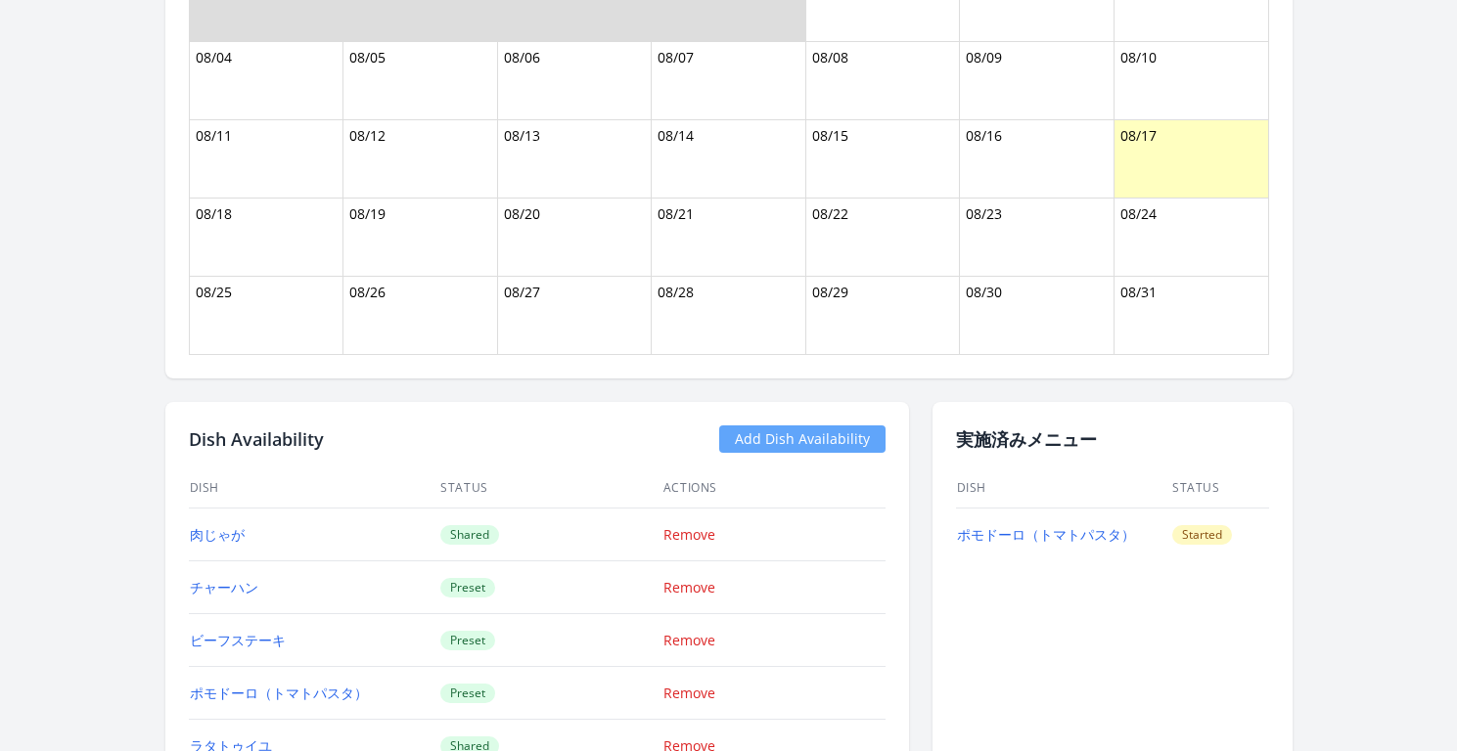
scroll to position [1500, 0]
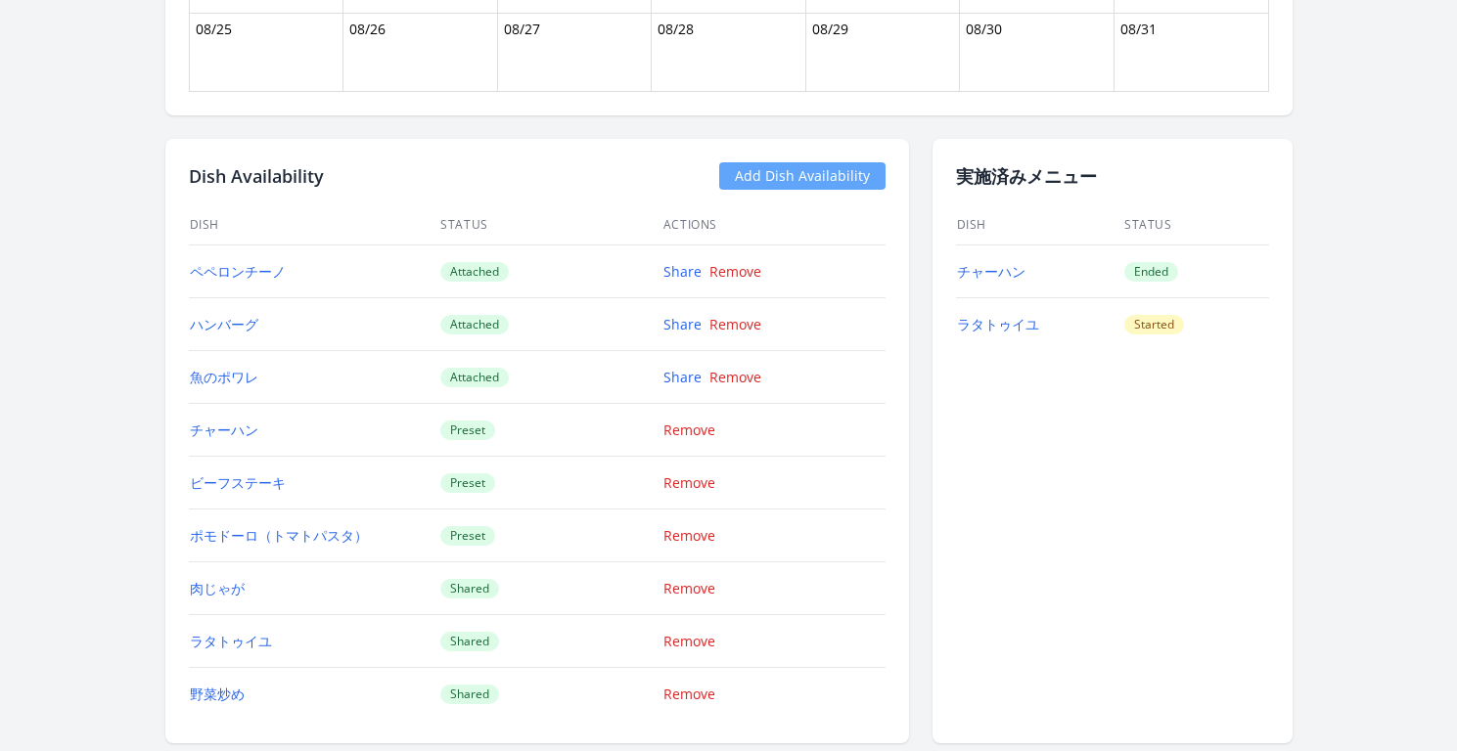
scroll to position [1559, 0]
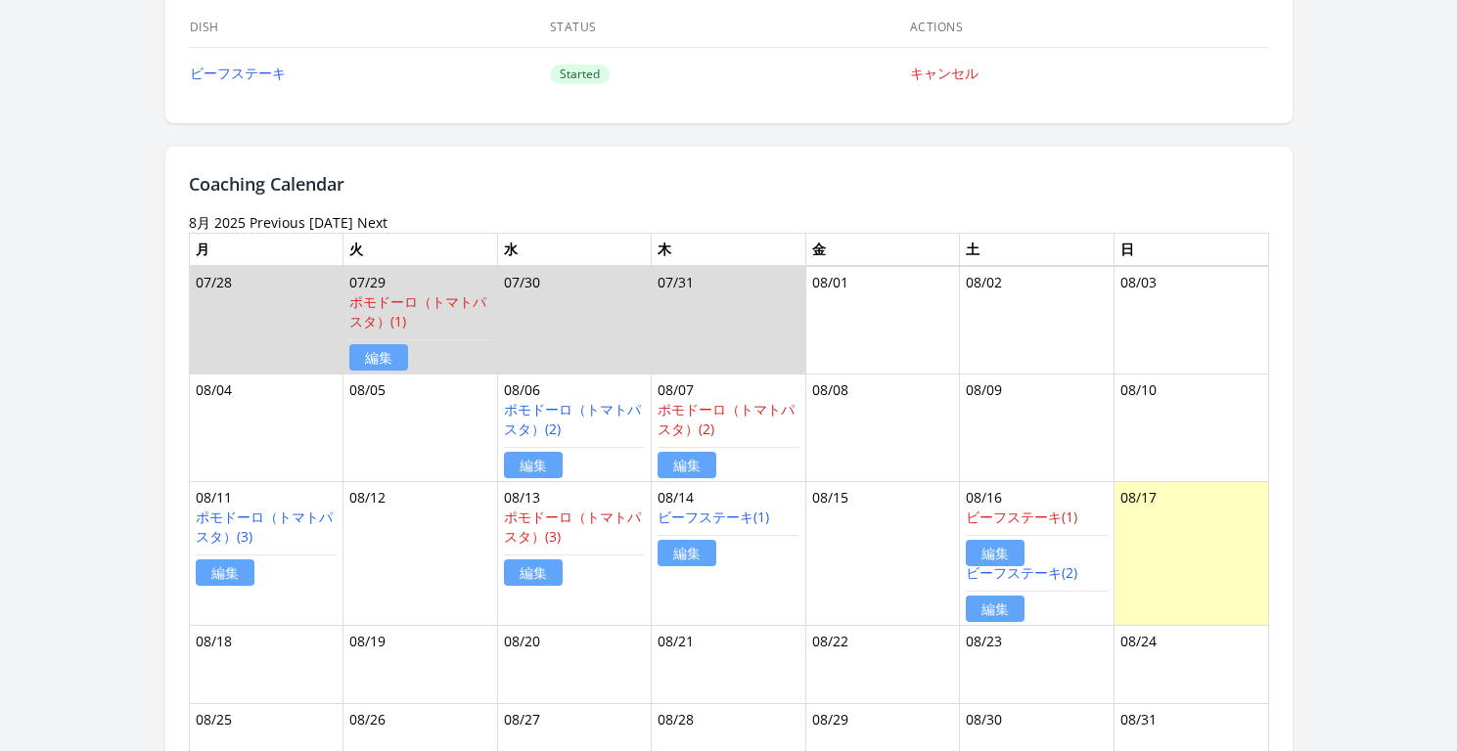
scroll to position [354, 0]
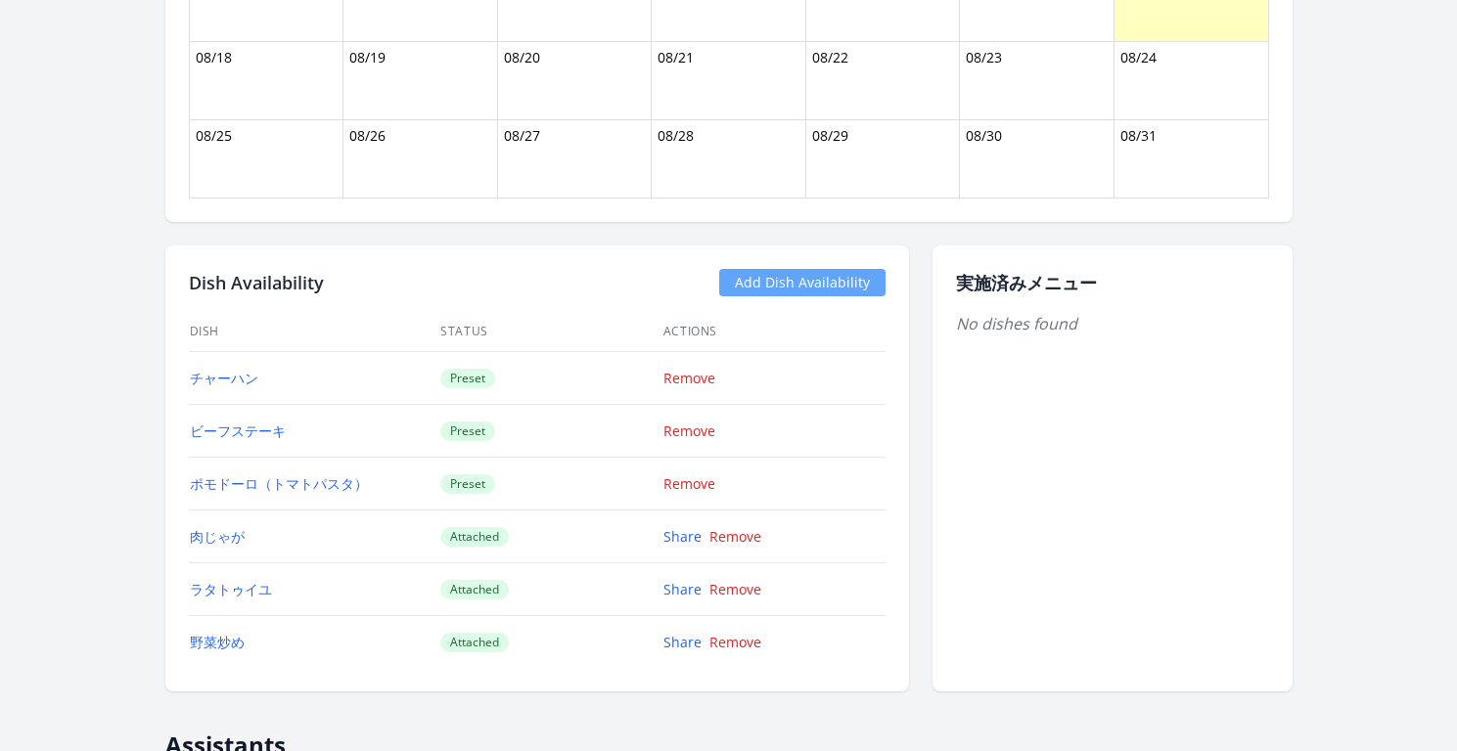
scroll to position [1467, 0]
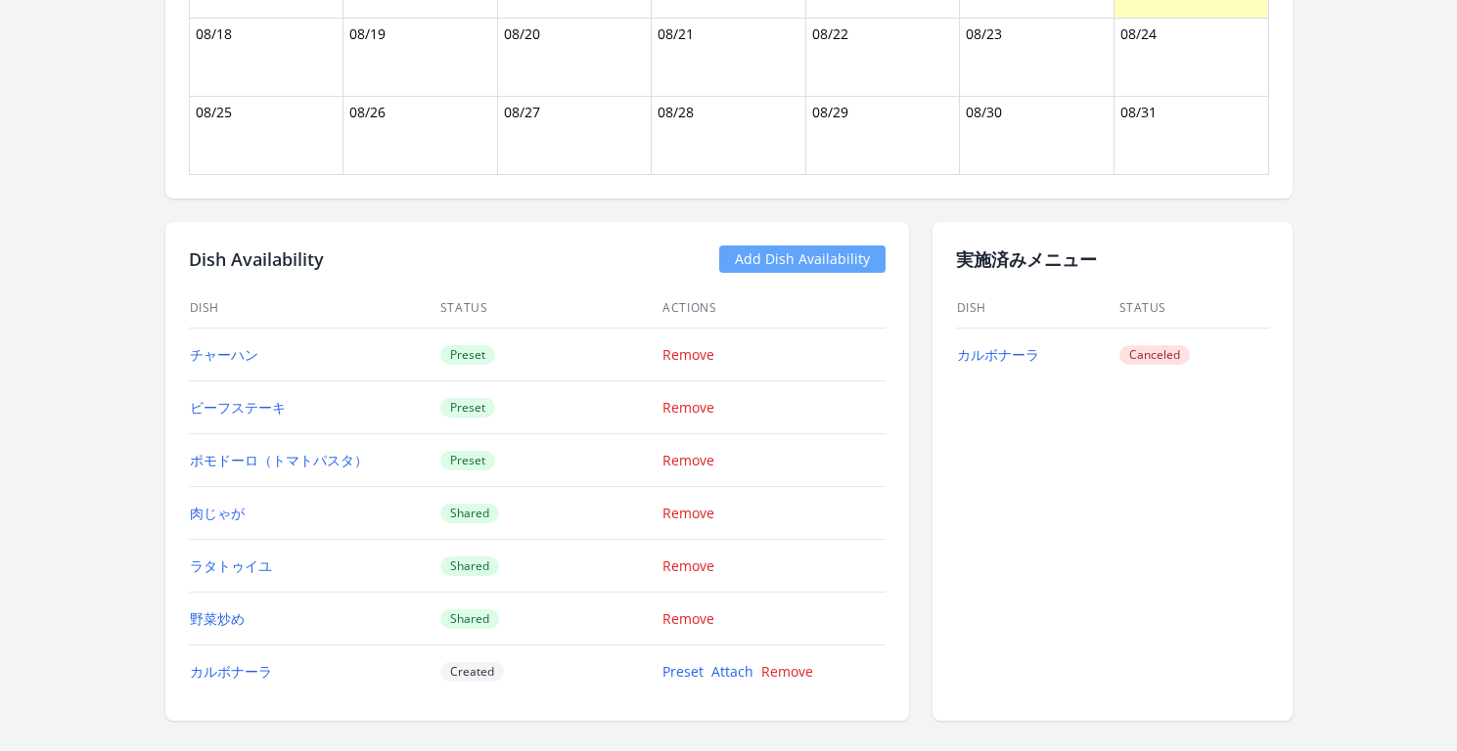
scroll to position [1655, 0]
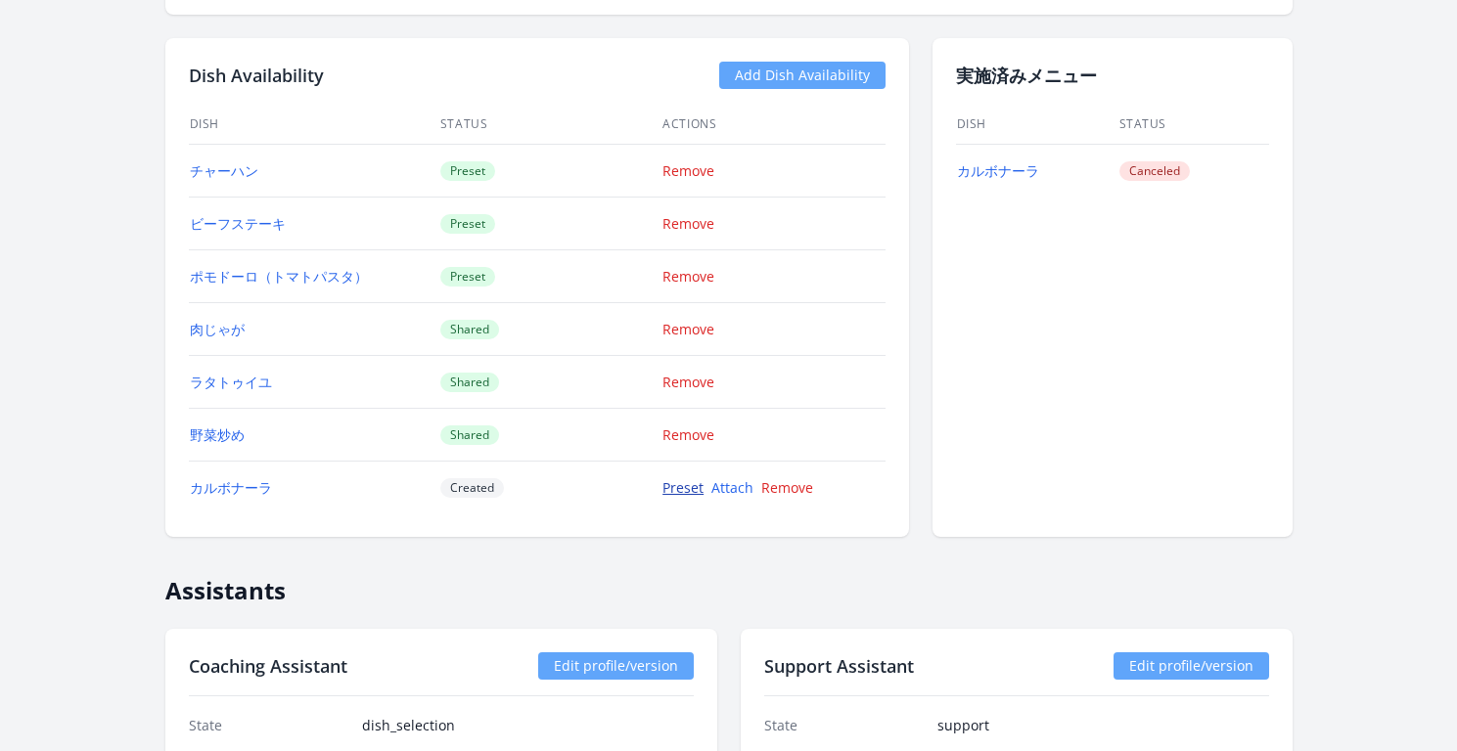
click at [678, 488] on link "Preset" at bounding box center [682, 487] width 41 height 19
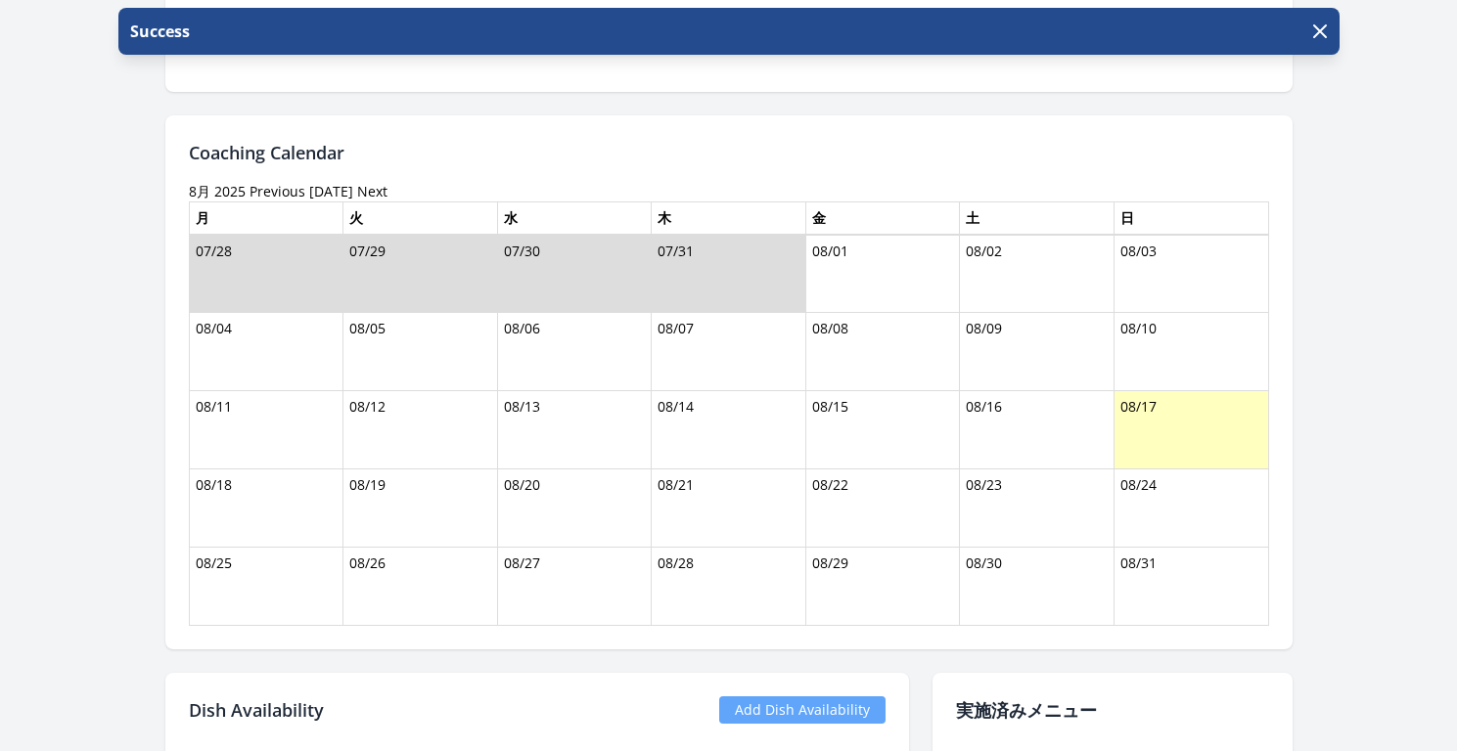
scroll to position [994, 0]
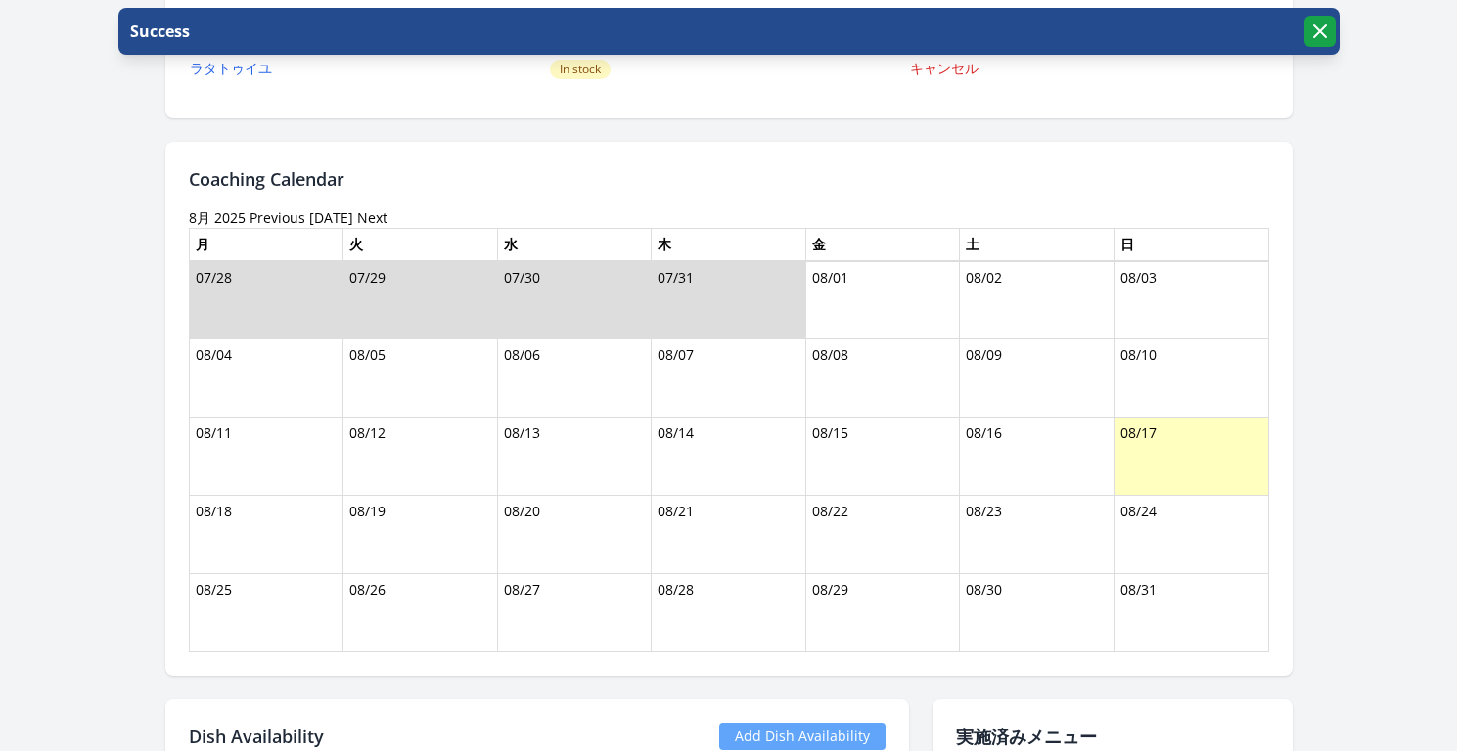
click at [1314, 38] on icon "button" at bounding box center [1319, 31] width 23 height 23
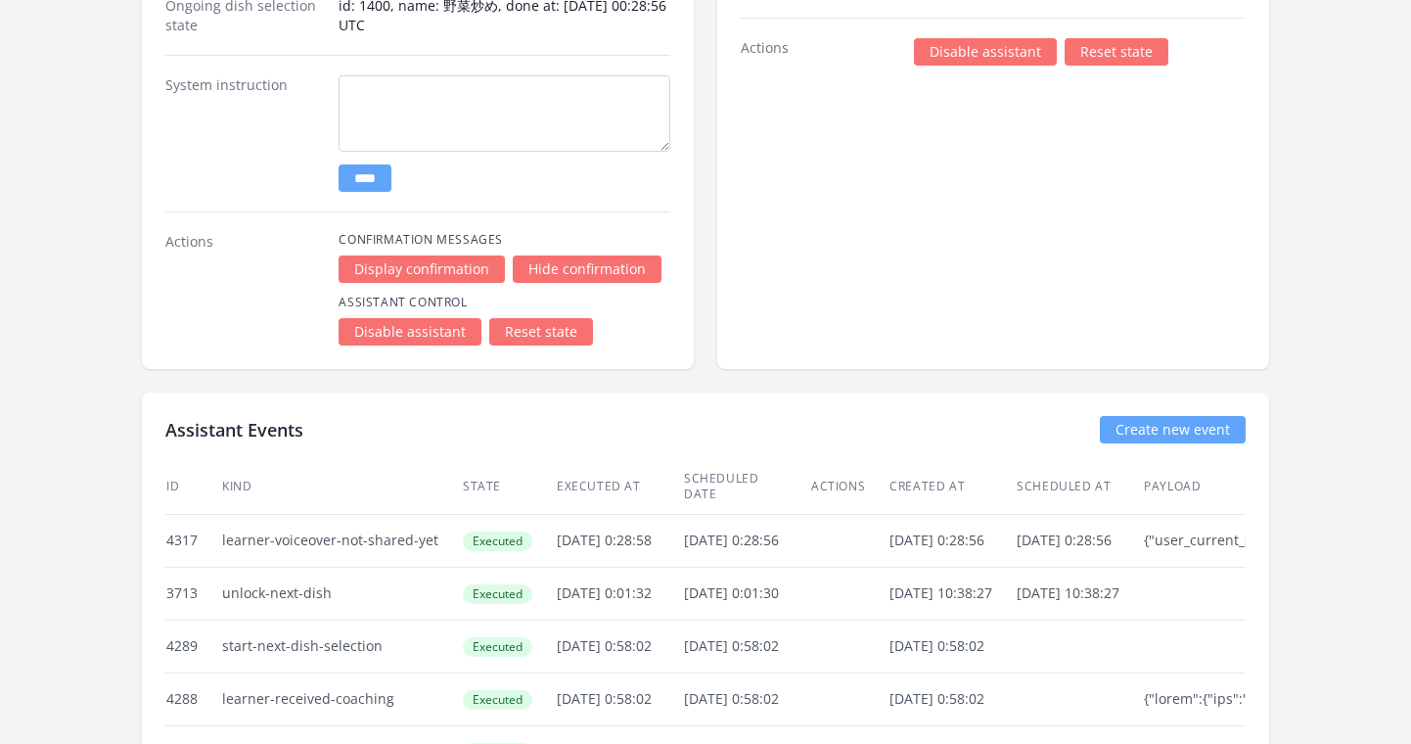
scroll to position [3057, 0]
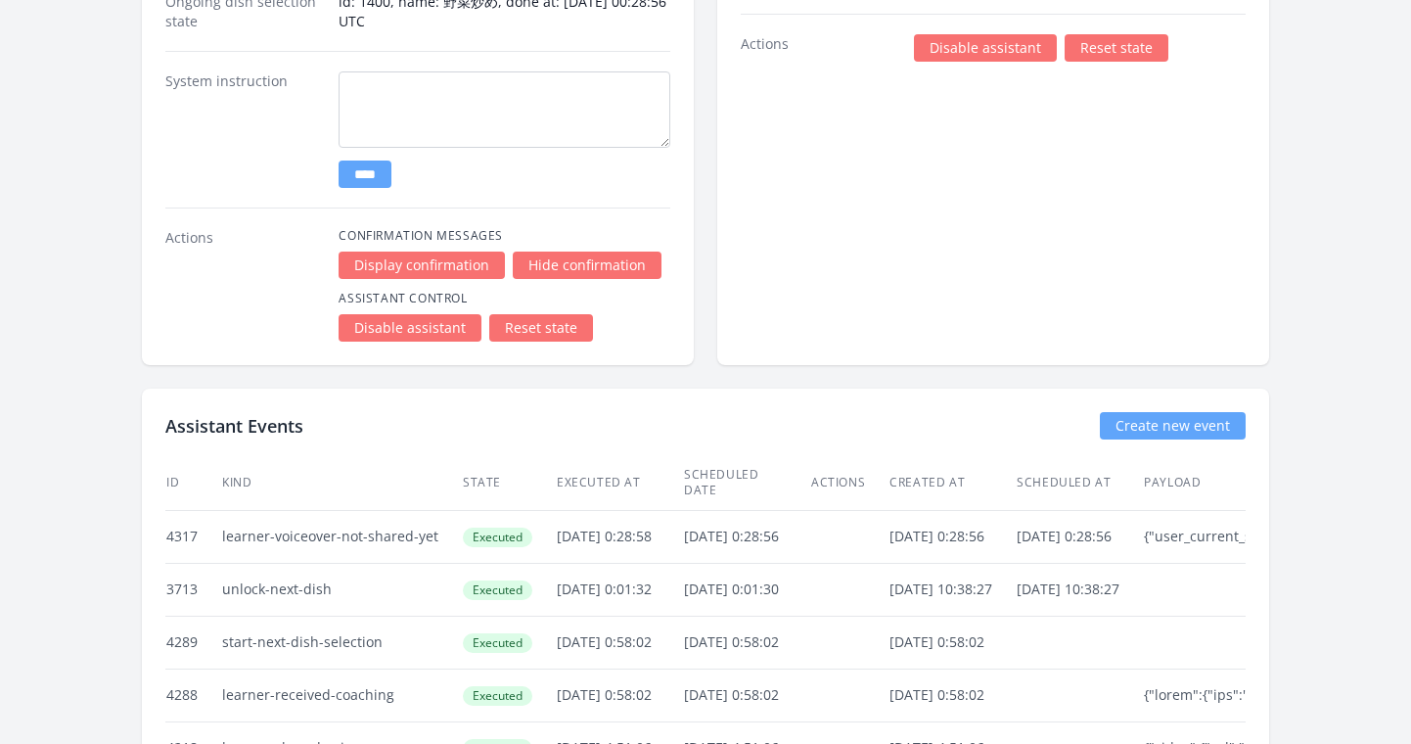
drag, startPoint x: 339, startPoint y: 575, endPoint x: 221, endPoint y: 571, distance: 117.5
click at [221, 571] on td "unlock-next-dish" at bounding box center [341, 589] width 241 height 53
copy td "unlock-next-dish"
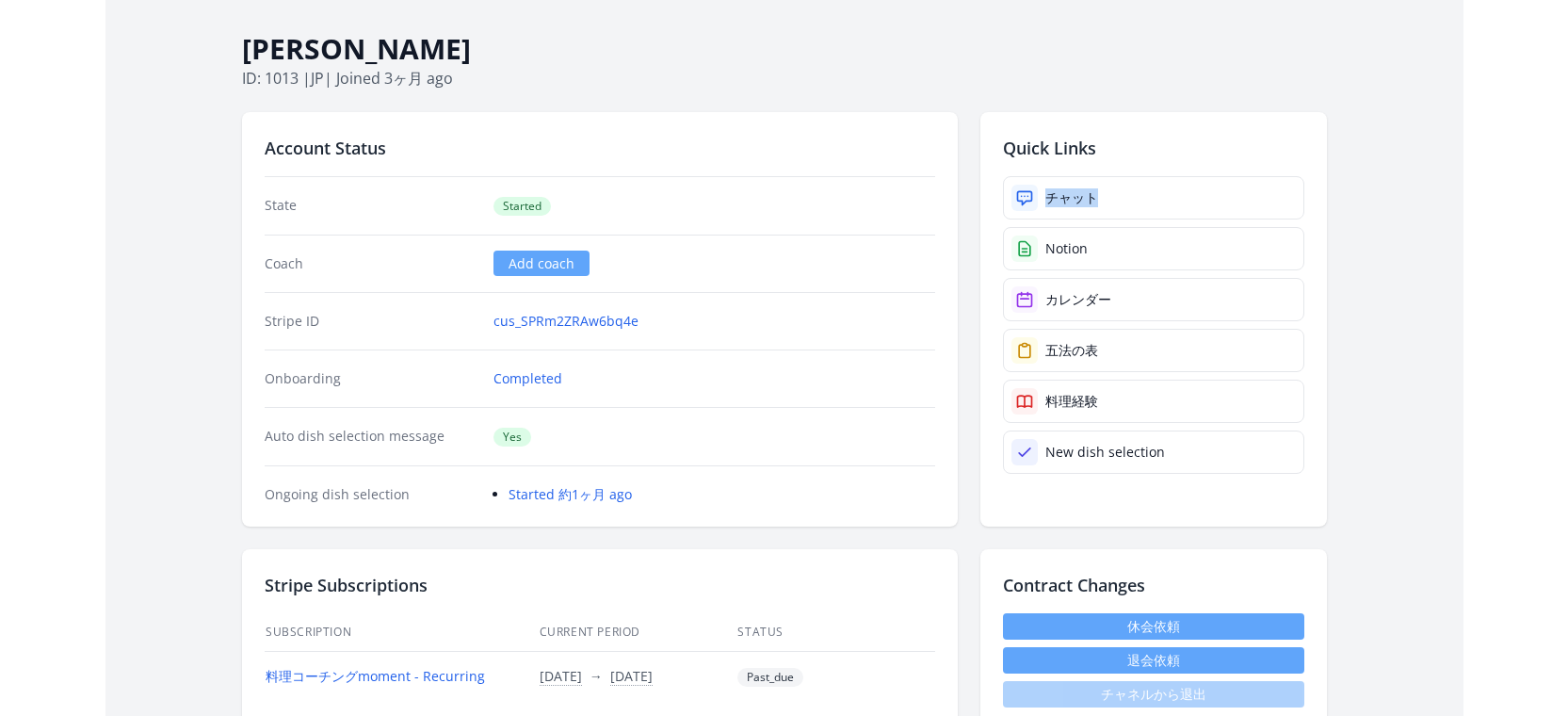
scroll to position [0, 0]
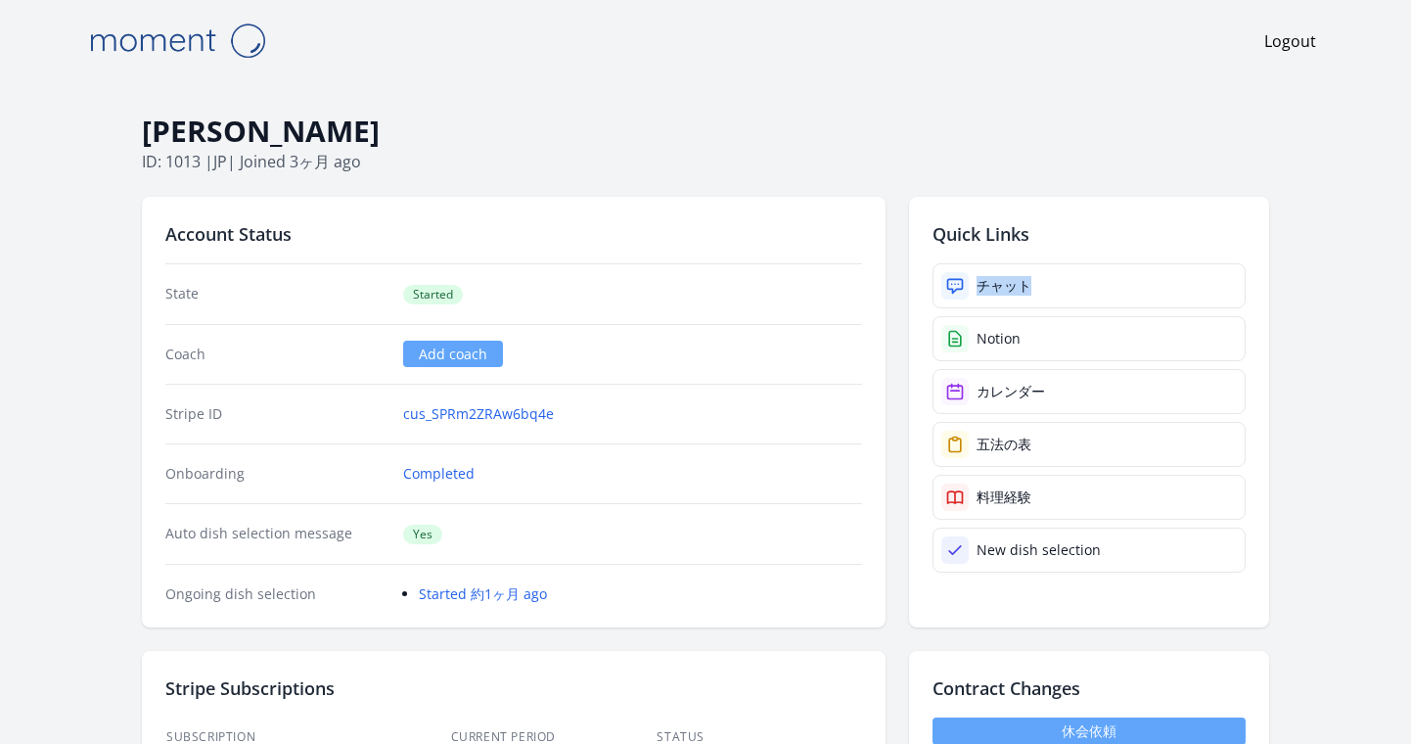
drag, startPoint x: 398, startPoint y: 125, endPoint x: 146, endPoint y: 125, distance: 252.4
click at [146, 125] on h1 "Kohei Miyashita" at bounding box center [705, 131] width 1127 height 37
copy h1 "Kohei Miyashita"
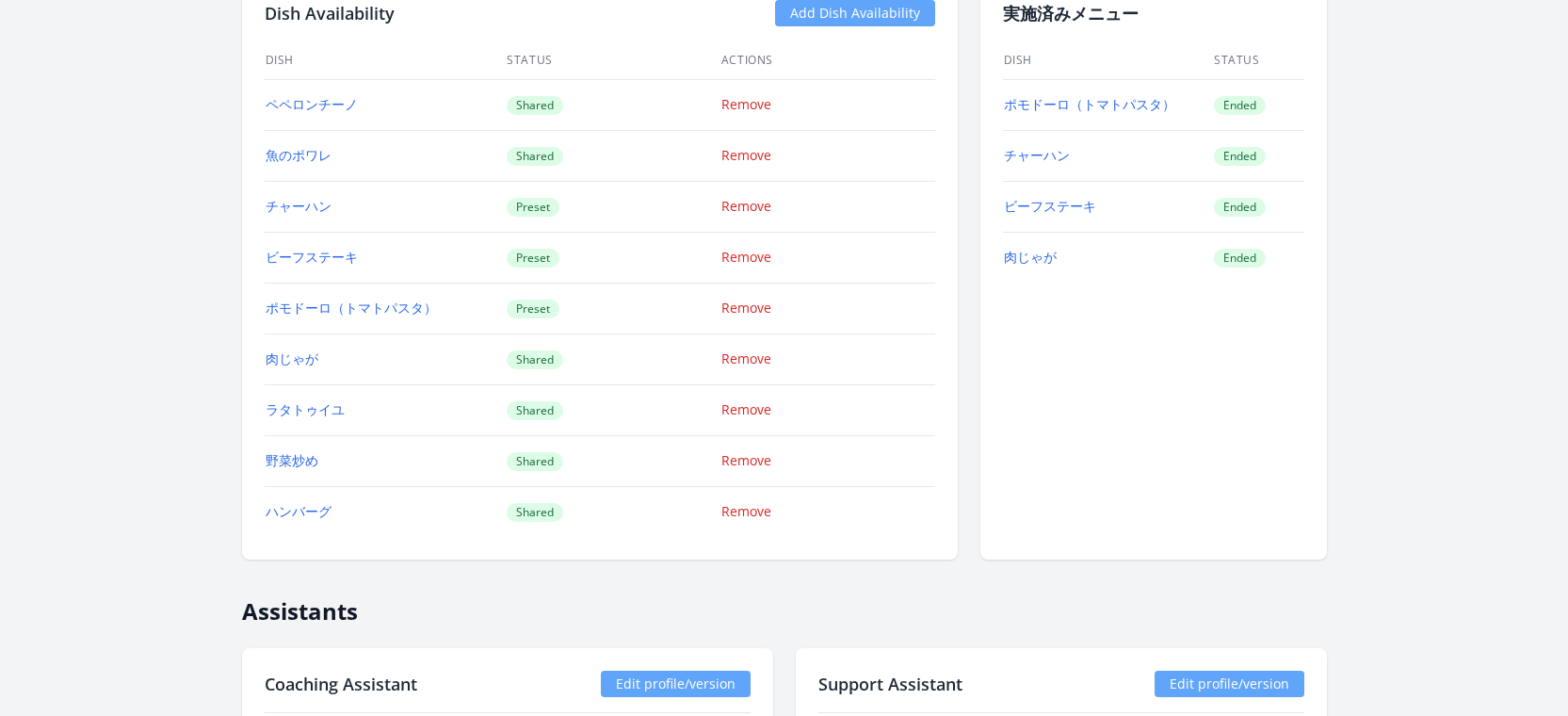
scroll to position [1661, 0]
